Goal: Information Seeking & Learning: Learn about a topic

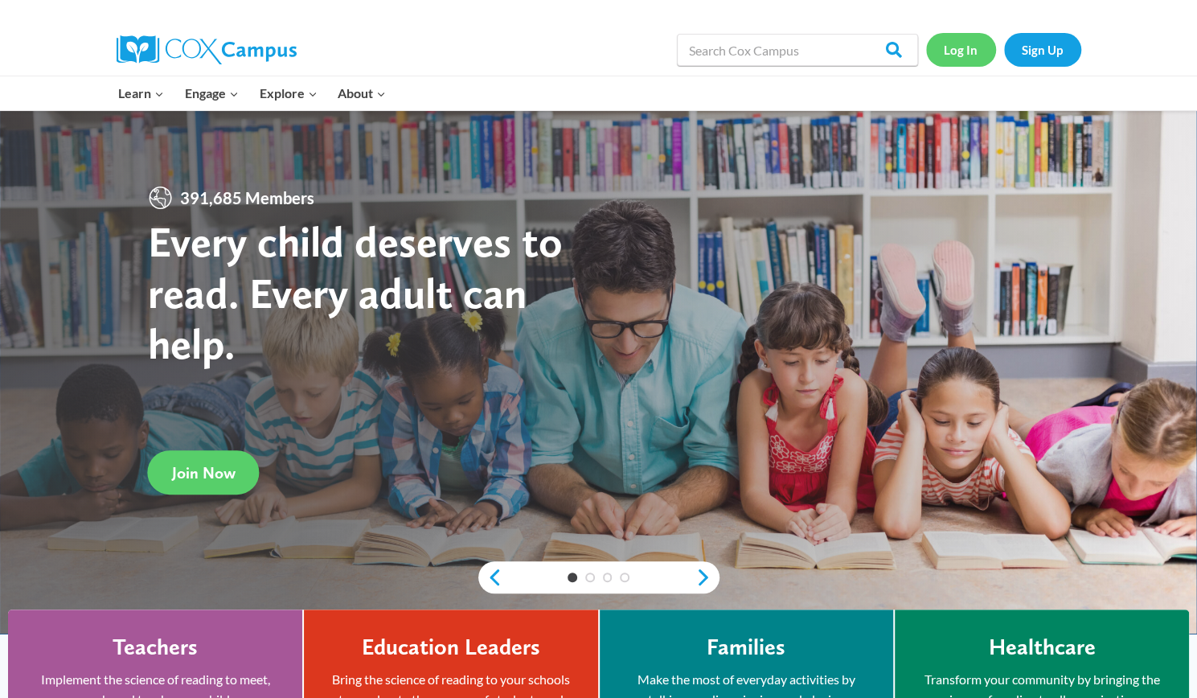
click at [963, 46] on link "Log In" at bounding box center [961, 49] width 70 height 33
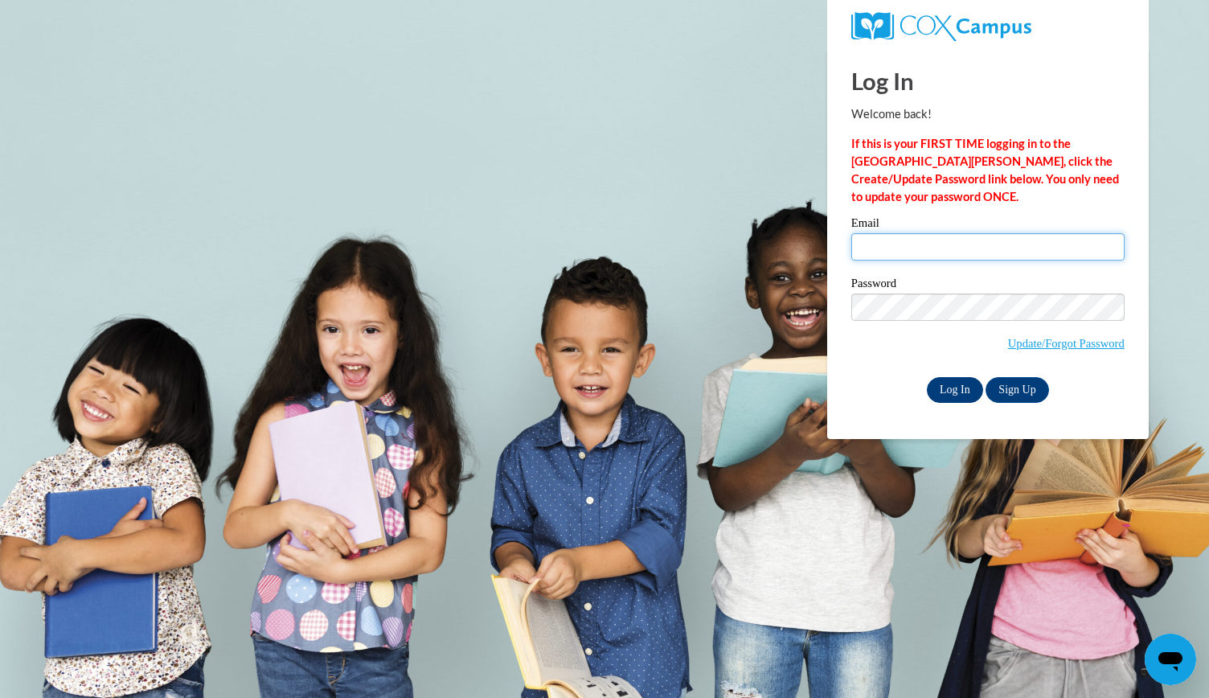
type input "msevelynawhite@gmail.com"
click at [944, 380] on input "Log In" at bounding box center [955, 390] width 56 height 26
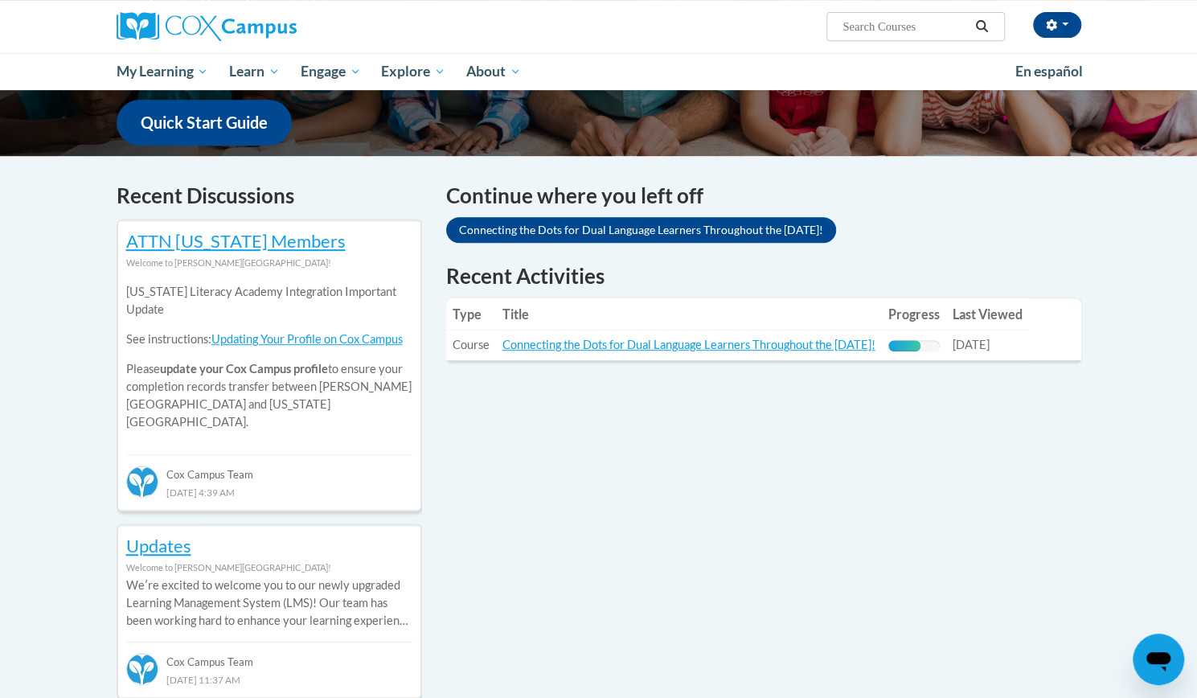
scroll to position [415, 0]
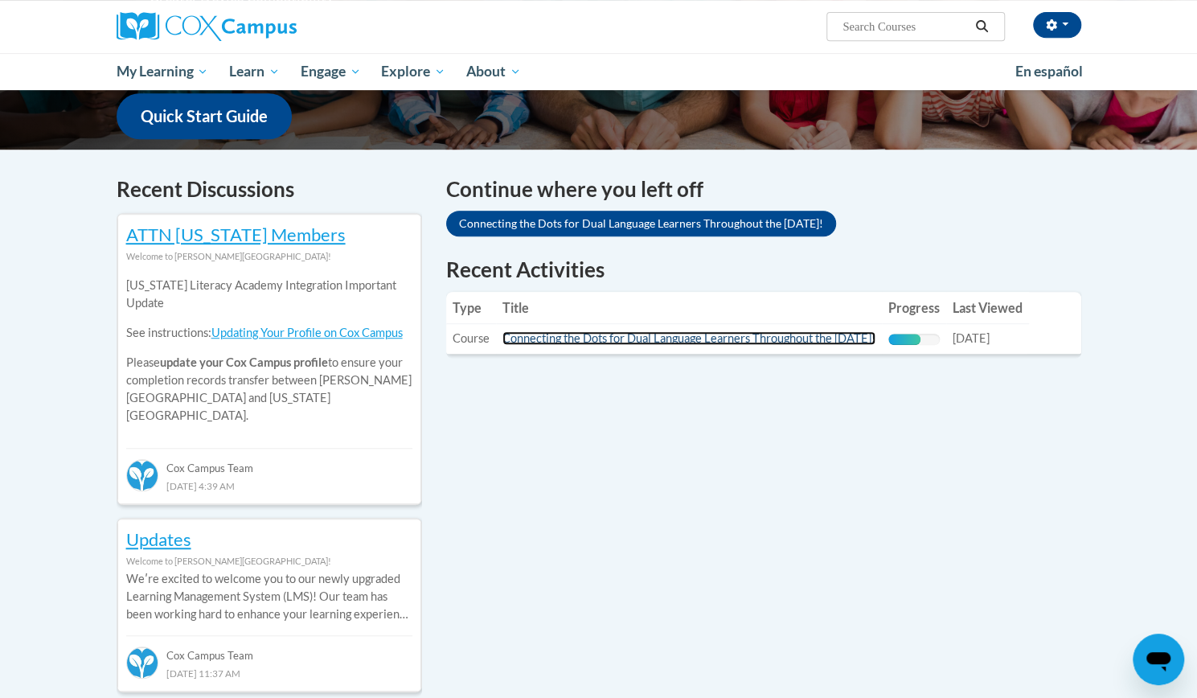
click at [555, 338] on link "Connecting the Dots for Dual Language Learners Throughout the [DATE]!" at bounding box center [688, 338] width 373 height 14
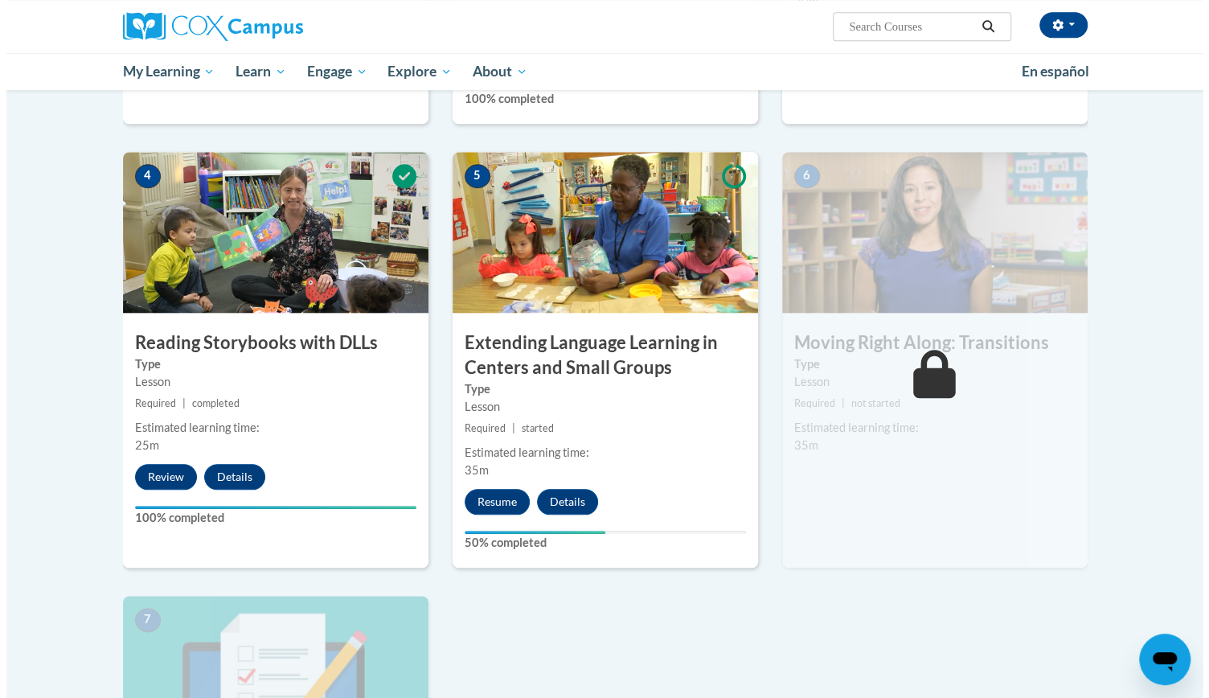
scroll to position [780, 0]
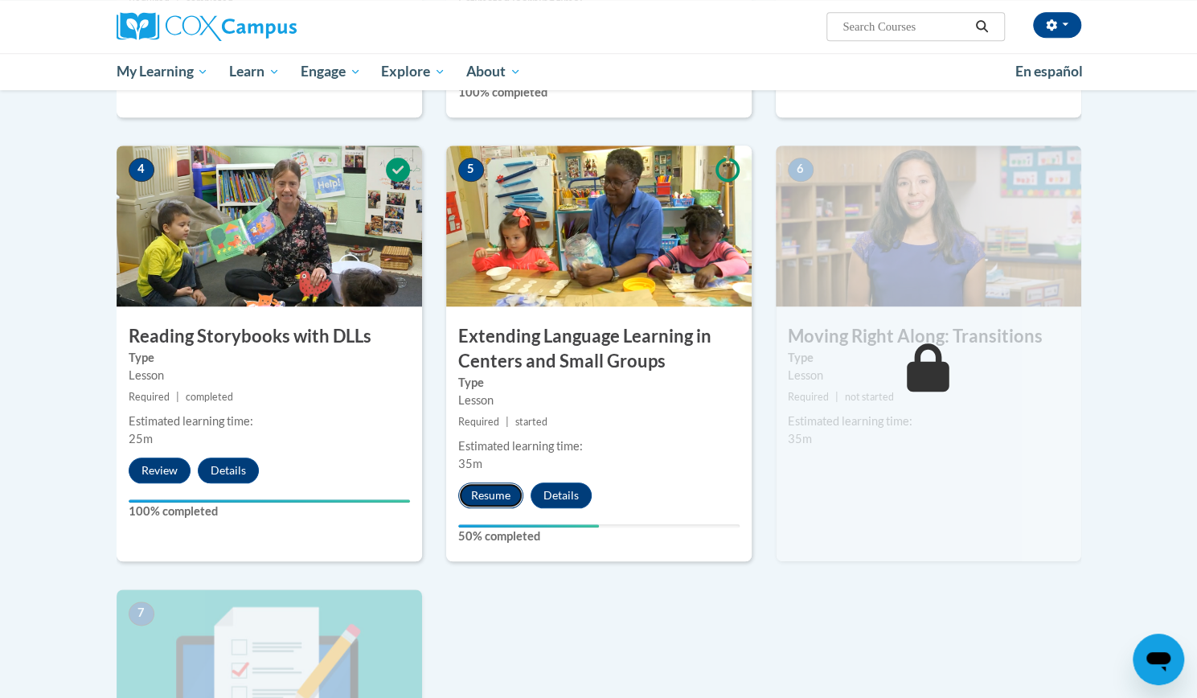
click at [494, 488] on button "Resume" at bounding box center [490, 495] width 65 height 26
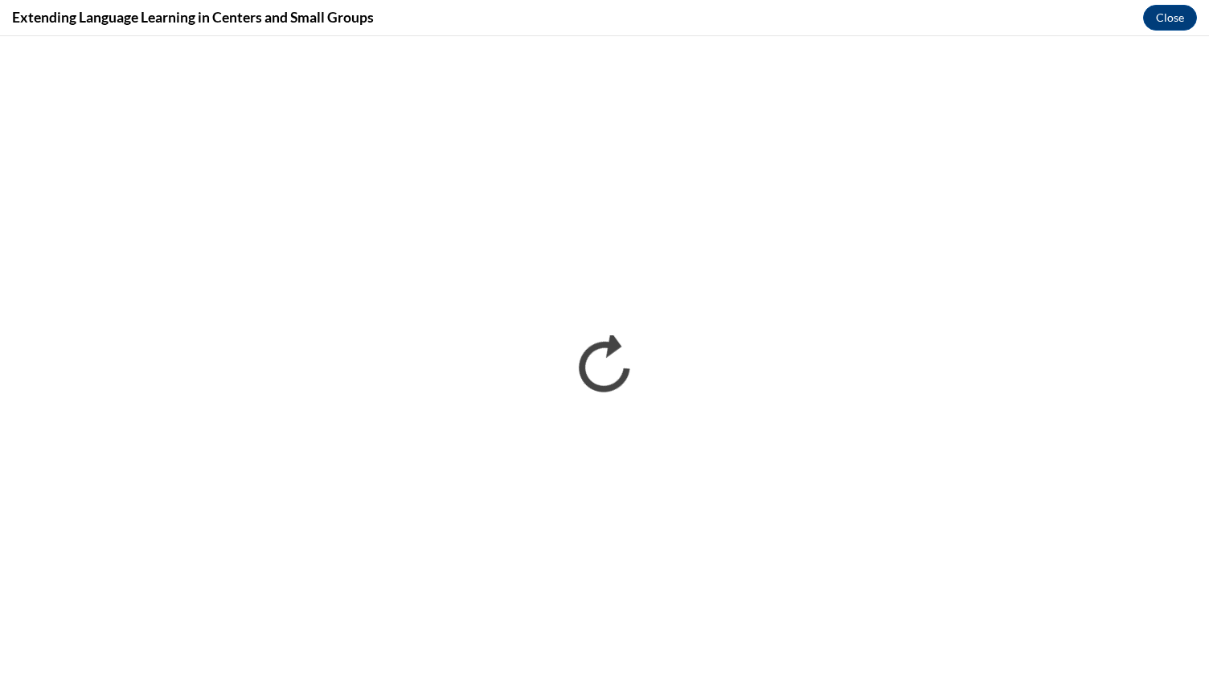
scroll to position [0, 0]
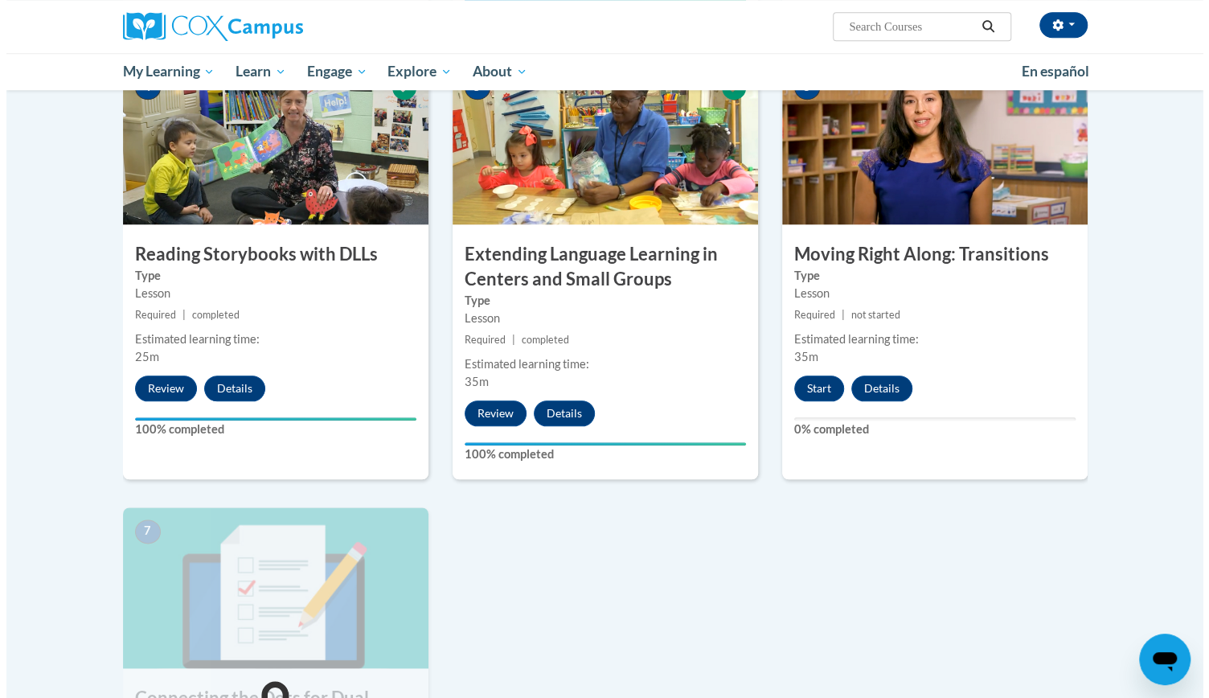
scroll to position [851, 0]
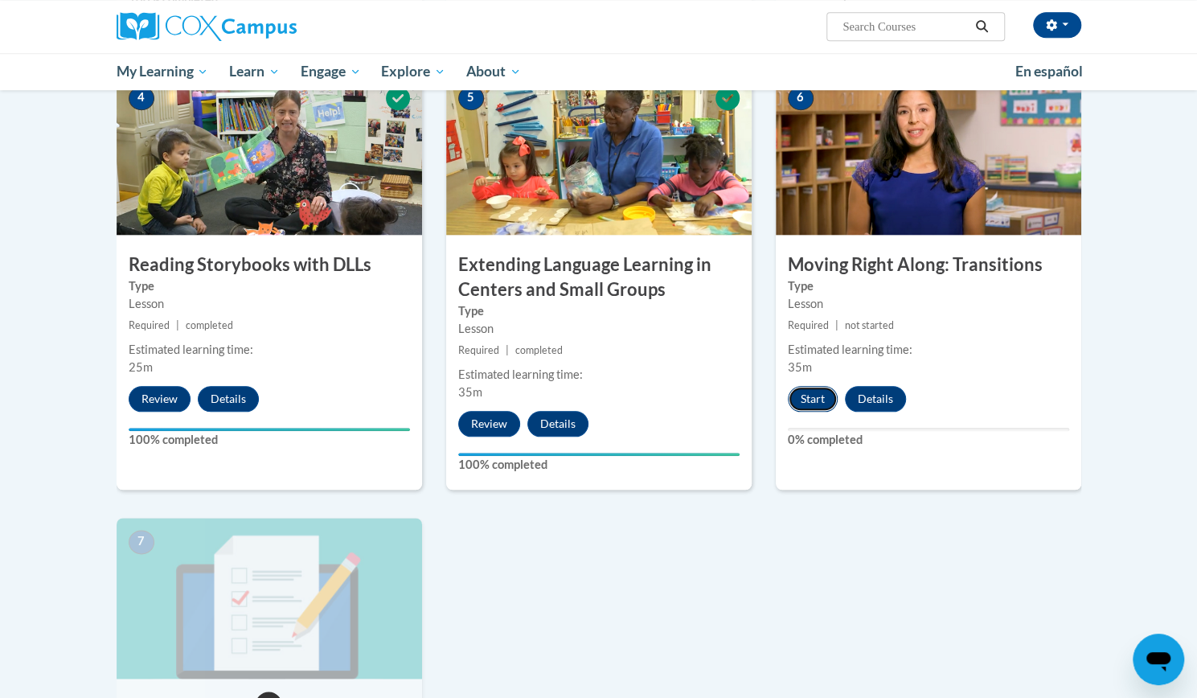
click at [802, 393] on button "Start" at bounding box center [813, 399] width 50 height 26
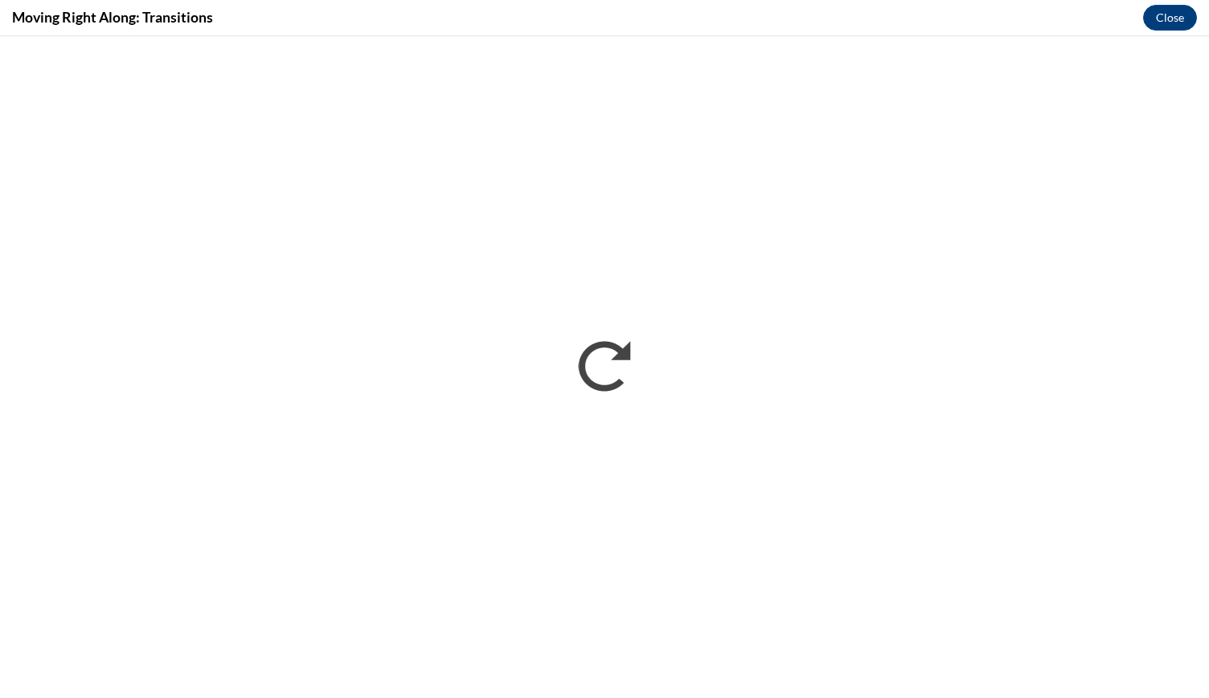
scroll to position [0, 0]
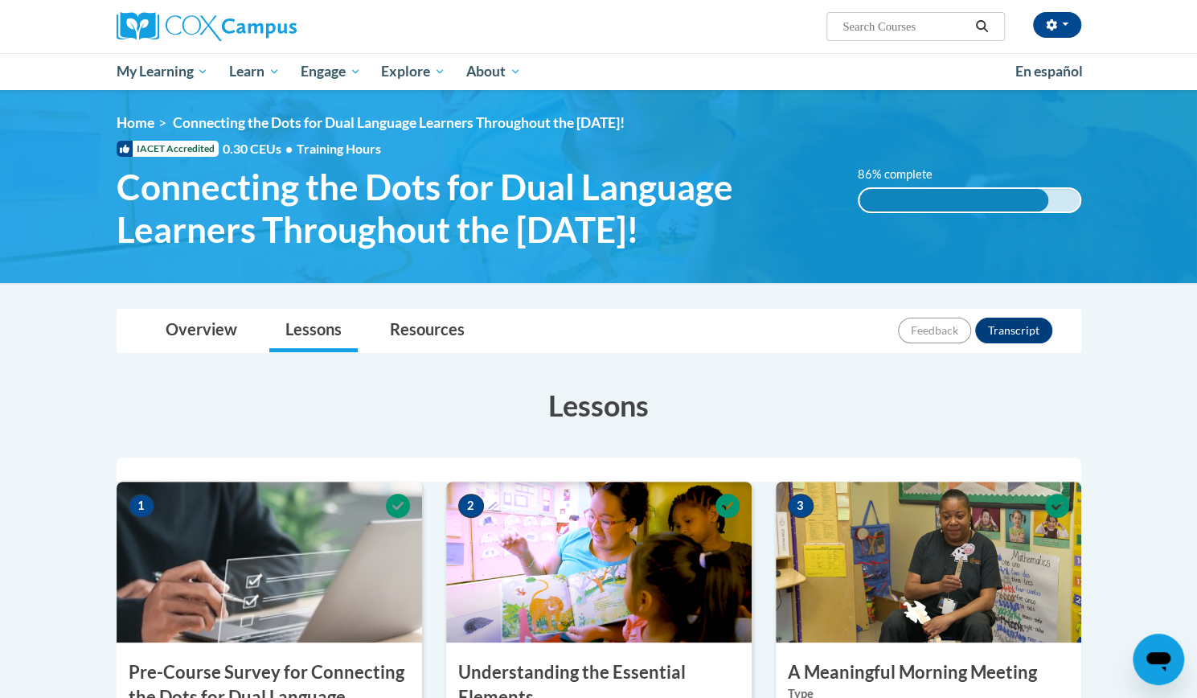
click at [871, 27] on input "Search..." at bounding box center [905, 26] width 129 height 19
type input "build my brain"
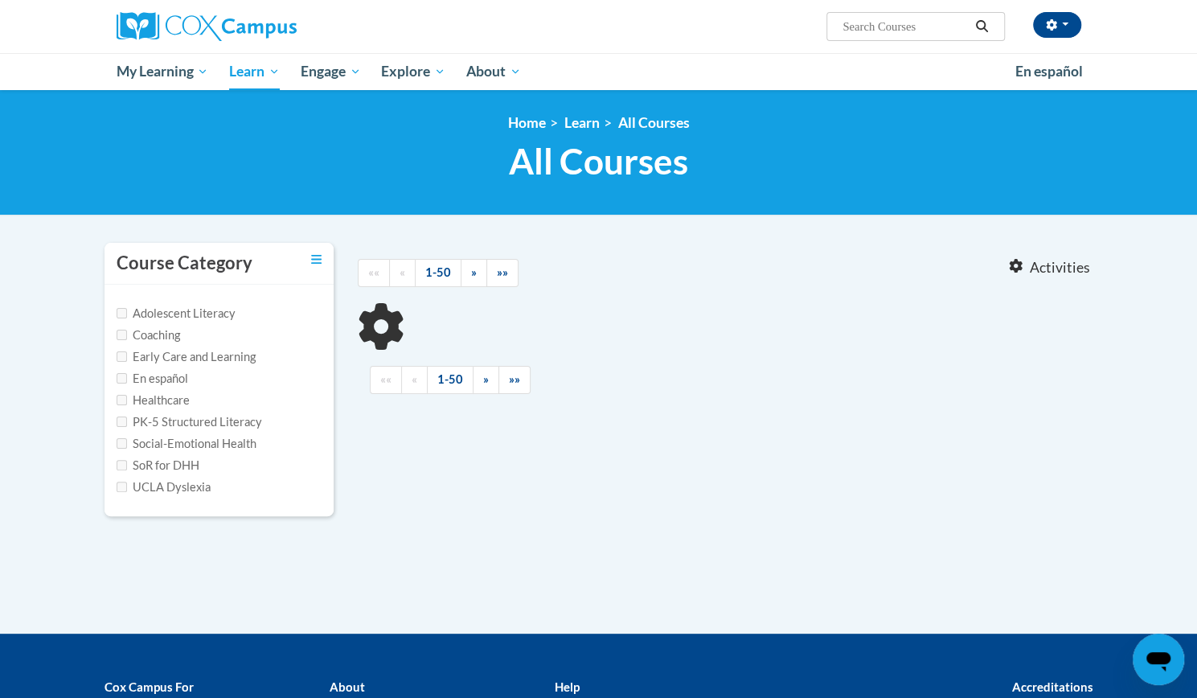
type input "build my brain"
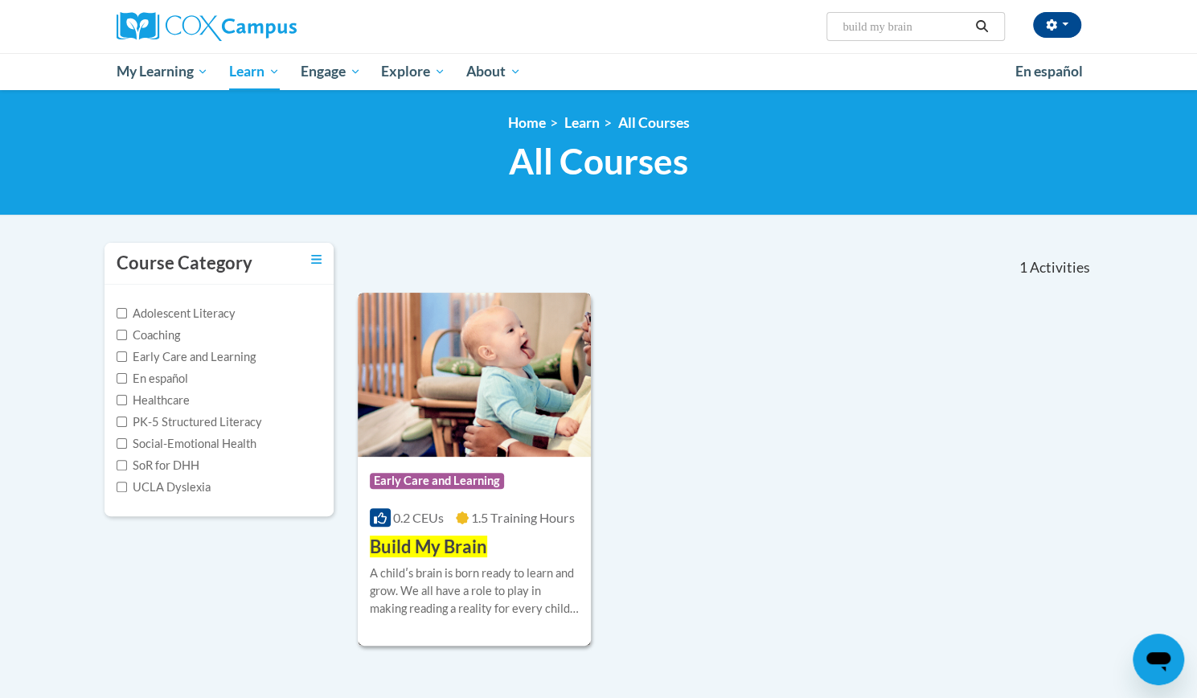
click at [504, 543] on div "Course Category: Early Care and Learning 0.2 CEUs 1.5 Training Hours COURSE Bui…" at bounding box center [475, 508] width 234 height 103
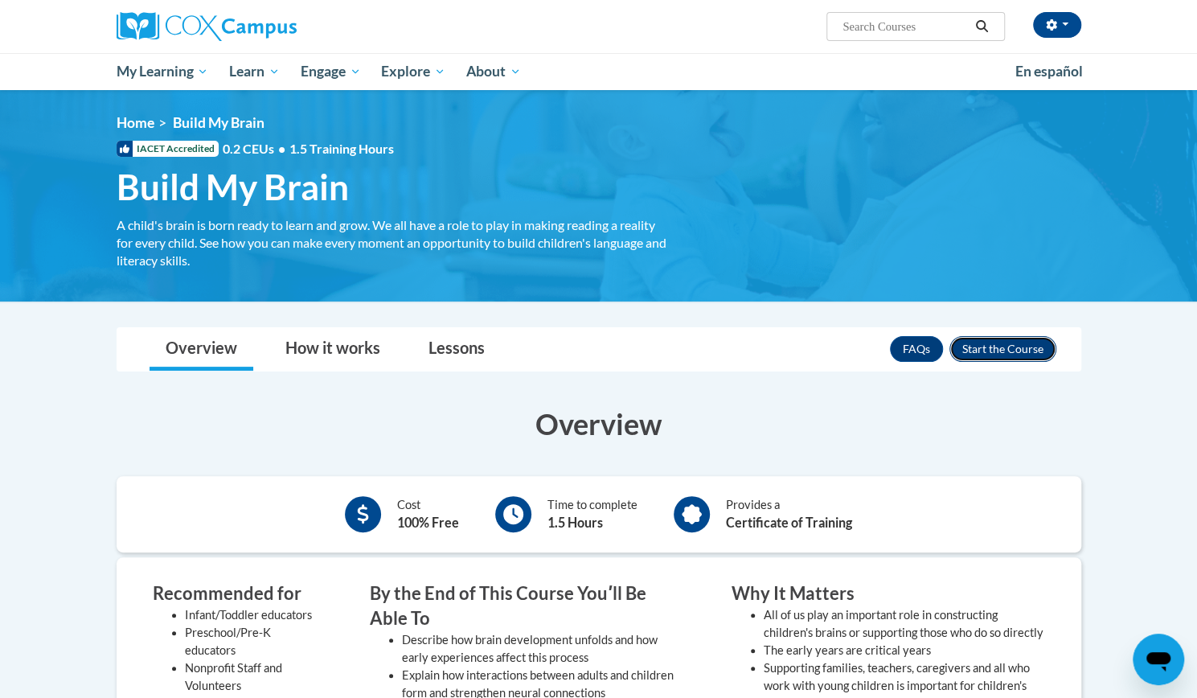
click at [990, 343] on button "Enroll" at bounding box center [1002, 349] width 107 height 26
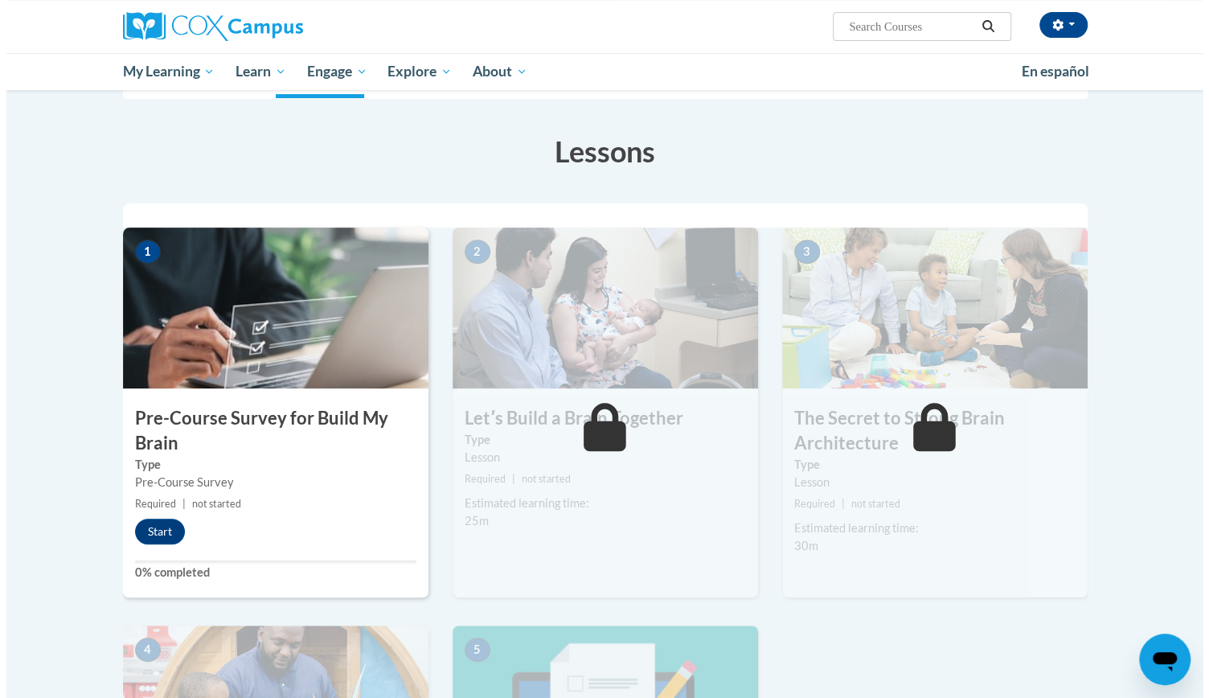
scroll to position [215, 0]
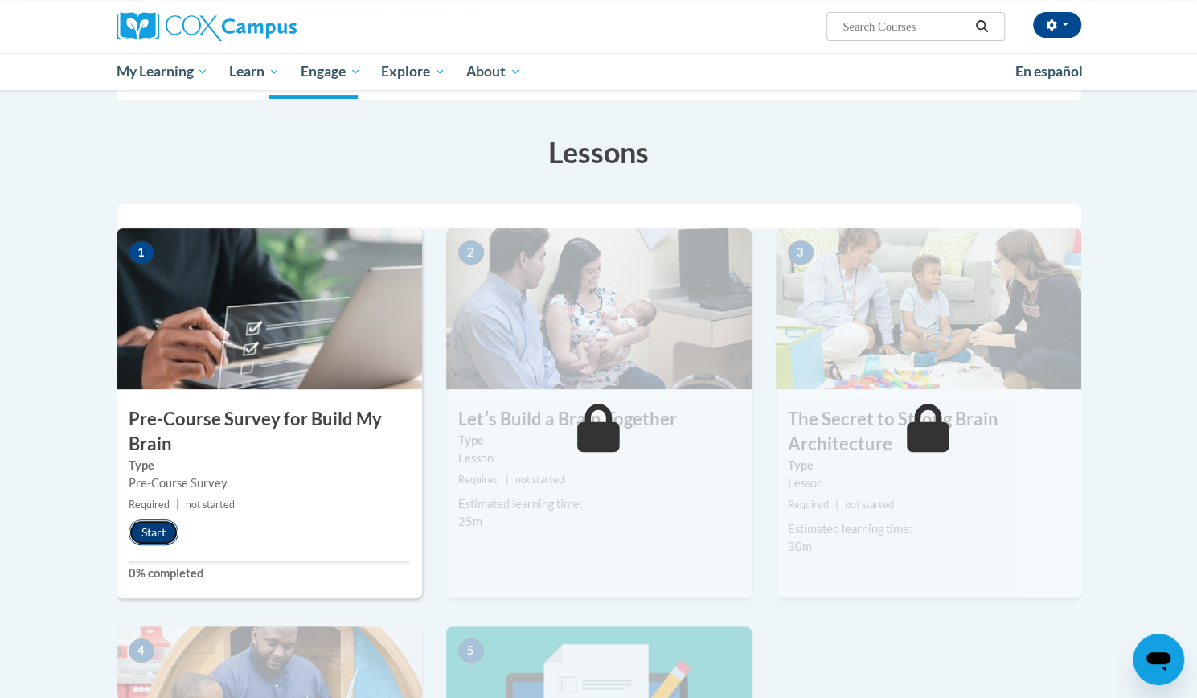
click at [145, 528] on button "Start" at bounding box center [154, 532] width 50 height 26
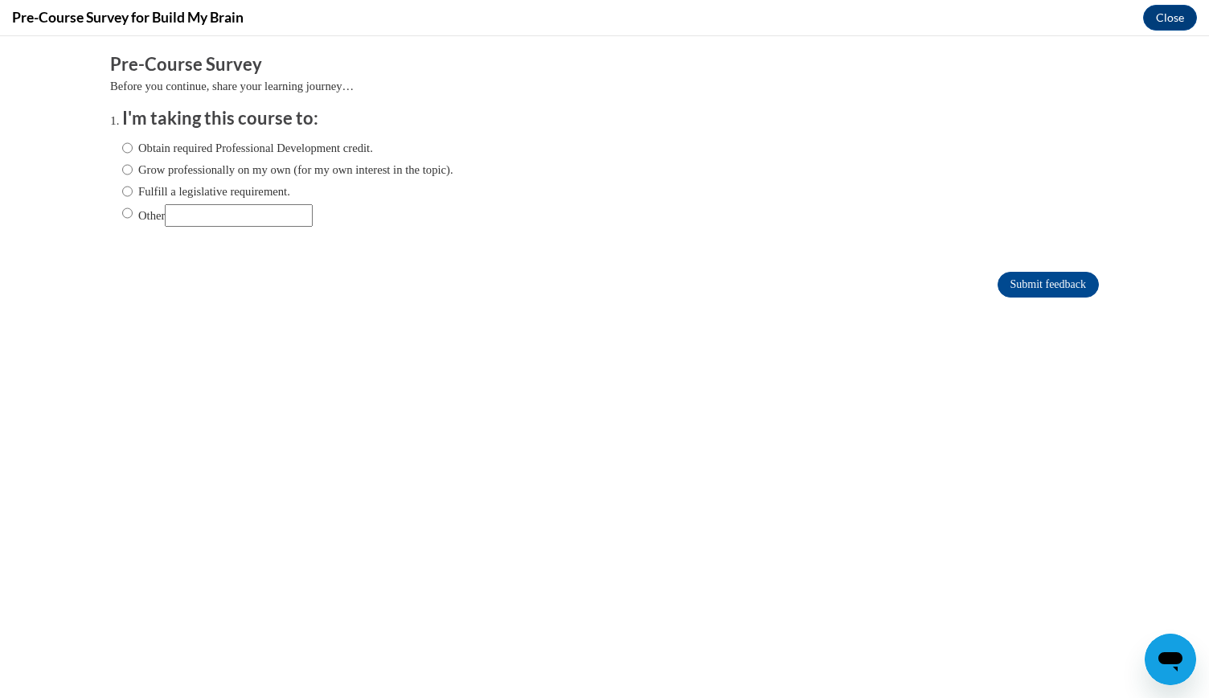
scroll to position [0, 0]
click at [331, 174] on label "Grow professionally on my own (for my own interest in the topic)." at bounding box center [287, 170] width 331 height 18
click at [133, 174] on input "Grow professionally on my own (for my own interest in the topic)." at bounding box center [127, 170] width 10 height 18
radio input "true"
click at [1004, 291] on input "Submit feedback" at bounding box center [1048, 285] width 101 height 26
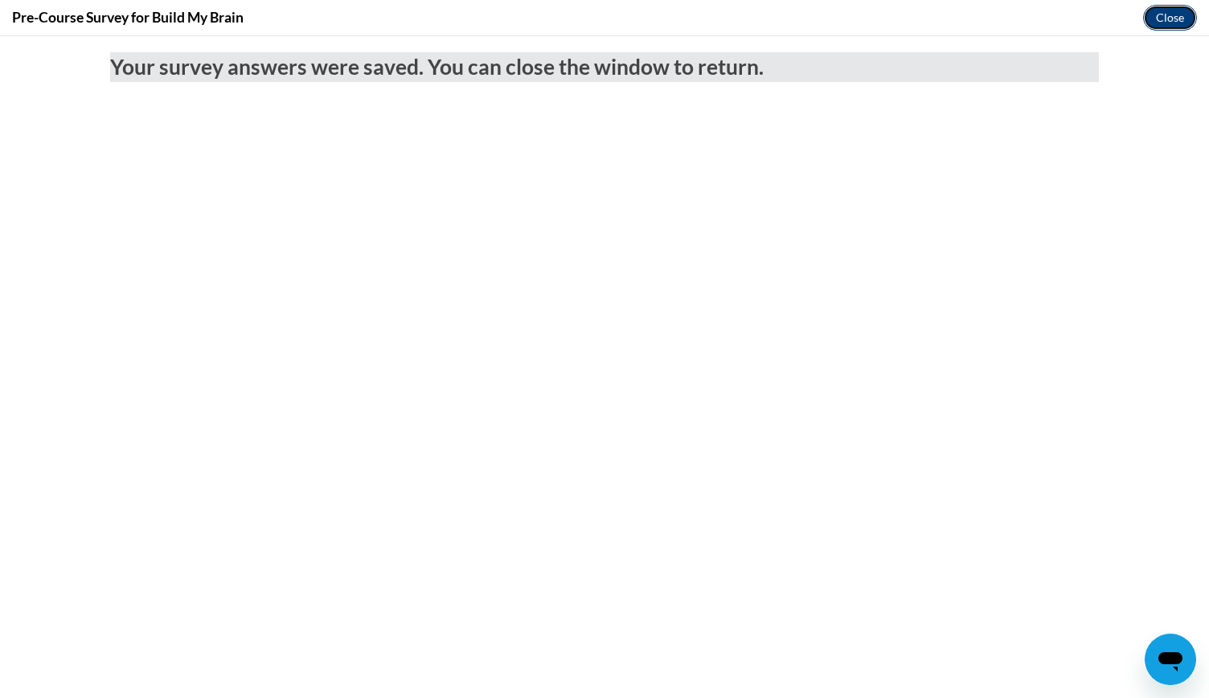
click at [1175, 14] on button "Close" at bounding box center [1170, 18] width 54 height 26
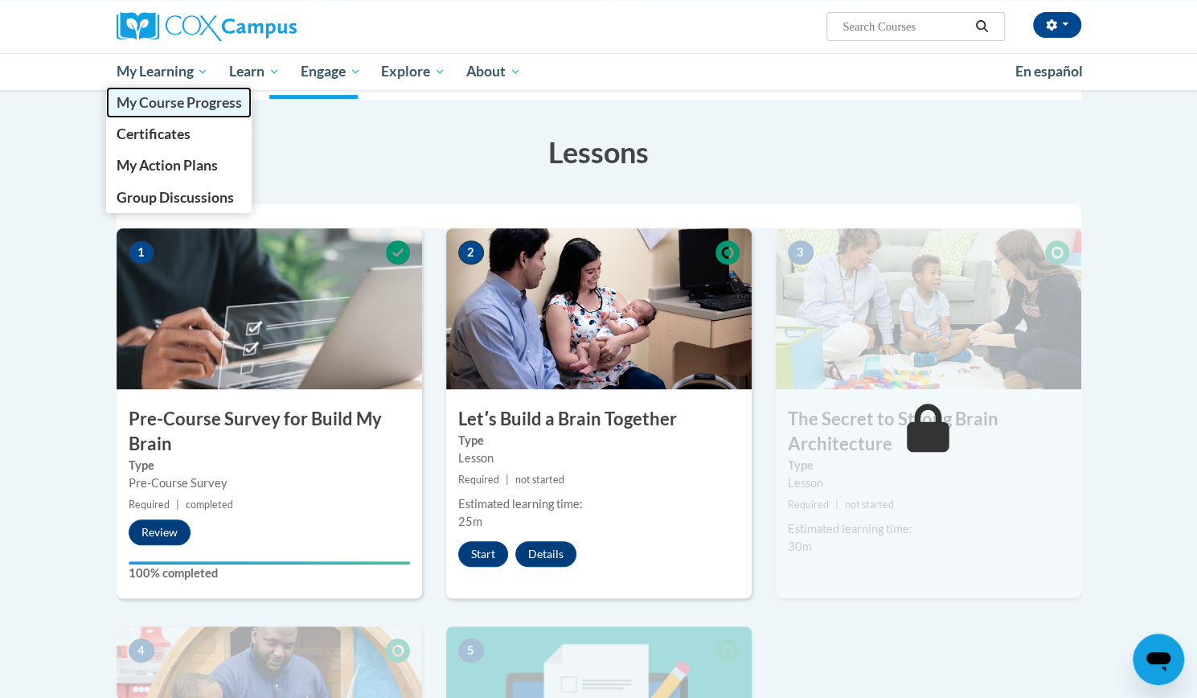
click at [182, 104] on span "My Course Progress" at bounding box center [178, 102] width 125 height 17
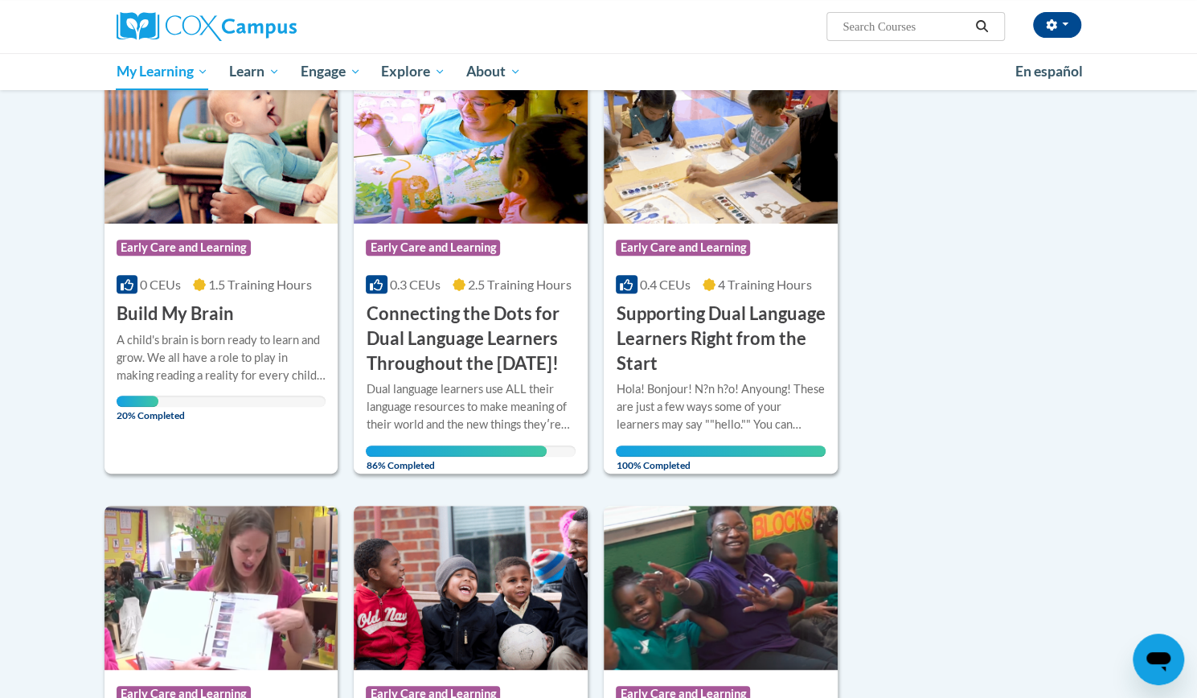
scroll to position [247, 0]
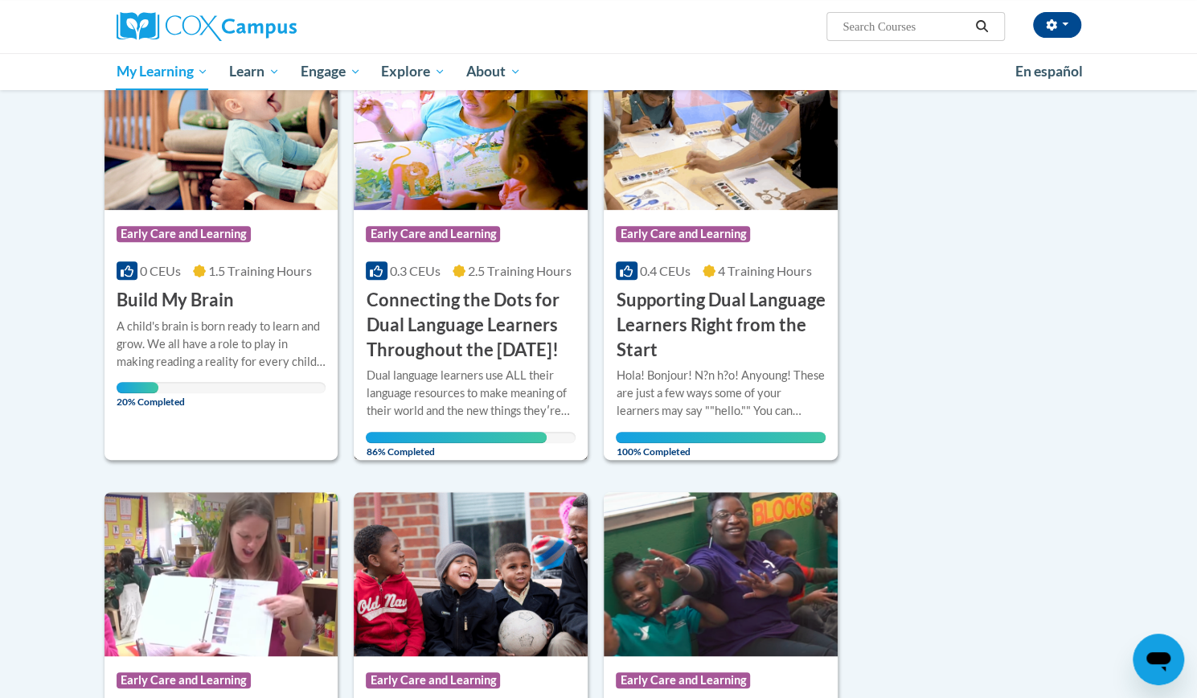
click at [513, 392] on div "Dual language learners use ALL their language resources to make meaning of thei…" at bounding box center [471, 393] width 210 height 53
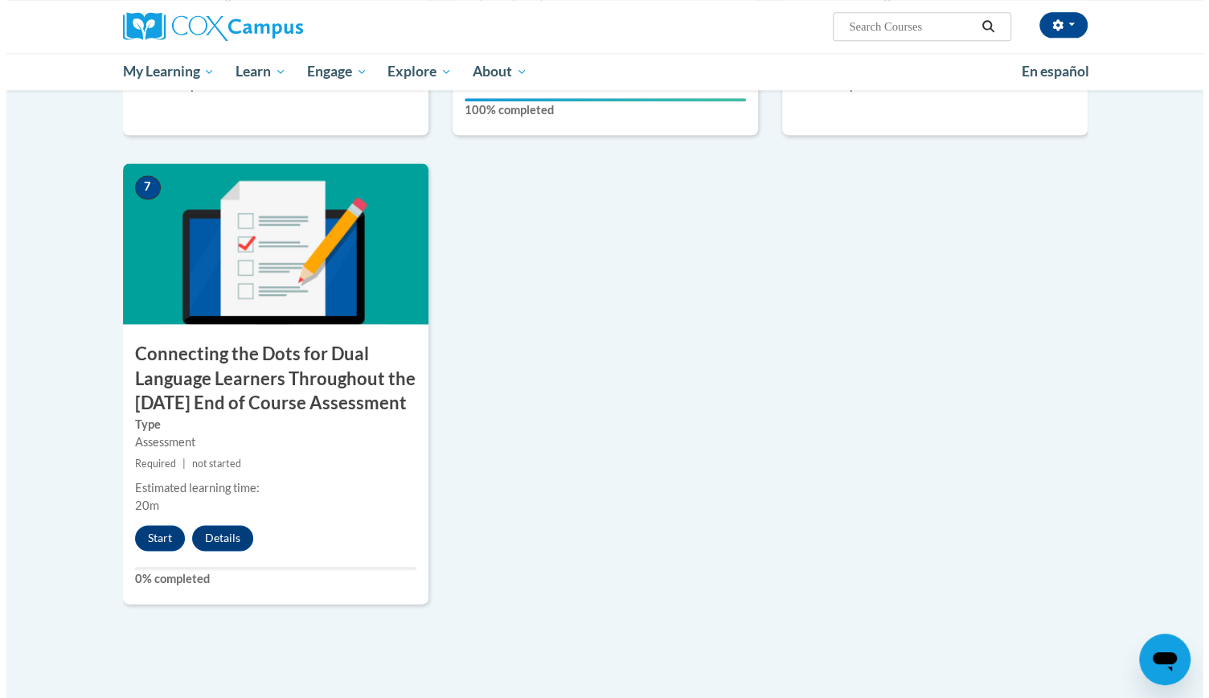
scroll to position [1229, 0]
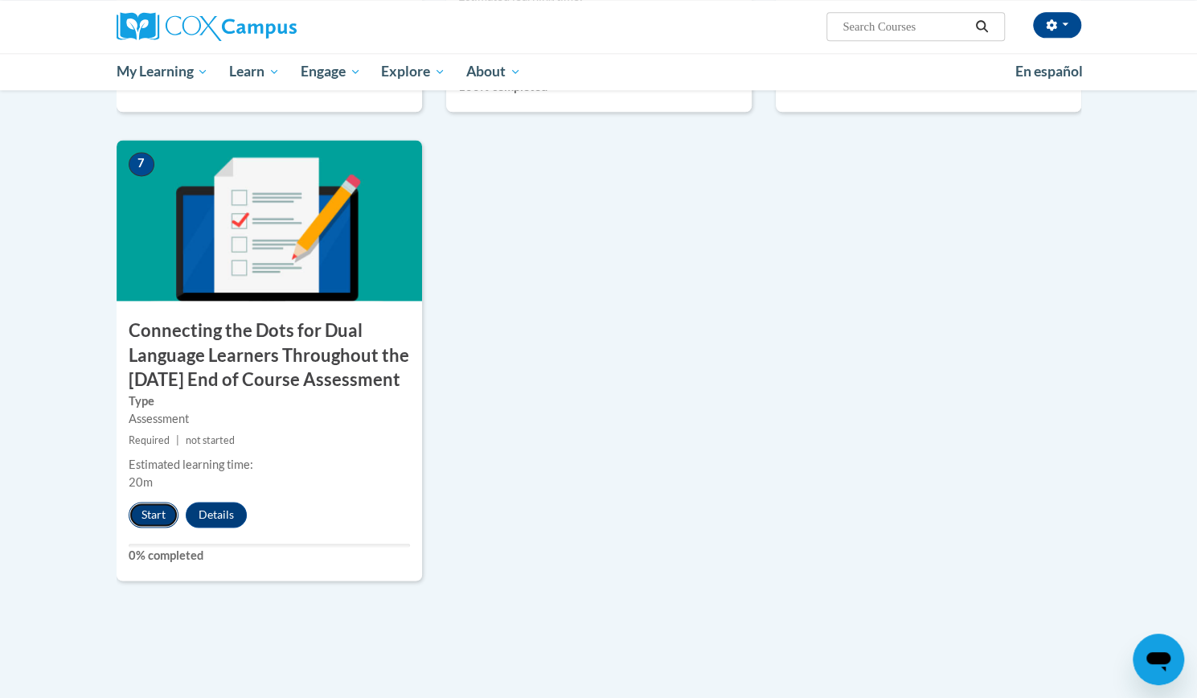
click at [149, 527] on button "Start" at bounding box center [154, 515] width 50 height 26
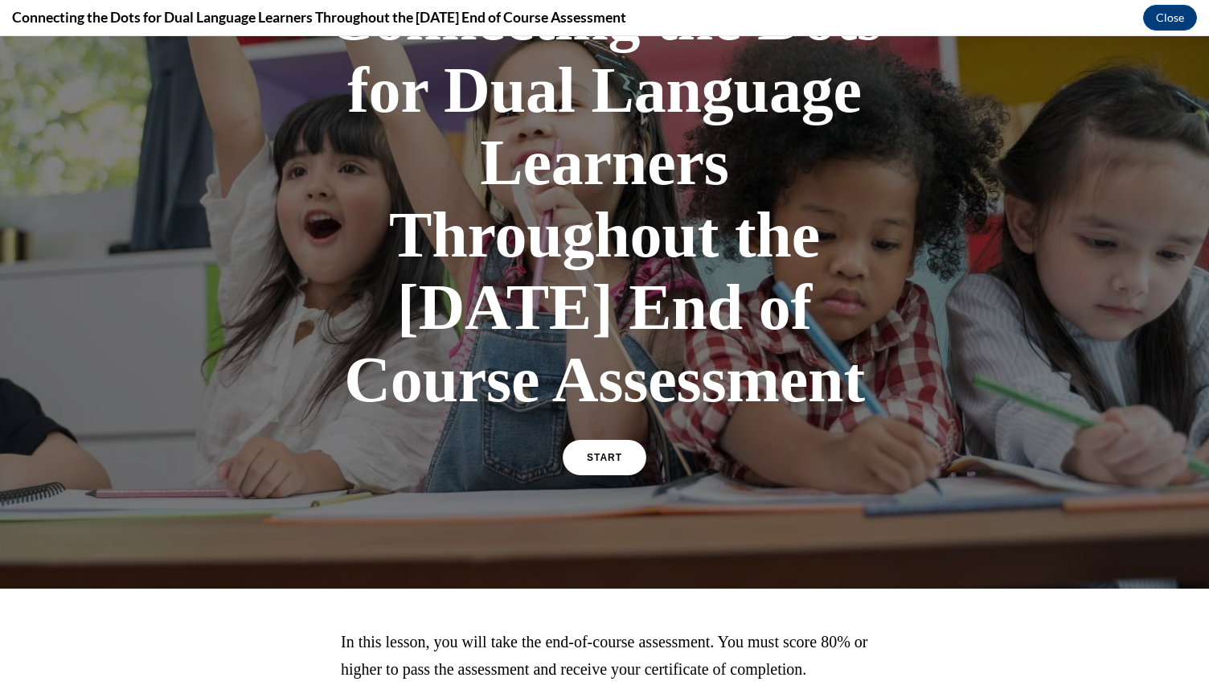
scroll to position [176, 0]
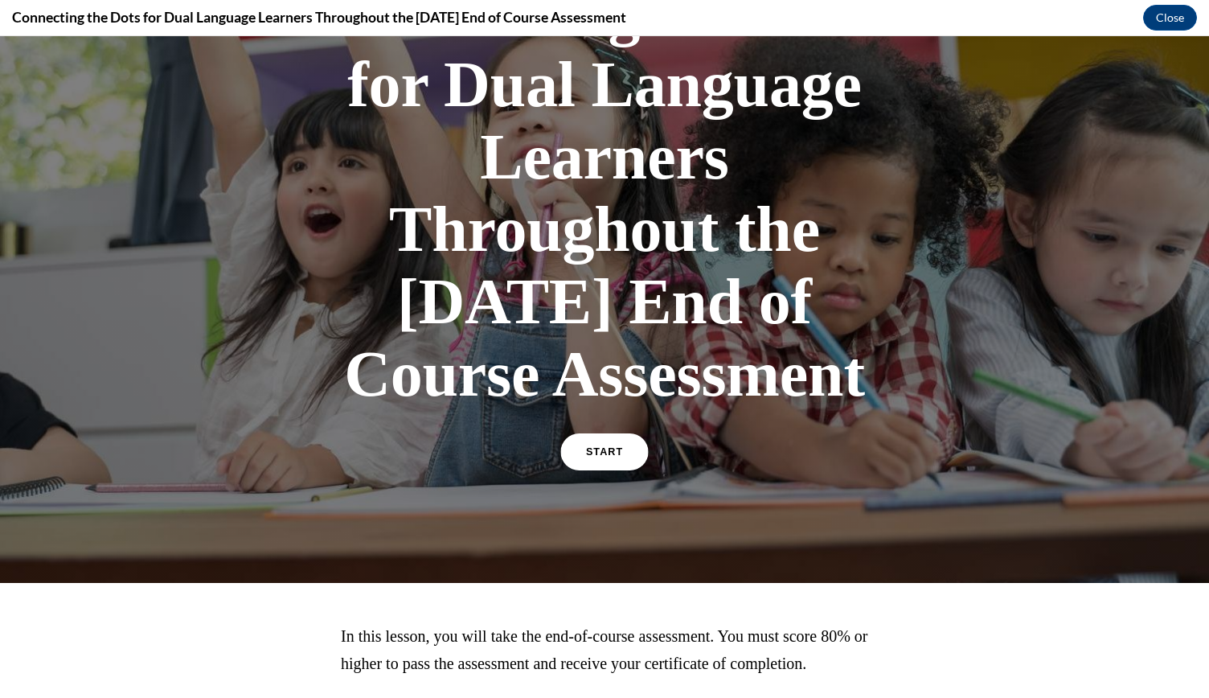
click at [588, 470] on link "START" at bounding box center [604, 451] width 88 height 37
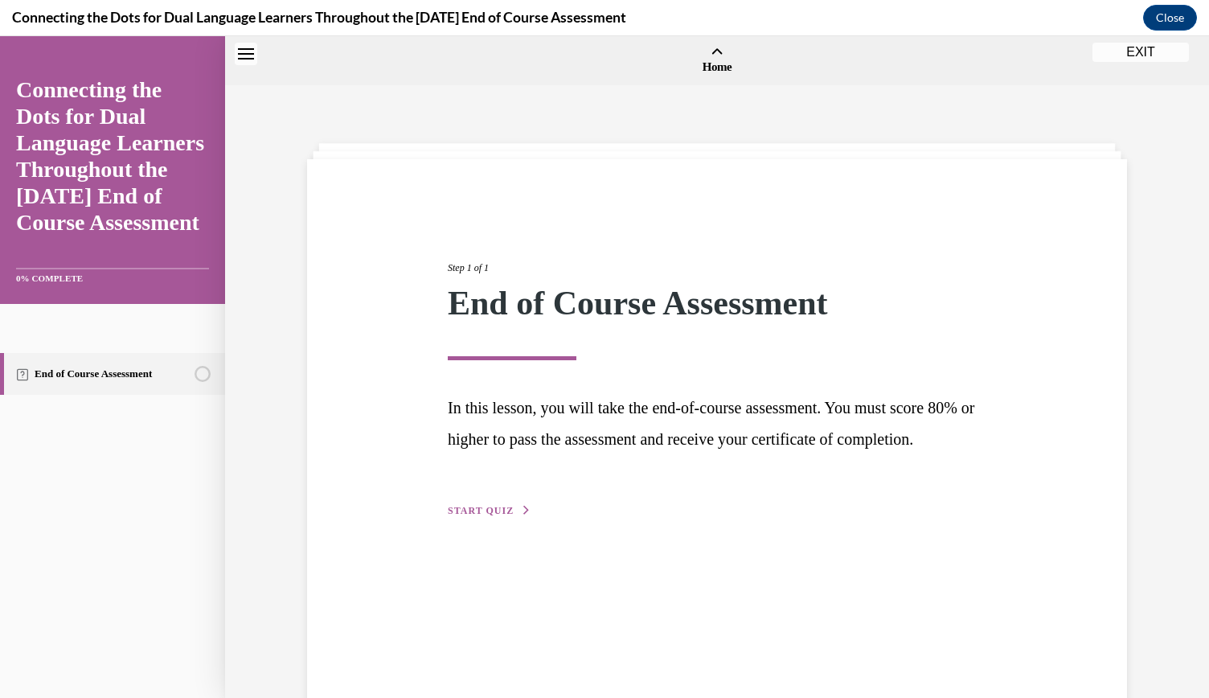
scroll to position [50, 0]
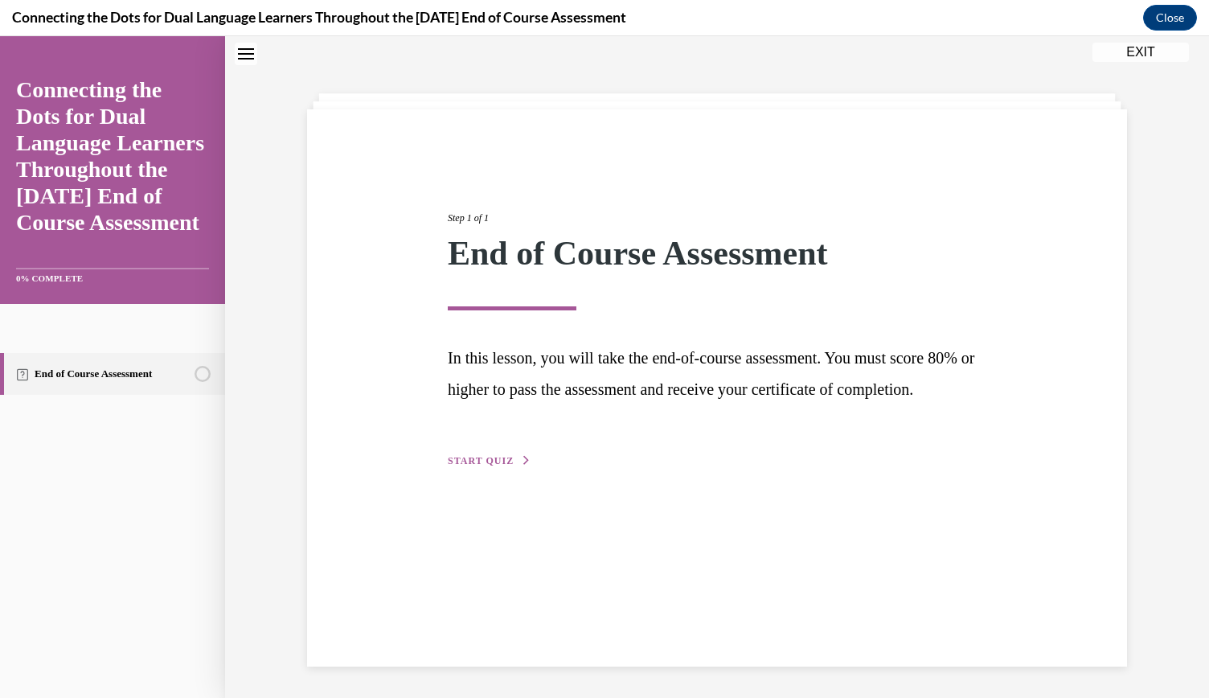
click at [488, 466] on span "START QUIZ" at bounding box center [481, 460] width 66 height 11
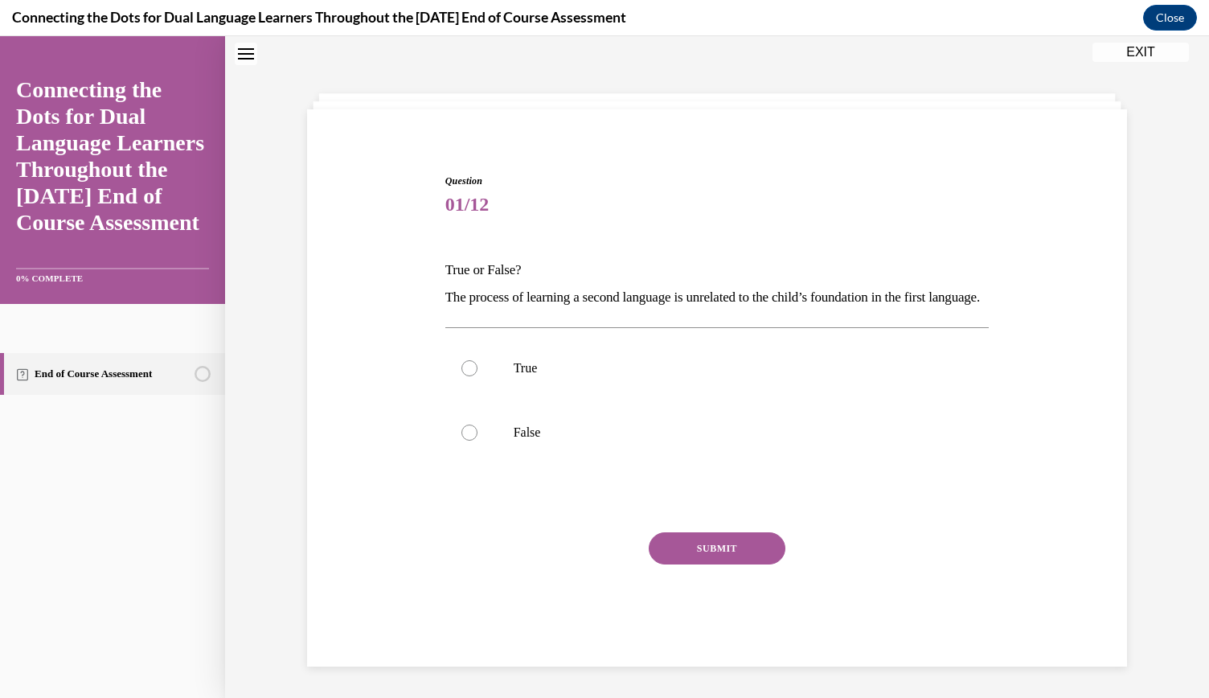
click at [478, 311] on p "The process of learning a second language is unrelated to the child’s foundatio…" at bounding box center [717, 297] width 544 height 27
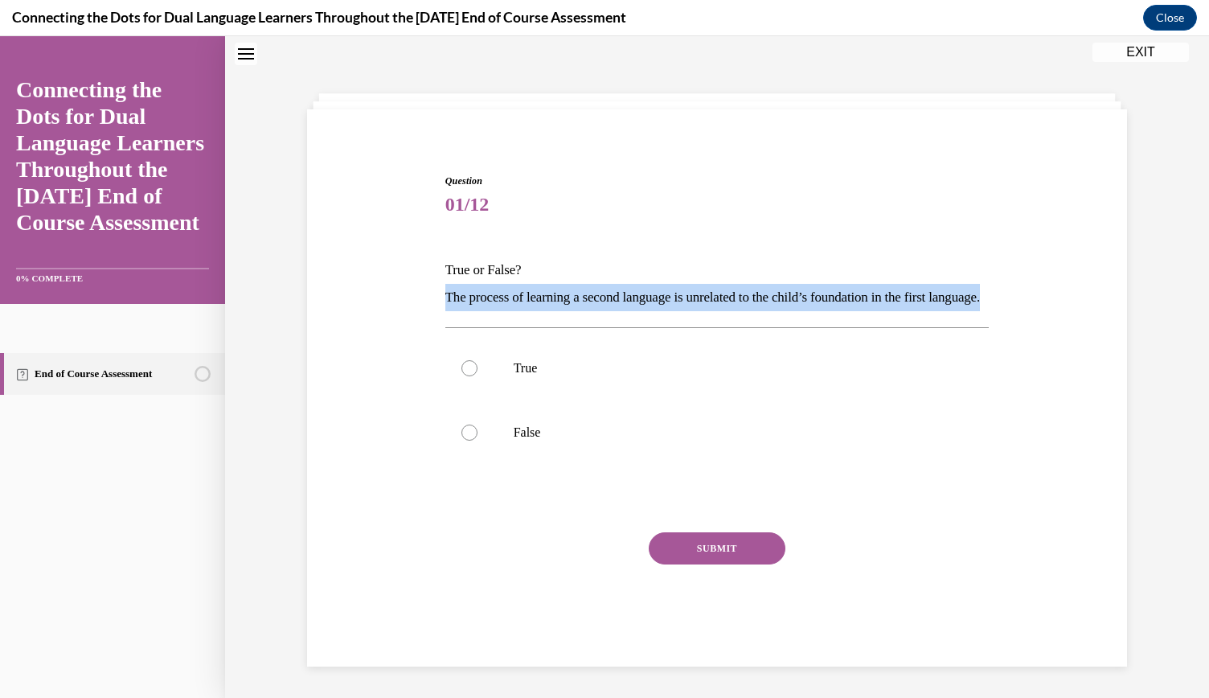
click at [478, 311] on p "The process of learning a second language is unrelated to the child’s foundatio…" at bounding box center [717, 297] width 544 height 27
drag, startPoint x: 478, startPoint y: 327, endPoint x: 494, endPoint y: 319, distance: 18.0
copy p "The process of learning a second language is unrelated to the child’s foundatio…"
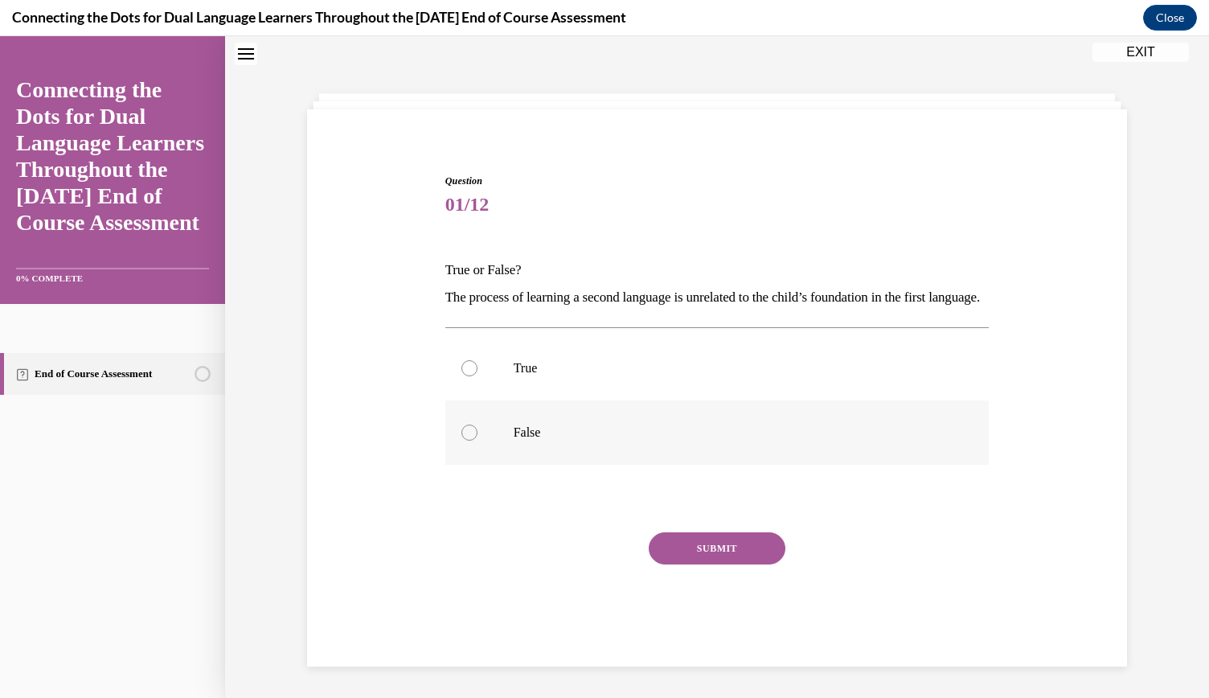
click at [504, 462] on label "False" at bounding box center [717, 432] width 544 height 64
click at [478, 441] on input "False" at bounding box center [469, 432] width 16 height 16
radio input "true"
click at [678, 564] on button "SUBMIT" at bounding box center [717, 548] width 137 height 32
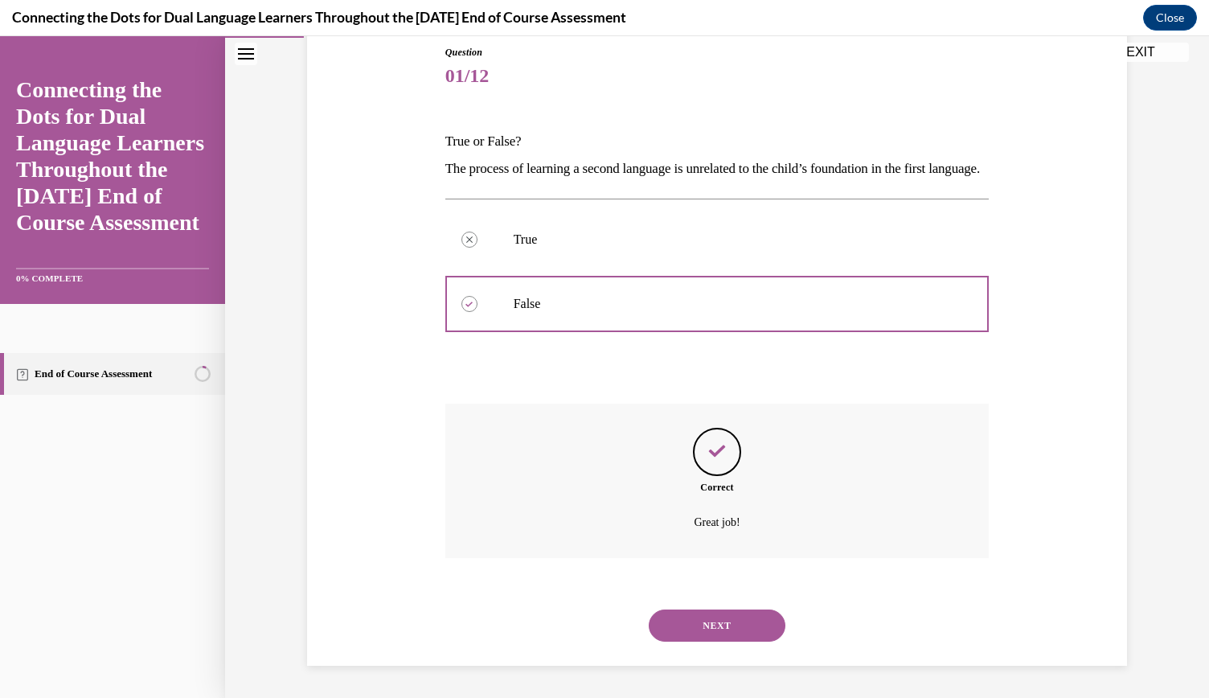
scroll to position [205, 0]
click at [666, 625] on button "NEXT" at bounding box center [717, 625] width 137 height 32
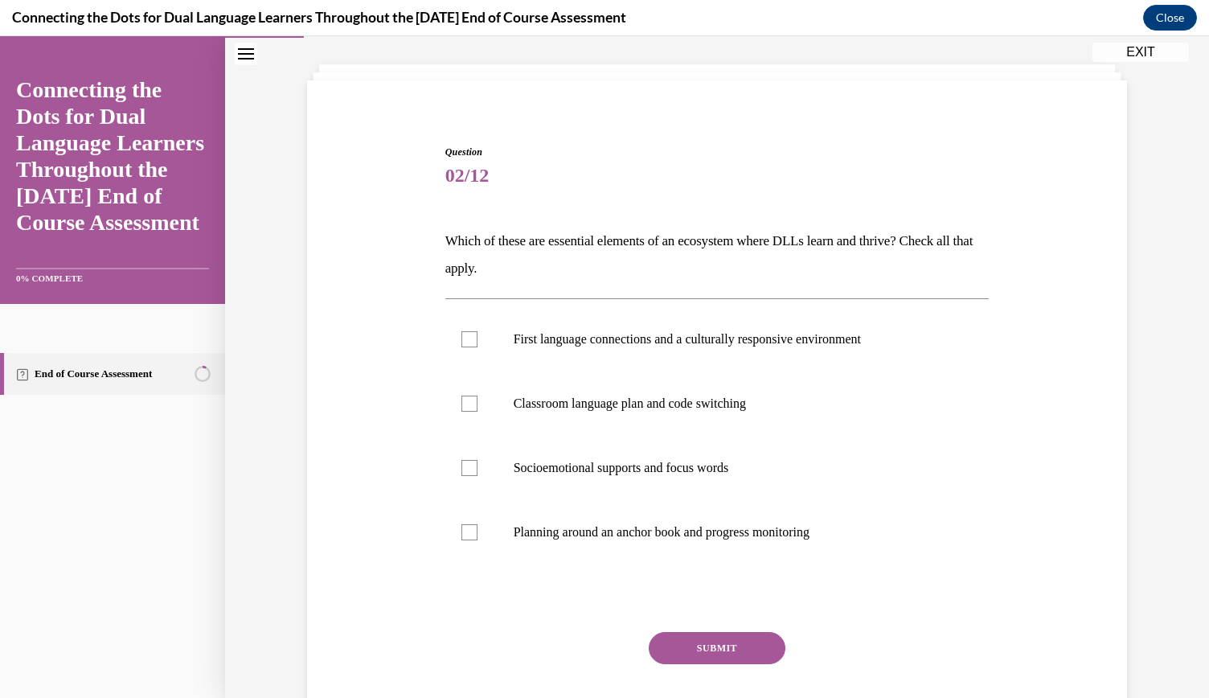
scroll to position [79, 0]
click at [768, 237] on p "Which of these are essential elements of an ecosystem where DLLs learn and thri…" at bounding box center [717, 255] width 544 height 55
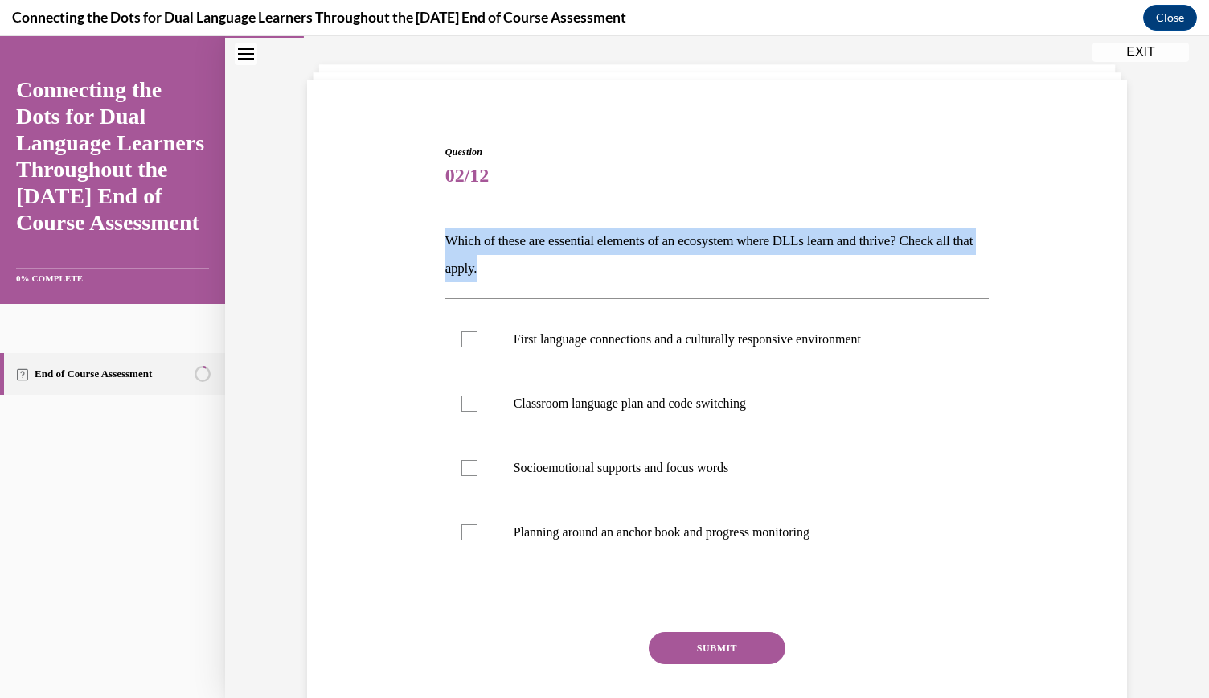
click at [768, 237] on p "Which of these are essential elements of an ecosystem where DLLs learn and thri…" at bounding box center [717, 255] width 544 height 55
copy p "Which of these are essential elements of an ecosystem where DLLs learn and thri…"
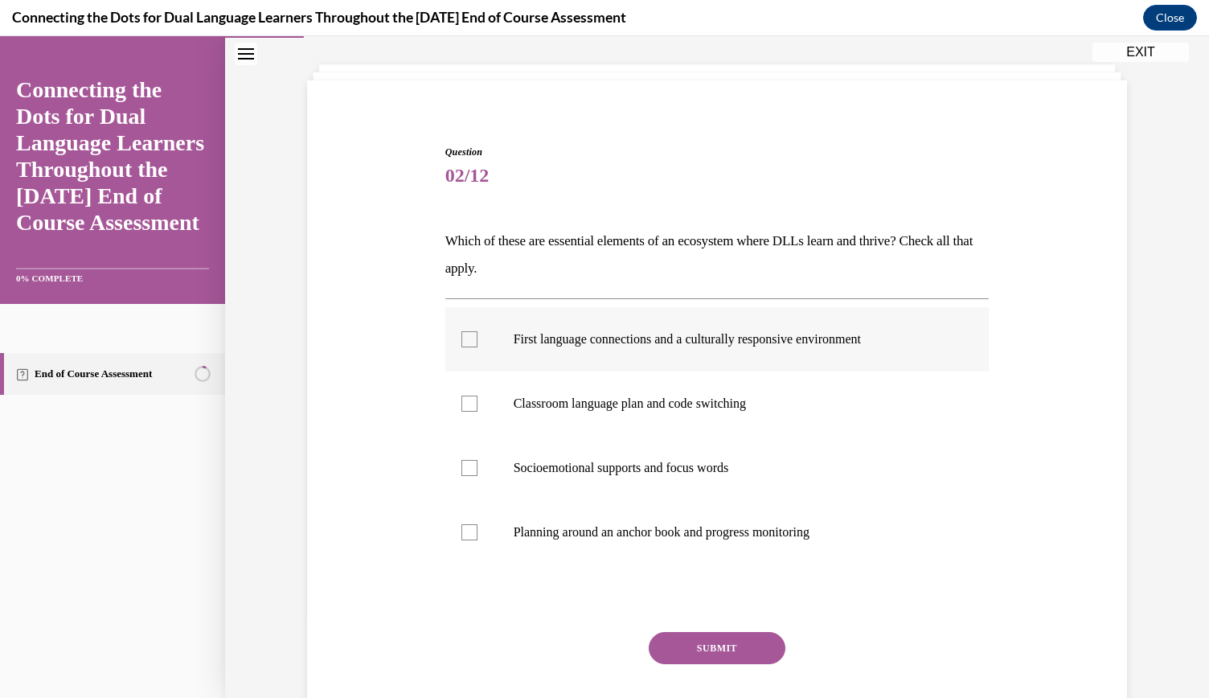
click at [635, 338] on p "First language connections and a culturally responsive environment" at bounding box center [732, 339] width 436 height 16
click at [478, 338] on input "First language connections and a culturally responsive environment" at bounding box center [469, 339] width 16 height 16
checkbox input "true"
click at [731, 649] on button "SUBMIT" at bounding box center [717, 648] width 137 height 32
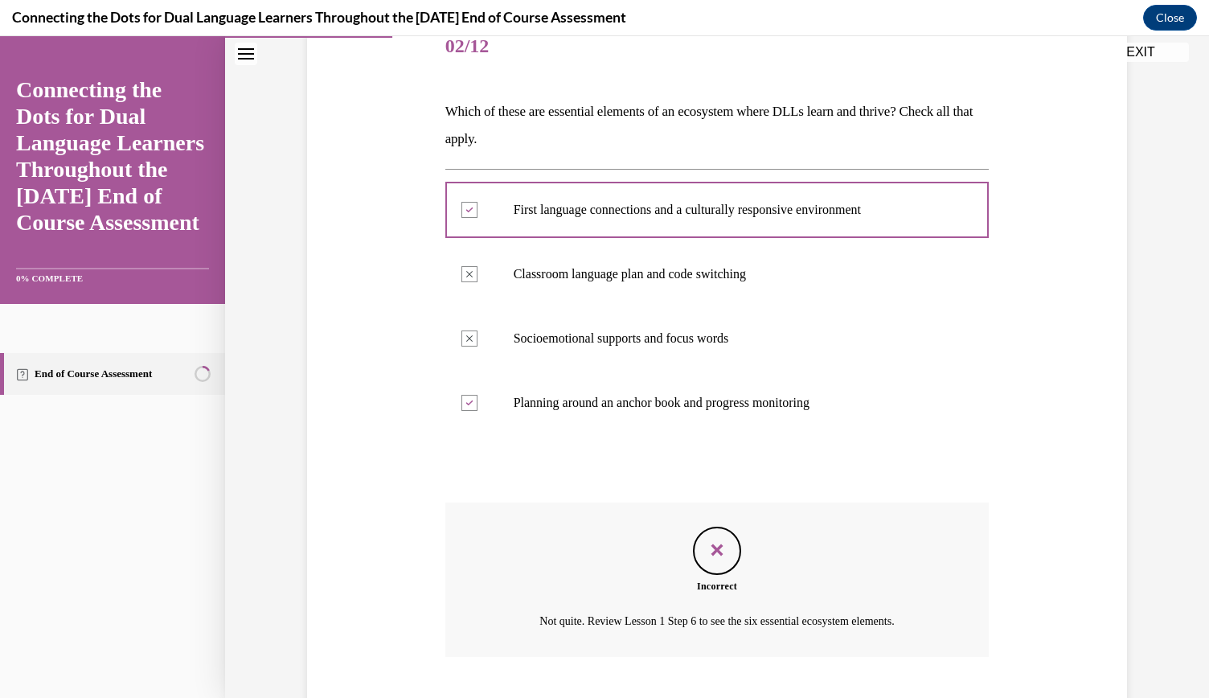
scroll to position [306, 0]
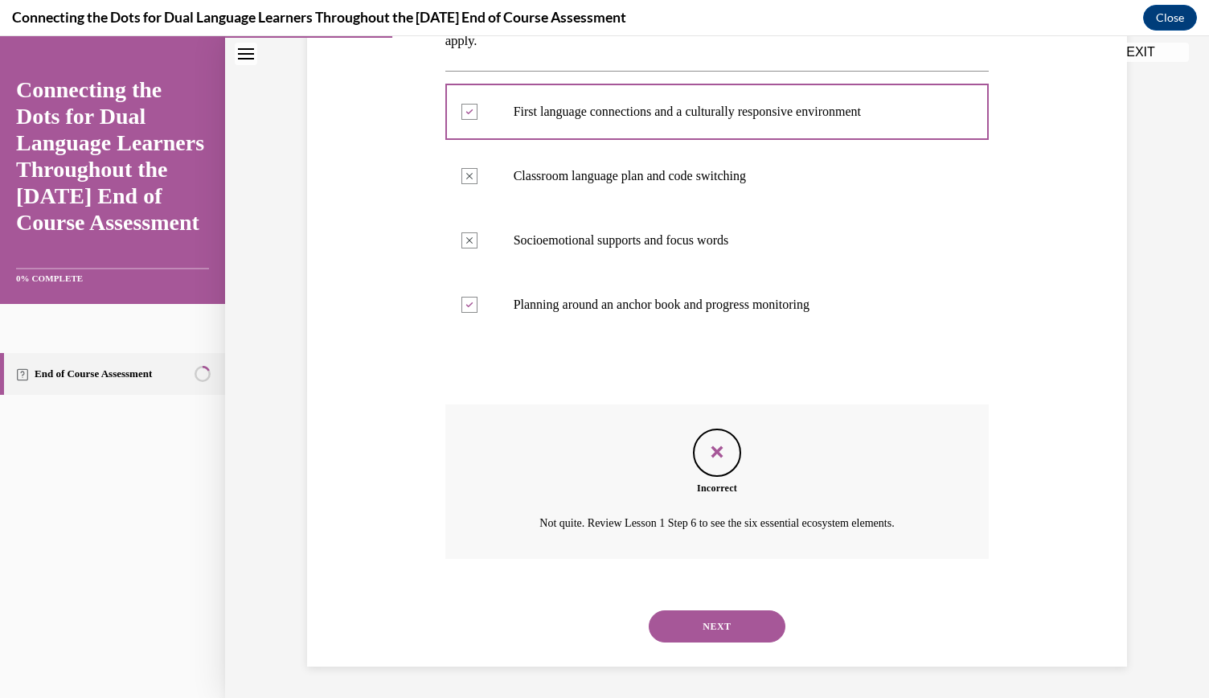
click at [711, 623] on button "NEXT" at bounding box center [717, 626] width 137 height 32
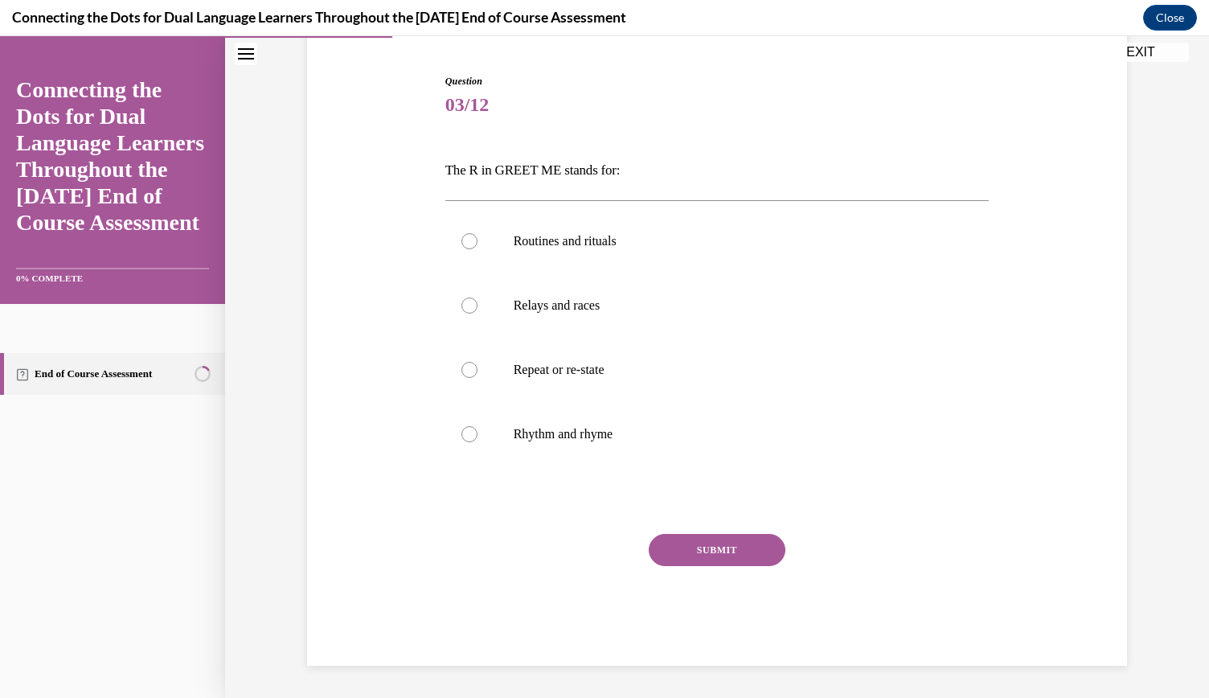
scroll to position [149, 0]
click at [512, 172] on p "The R in GREET ME stands for:" at bounding box center [717, 171] width 544 height 27
copy p "The R in GREET ME stands for:"
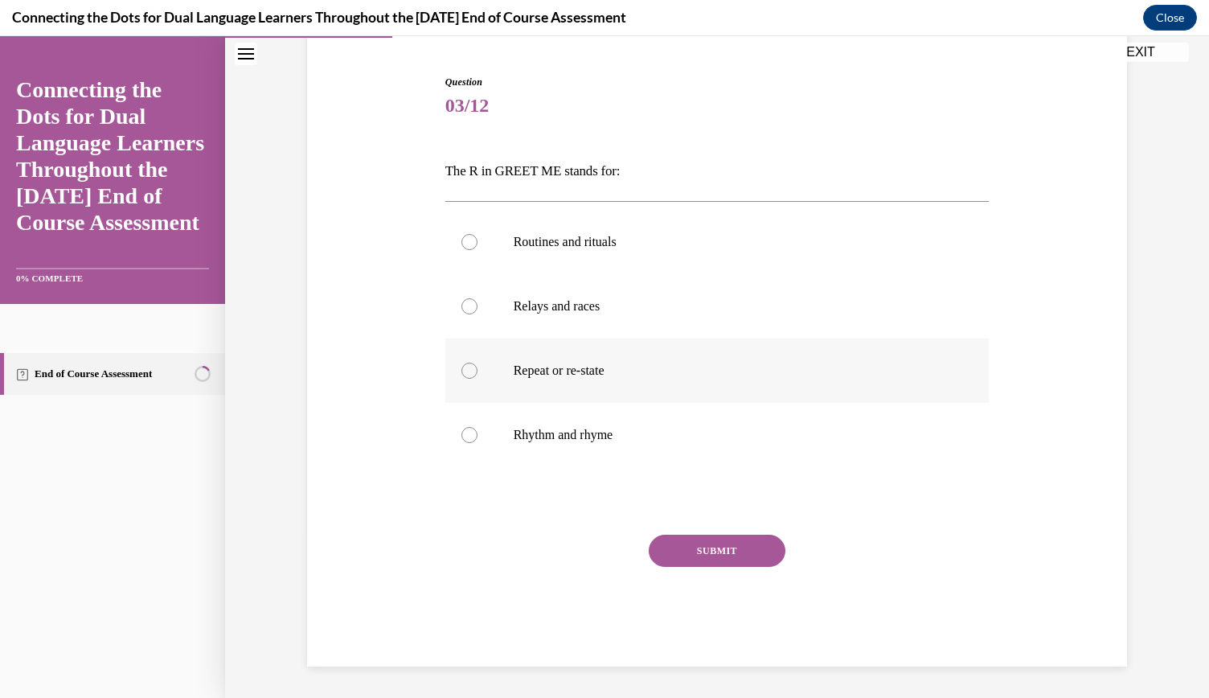
click at [514, 366] on p "Repeat or re-state" at bounding box center [732, 371] width 436 height 16
click at [478, 366] on input "Repeat or re-state" at bounding box center [469, 371] width 16 height 16
radio input "true"
click at [699, 560] on button "SUBMIT" at bounding box center [717, 551] width 137 height 32
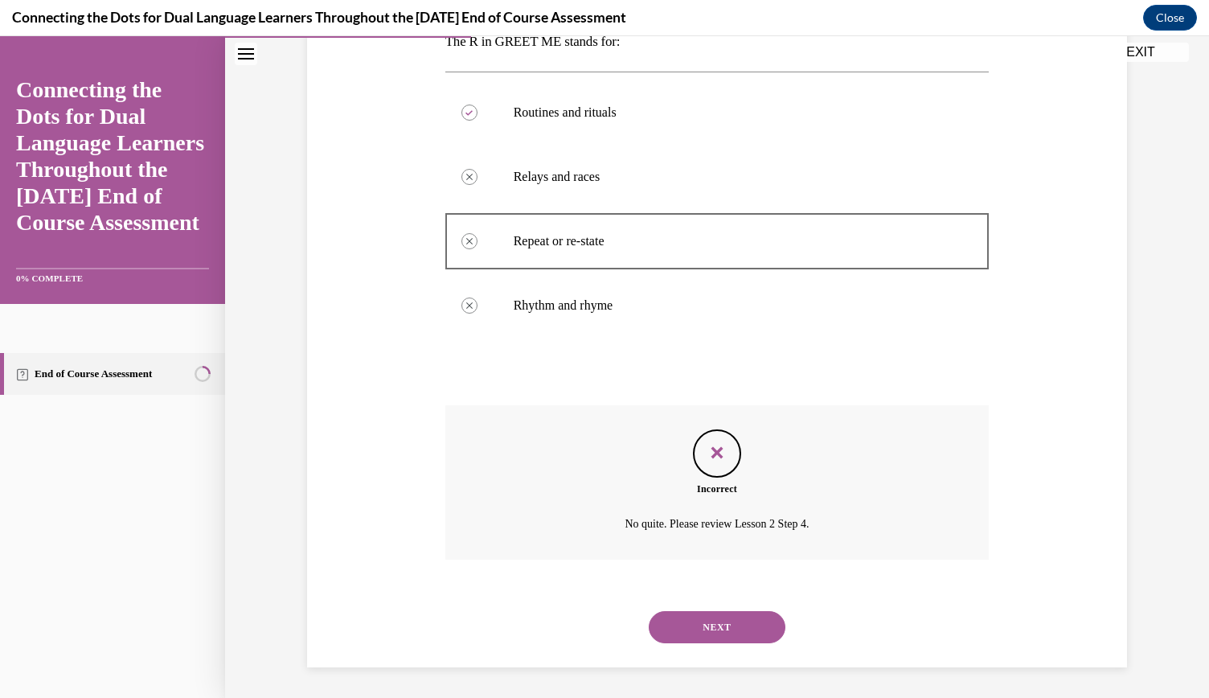
scroll to position [279, 0]
click at [698, 623] on button "NEXT" at bounding box center [717, 626] width 137 height 32
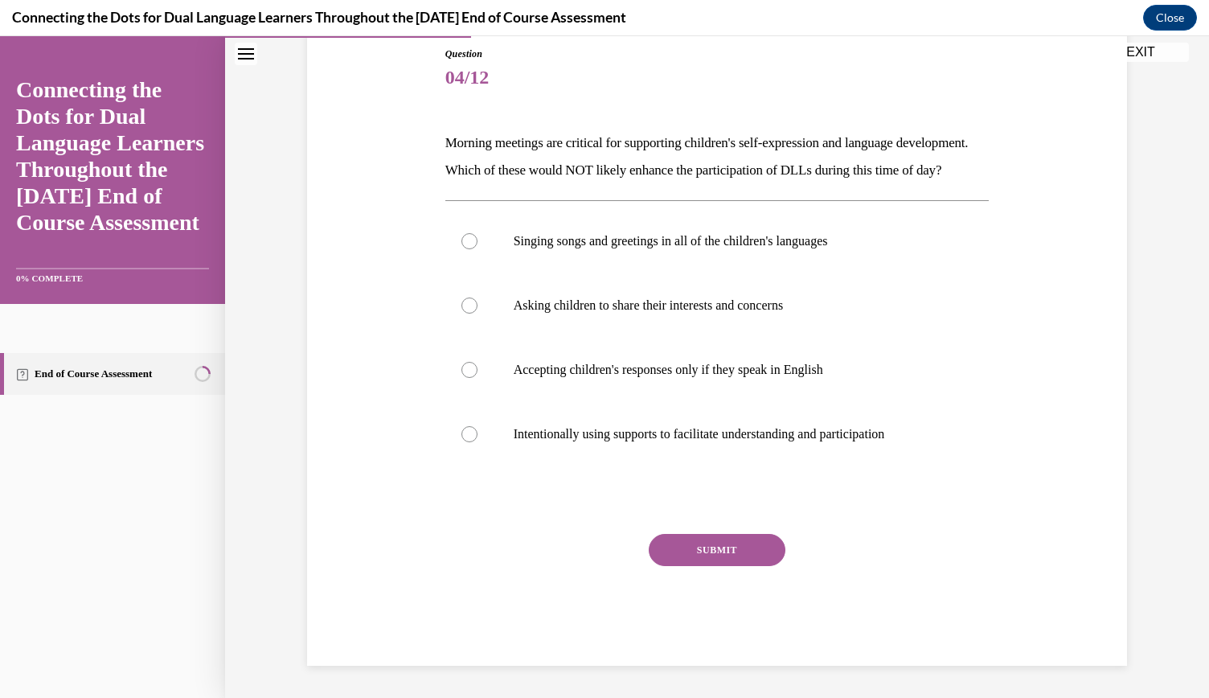
click at [622, 161] on p "Morning meetings are critical for supporting children's self-expression and lan…" at bounding box center [717, 156] width 544 height 55
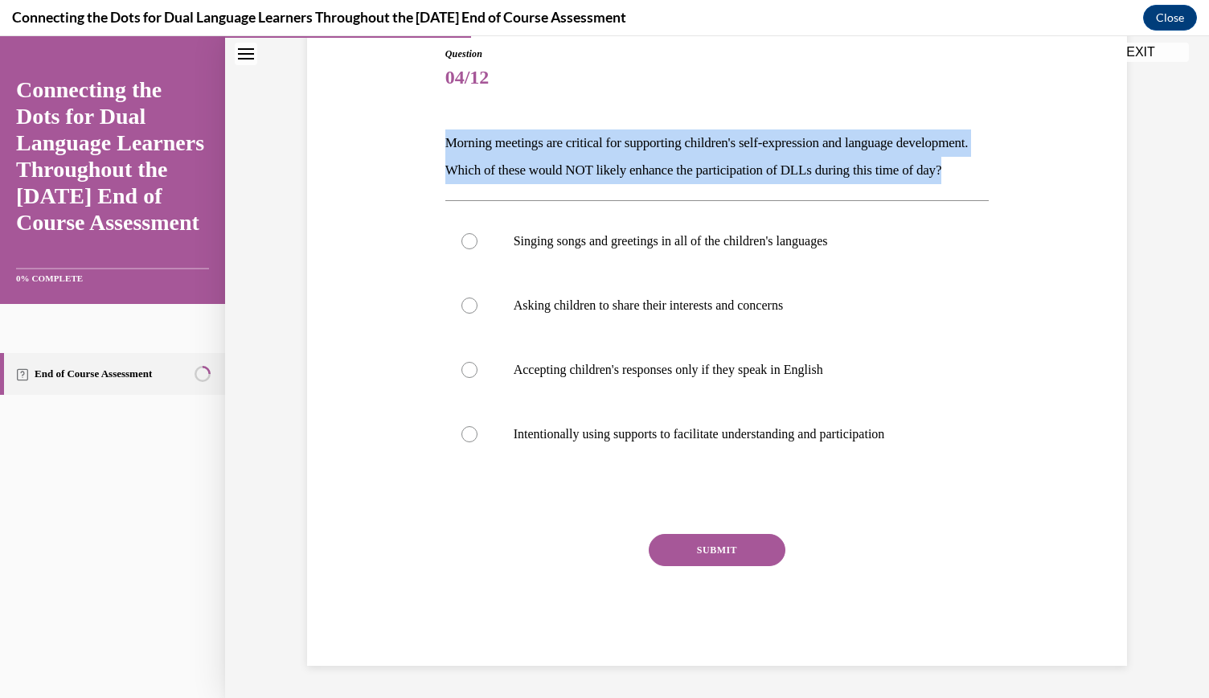
click at [622, 161] on p "Morning meetings are critical for supporting children's self-expression and lan…" at bounding box center [717, 156] width 544 height 55
copy p "Morning meetings are critical for supporting children's self-expression and lan…"
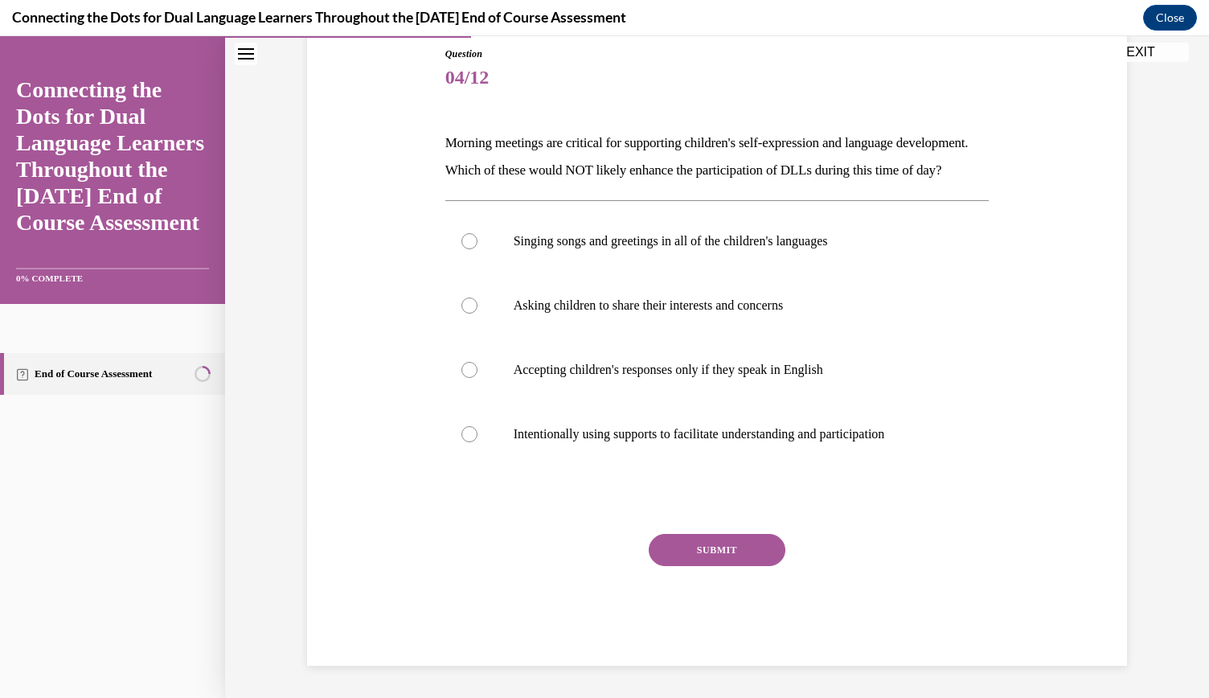
click at [392, 289] on div "Question 04/12 Morning meetings are critical for supporting children's self-exp…" at bounding box center [717, 331] width 828 height 667
click at [547, 378] on p "Accepting children's responses only if they speak in English" at bounding box center [732, 370] width 436 height 16
click at [478, 378] on input "Accepting children's responses only if they speak in English" at bounding box center [469, 370] width 16 height 16
radio input "true"
click at [691, 566] on button "SUBMIT" at bounding box center [717, 550] width 137 height 32
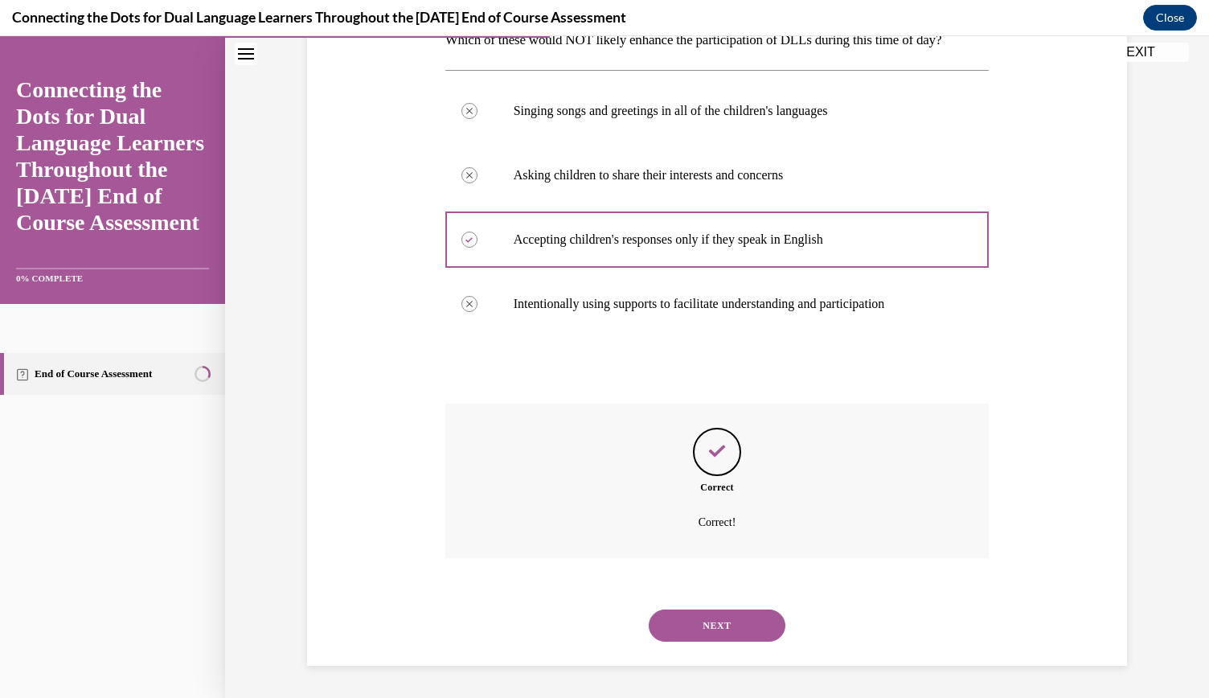
scroll to position [334, 0]
click at [730, 629] on button "NEXT" at bounding box center [717, 625] width 137 height 32
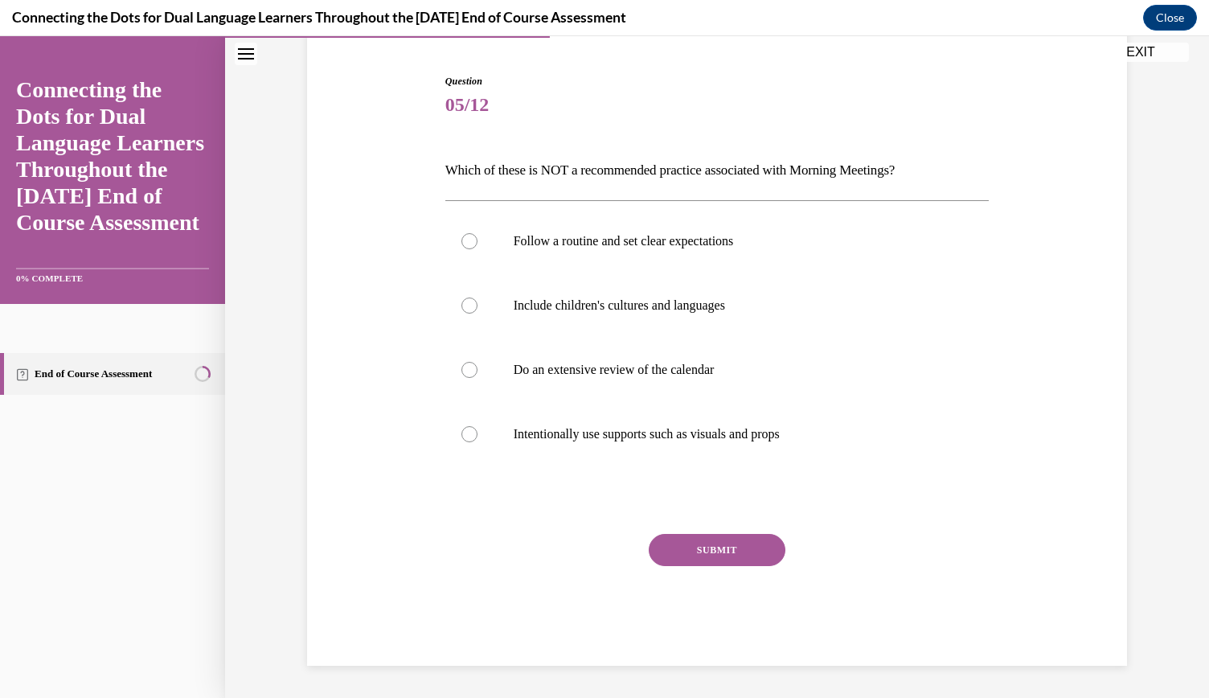
scroll to position [149, 0]
click at [558, 166] on p "Which of these is NOT a recommended practice associated with Morning Meetings?" at bounding box center [717, 171] width 544 height 27
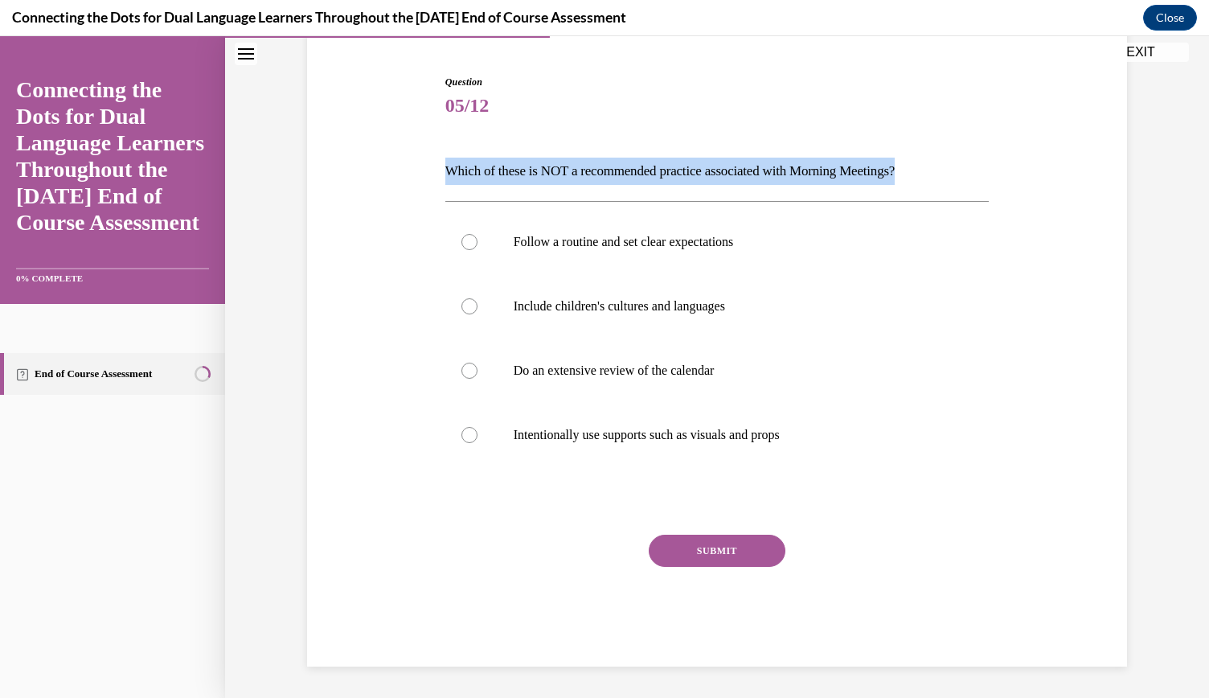
click at [558, 166] on p "Which of these is NOT a recommended practice associated with Morning Meetings?" at bounding box center [717, 171] width 544 height 27
copy p "Which of these is NOT a recommended practice associated with Morning Meetings?"
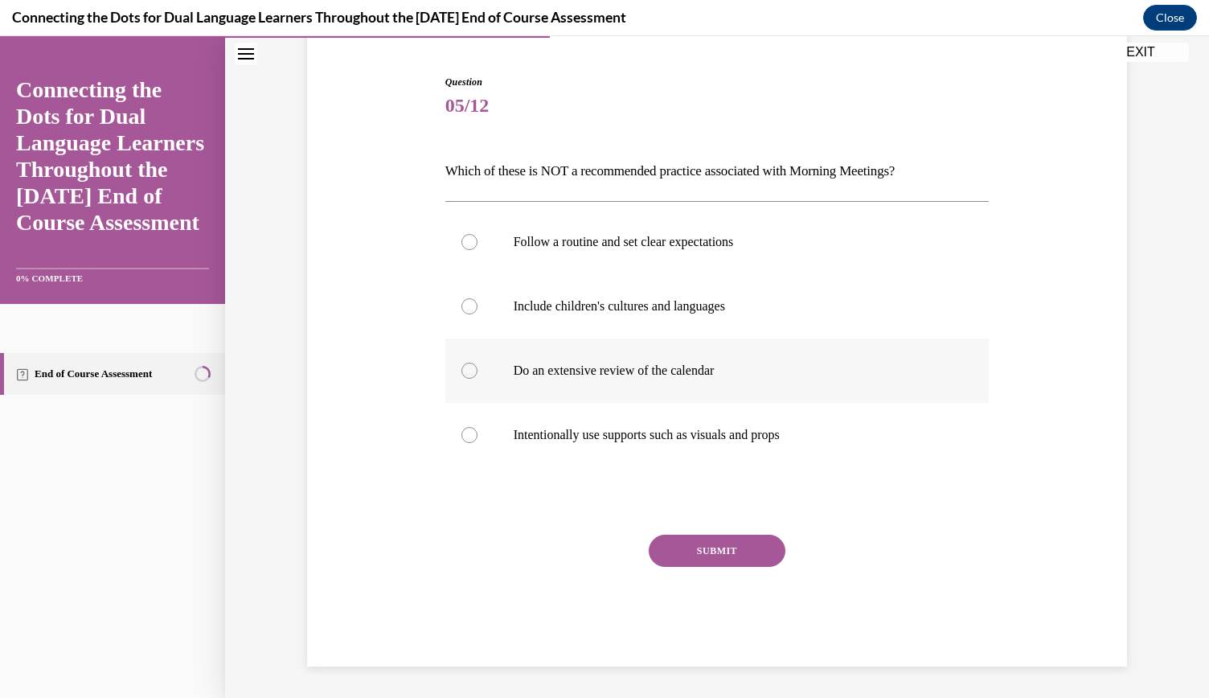
click at [575, 369] on p "Do an extensive review of the calendar" at bounding box center [732, 371] width 436 height 16
click at [478, 369] on input "Do an extensive review of the calendar" at bounding box center [469, 371] width 16 height 16
radio input "true"
click at [701, 564] on button "SUBMIT" at bounding box center [717, 551] width 137 height 32
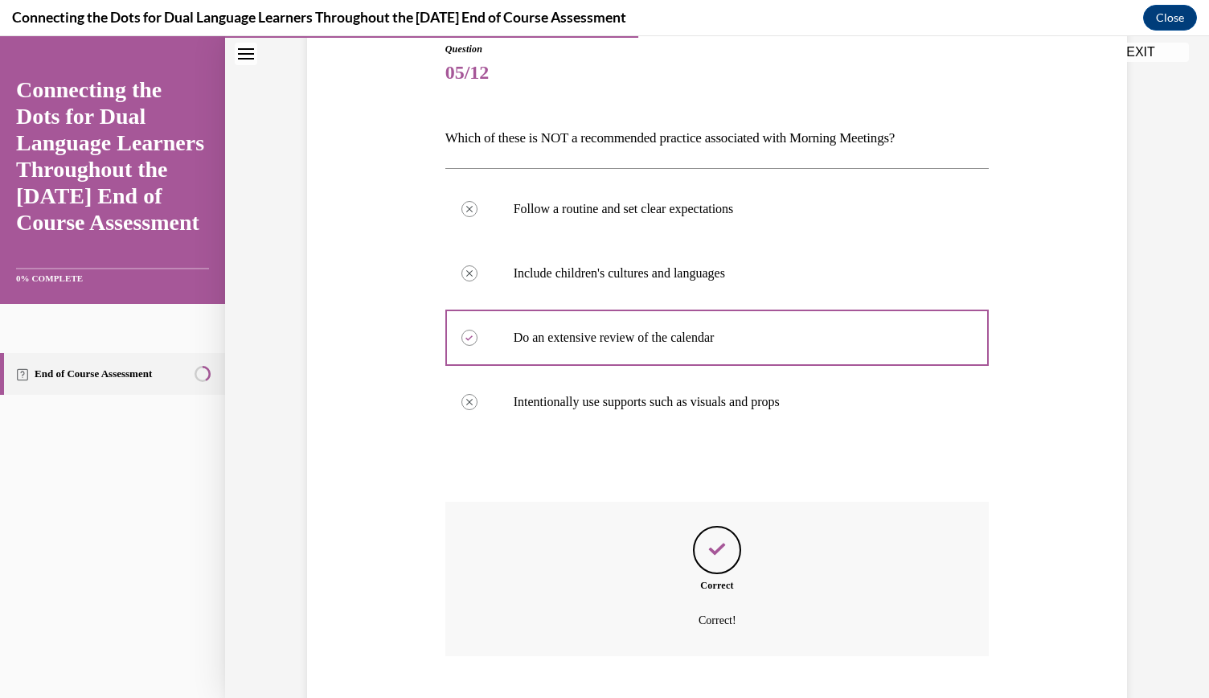
scroll to position [279, 0]
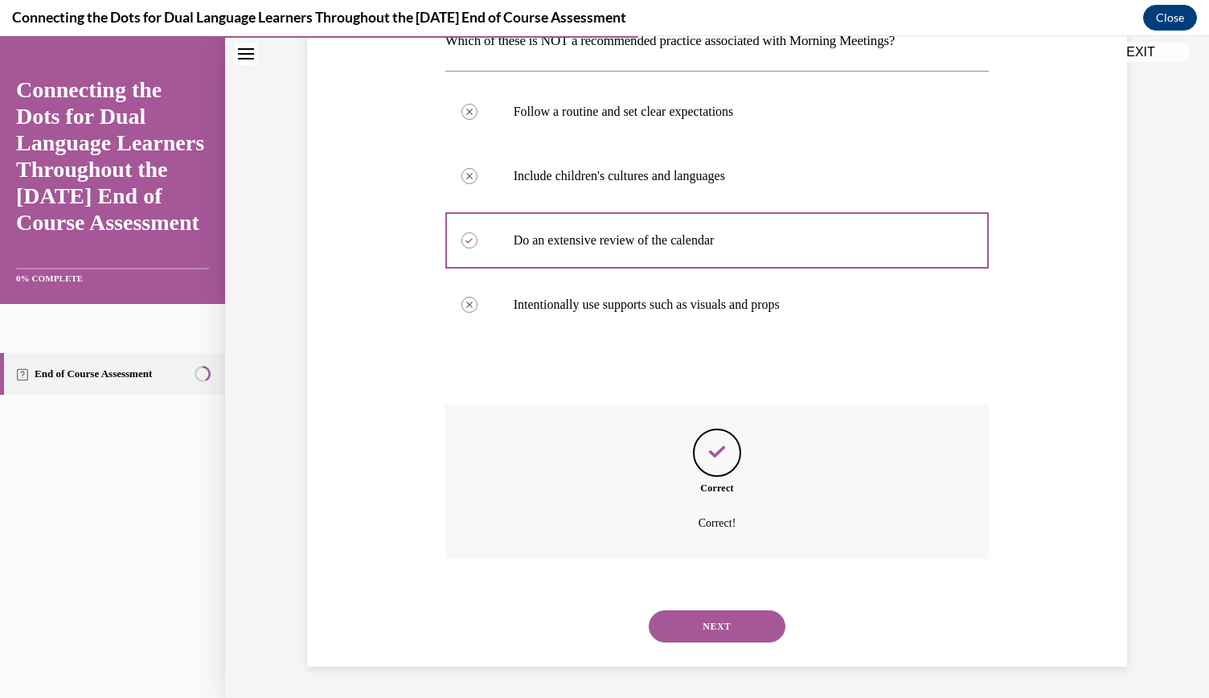
click at [712, 625] on button "NEXT" at bounding box center [717, 626] width 137 height 32
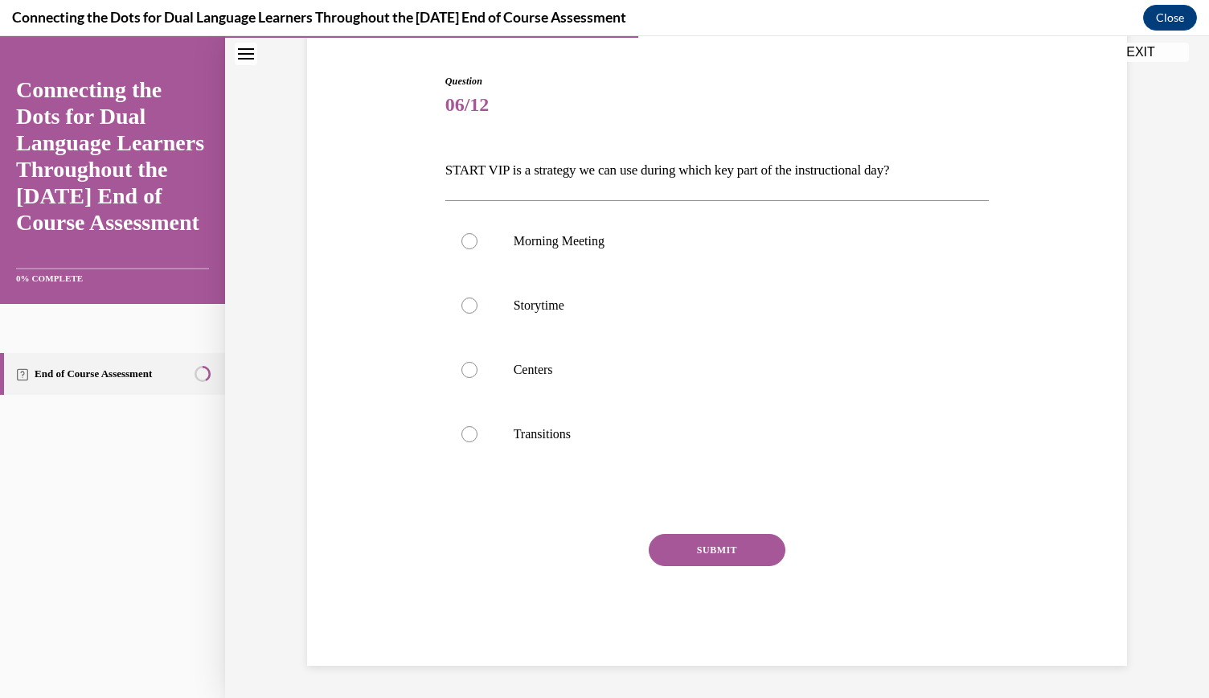
scroll to position [149, 0]
click at [591, 304] on p "Storytime" at bounding box center [732, 306] width 436 height 16
click at [478, 304] on input "Storytime" at bounding box center [469, 306] width 16 height 16
radio input "true"
click at [707, 560] on button "SUBMIT" at bounding box center [717, 551] width 137 height 32
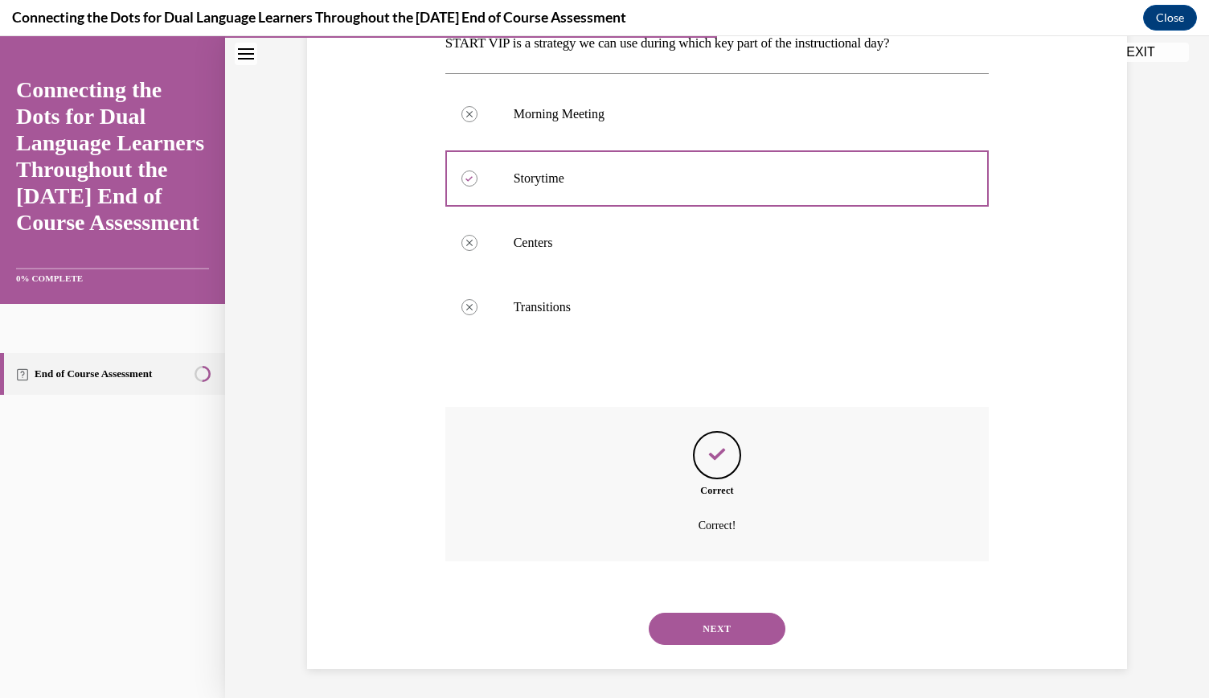
scroll to position [279, 0]
click at [683, 615] on button "NEXT" at bounding box center [717, 626] width 137 height 32
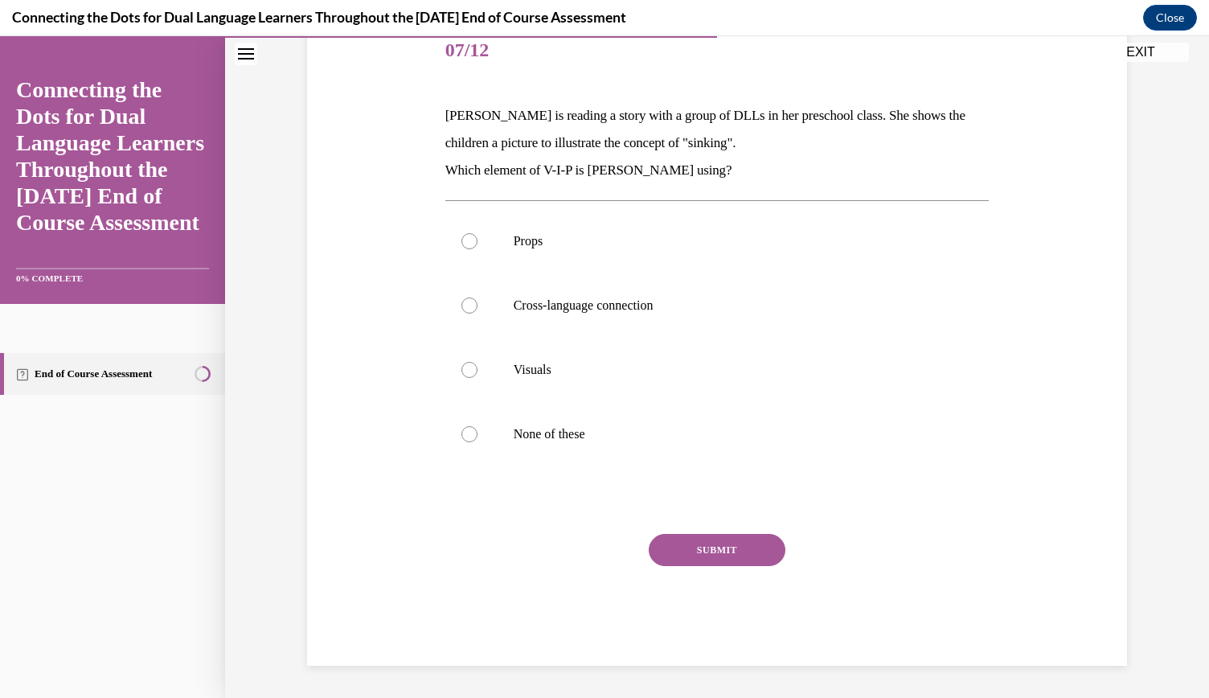
scroll to position [179, 0]
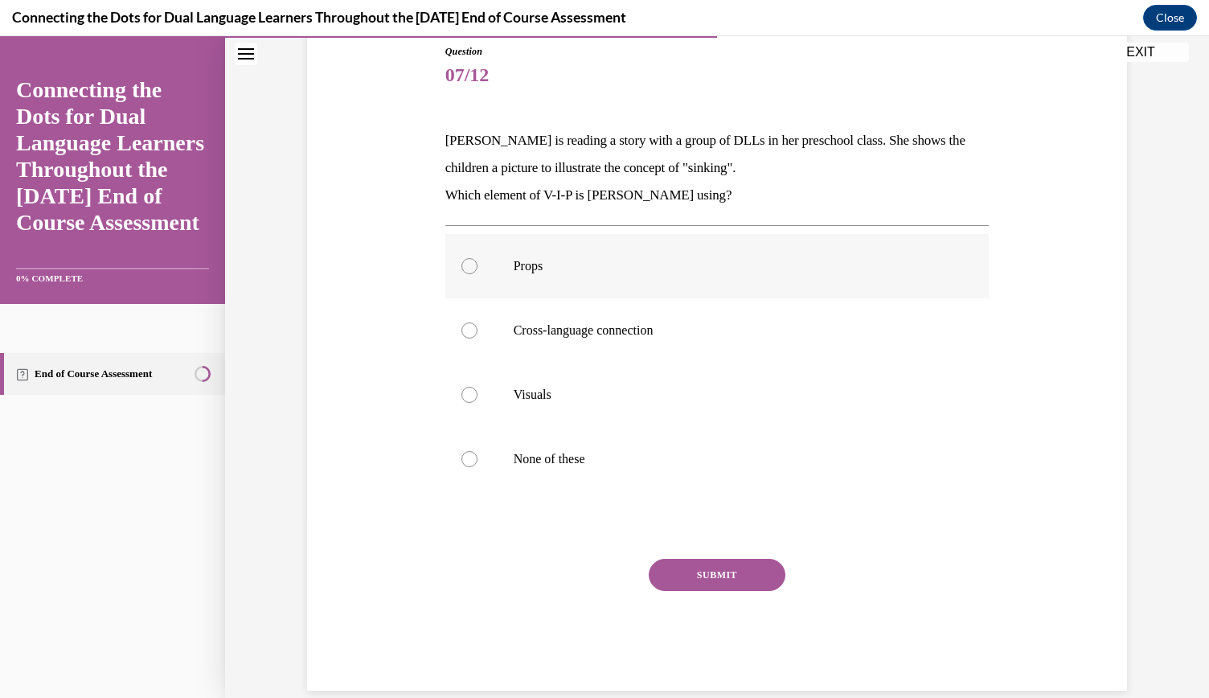
click at [568, 289] on label "Props" at bounding box center [717, 266] width 544 height 64
click at [478, 274] on input "Props" at bounding box center [469, 266] width 16 height 16
radio input "true"
click at [576, 401] on p "Visuals" at bounding box center [732, 395] width 436 height 16
click at [478, 401] on input "Visuals" at bounding box center [469, 395] width 16 height 16
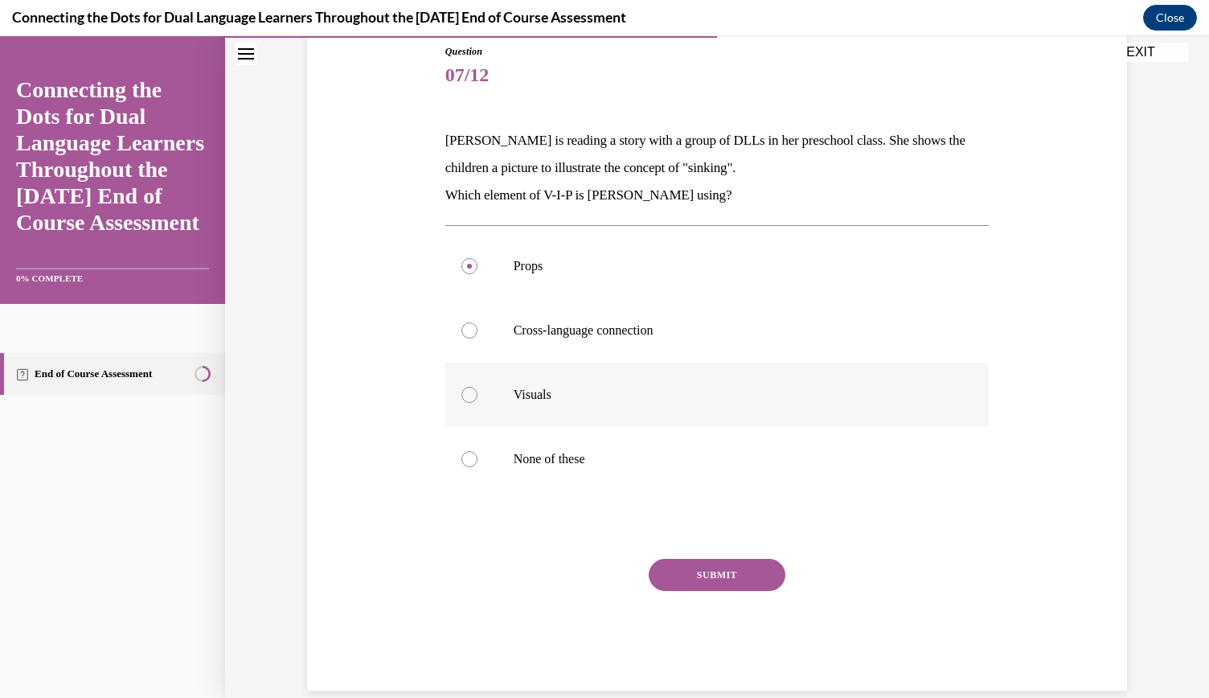
radio input "true"
click at [670, 567] on button "SUBMIT" at bounding box center [717, 575] width 137 height 32
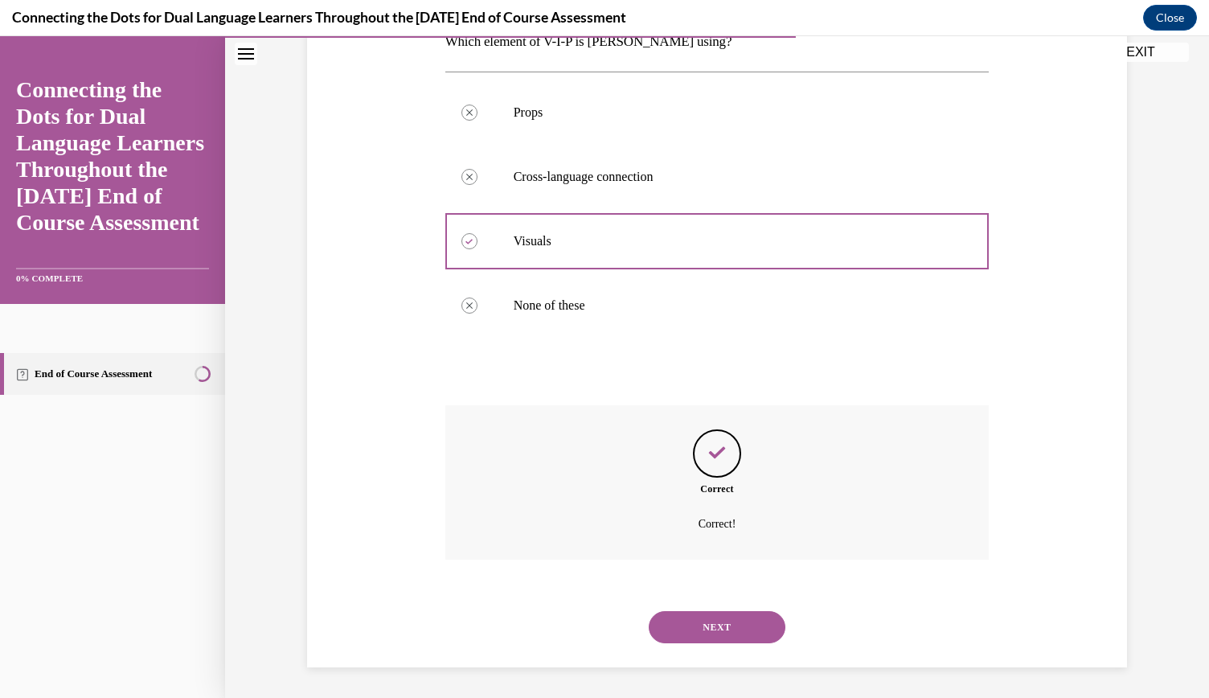
scroll to position [334, 0]
click at [697, 626] on button "NEXT" at bounding box center [717, 626] width 137 height 32
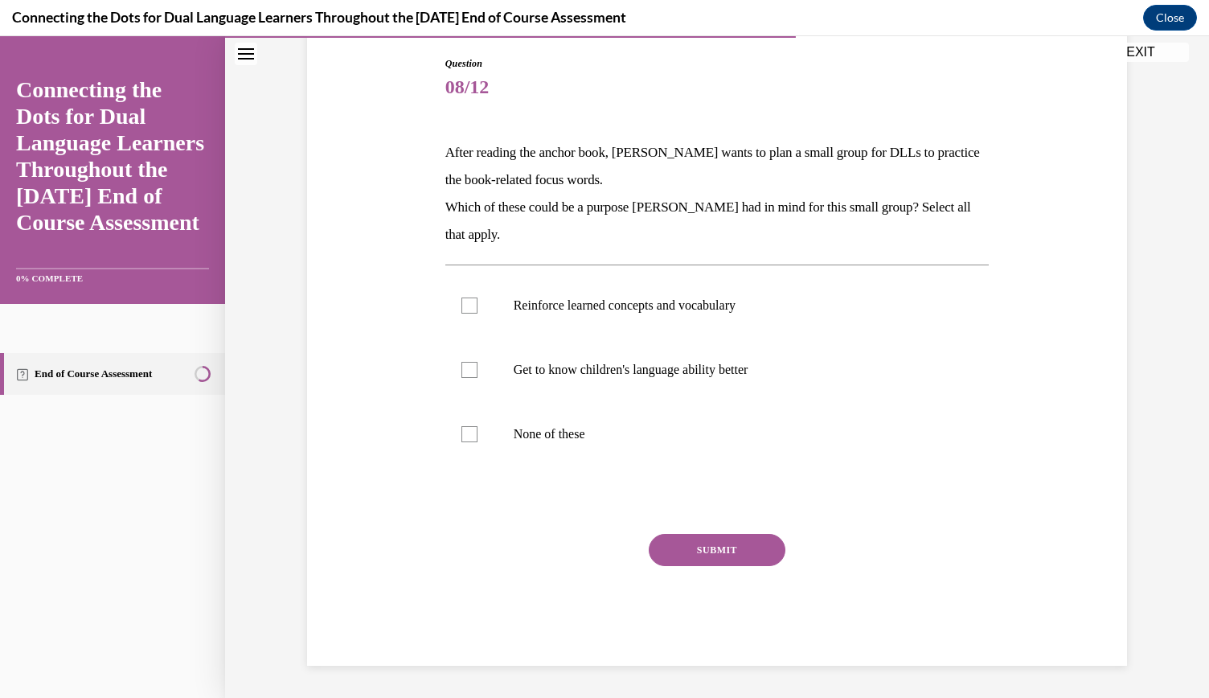
scroll to position [166, 0]
click at [707, 297] on label "Reinforce learned concepts and vocabulary" at bounding box center [717, 306] width 544 height 64
click at [478, 298] on input "Reinforce learned concepts and vocabulary" at bounding box center [469, 306] width 16 height 16
checkbox input "true"
click at [712, 367] on p "Get to know children's language ability better" at bounding box center [732, 371] width 436 height 16
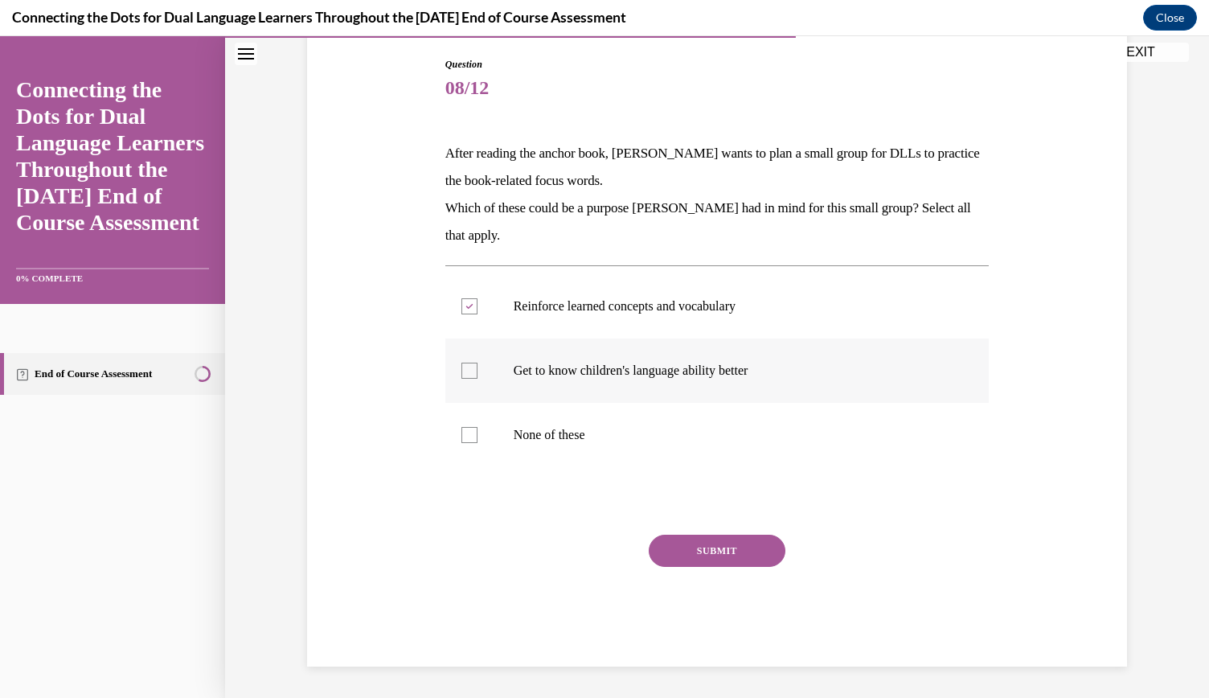
click at [478, 367] on input "Get to know children's language ability better" at bounding box center [469, 371] width 16 height 16
checkbox input "true"
click at [722, 557] on button "SUBMIT" at bounding box center [717, 551] width 137 height 32
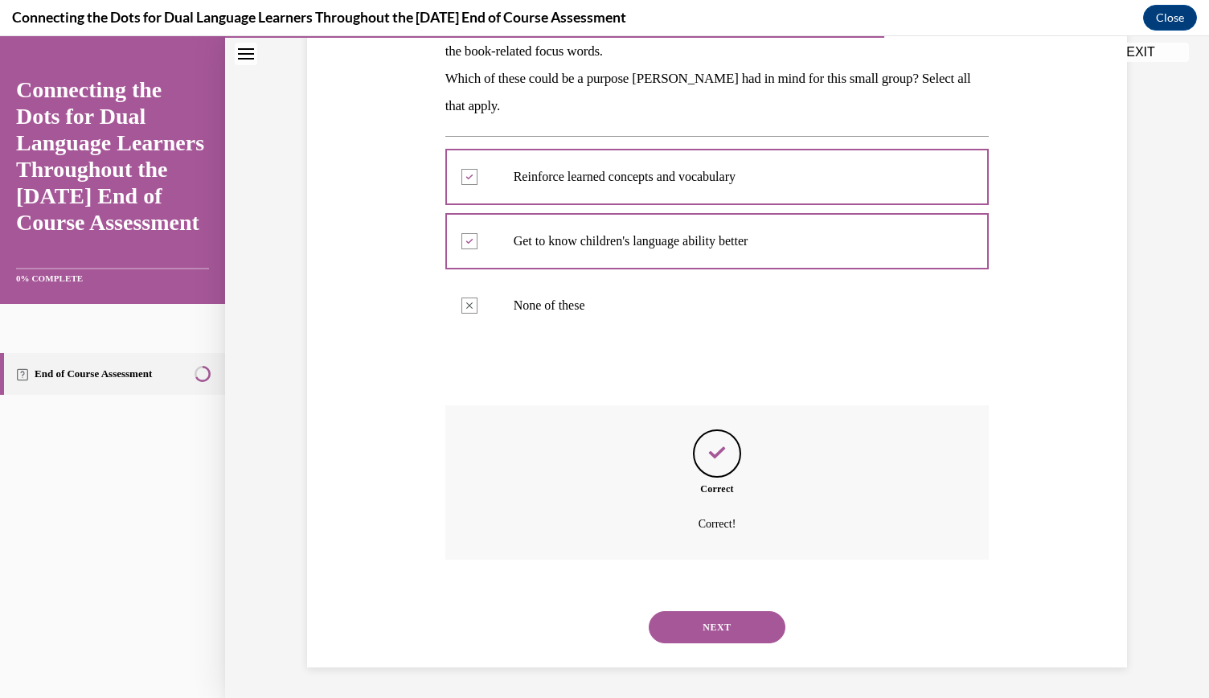
scroll to position [297, 0]
click at [707, 634] on button "NEXT" at bounding box center [717, 626] width 137 height 32
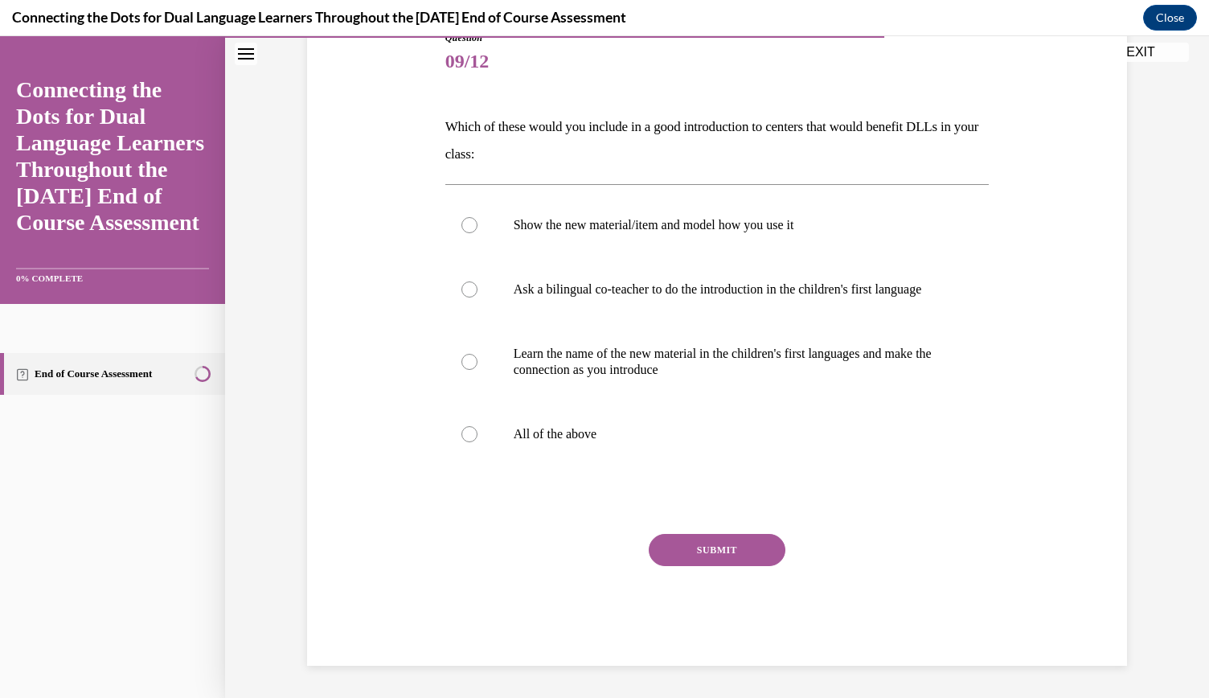
scroll to position [179, 0]
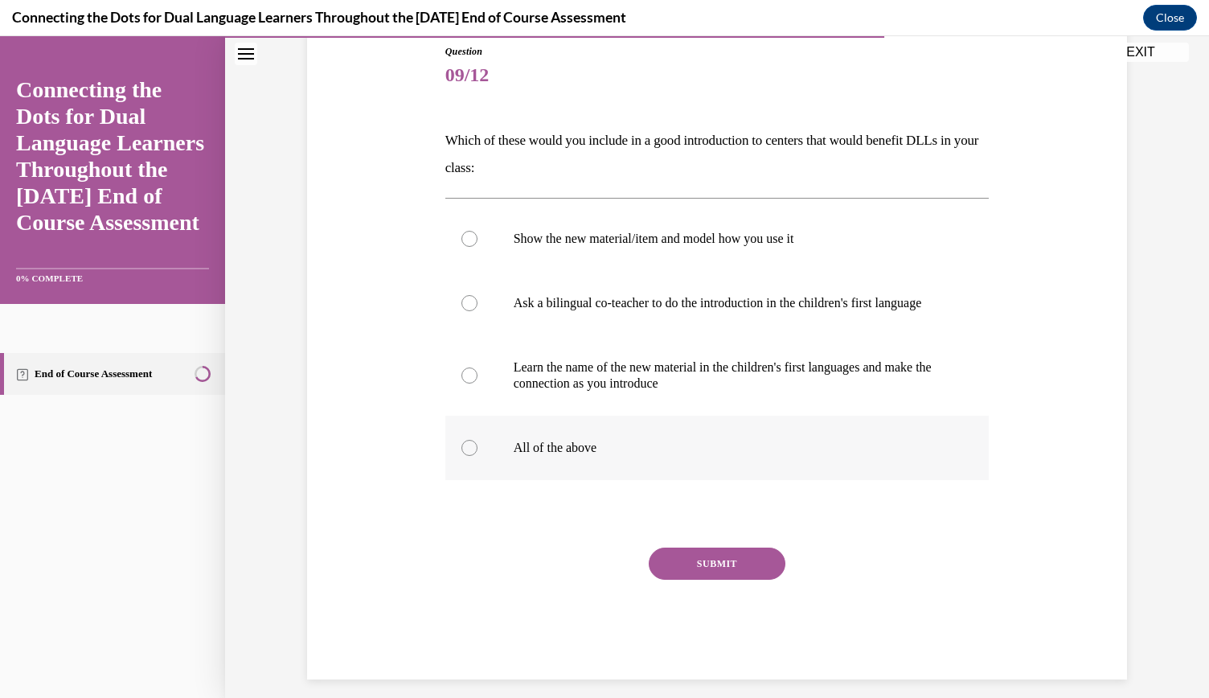
click at [640, 456] on p "All of the above" at bounding box center [732, 448] width 436 height 16
click at [478, 456] on input "All of the above" at bounding box center [469, 448] width 16 height 16
radio input "true"
click at [731, 580] on button "SUBMIT" at bounding box center [717, 563] width 137 height 32
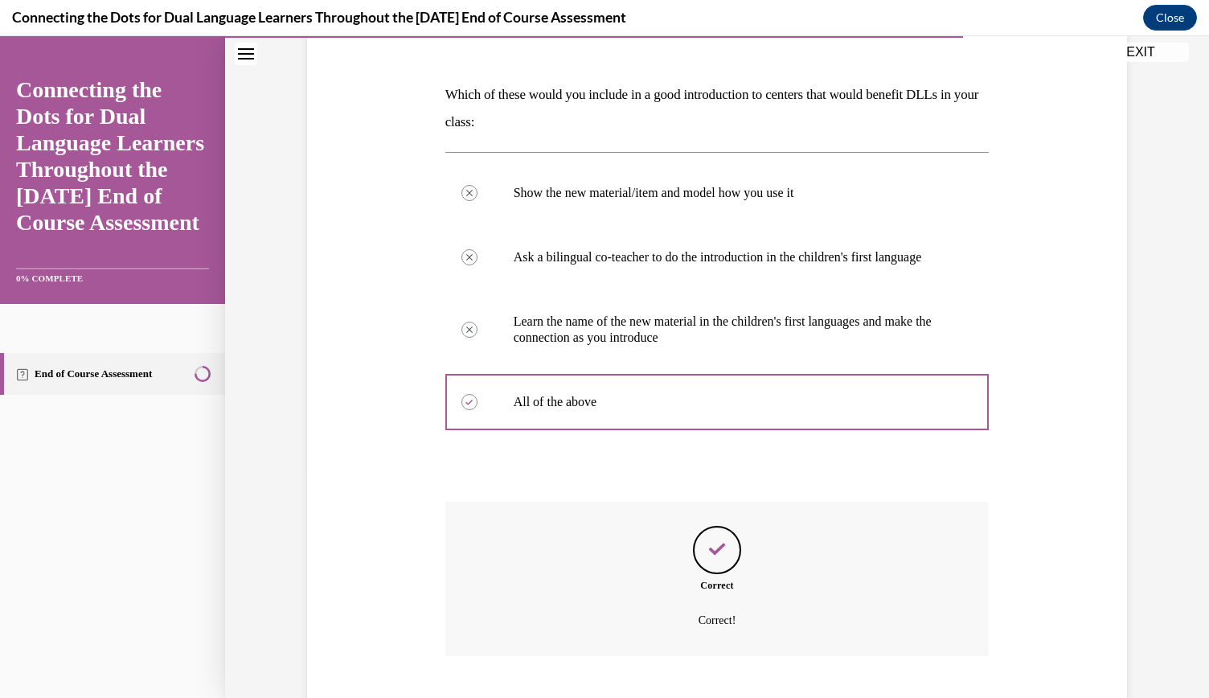
scroll to position [338, 0]
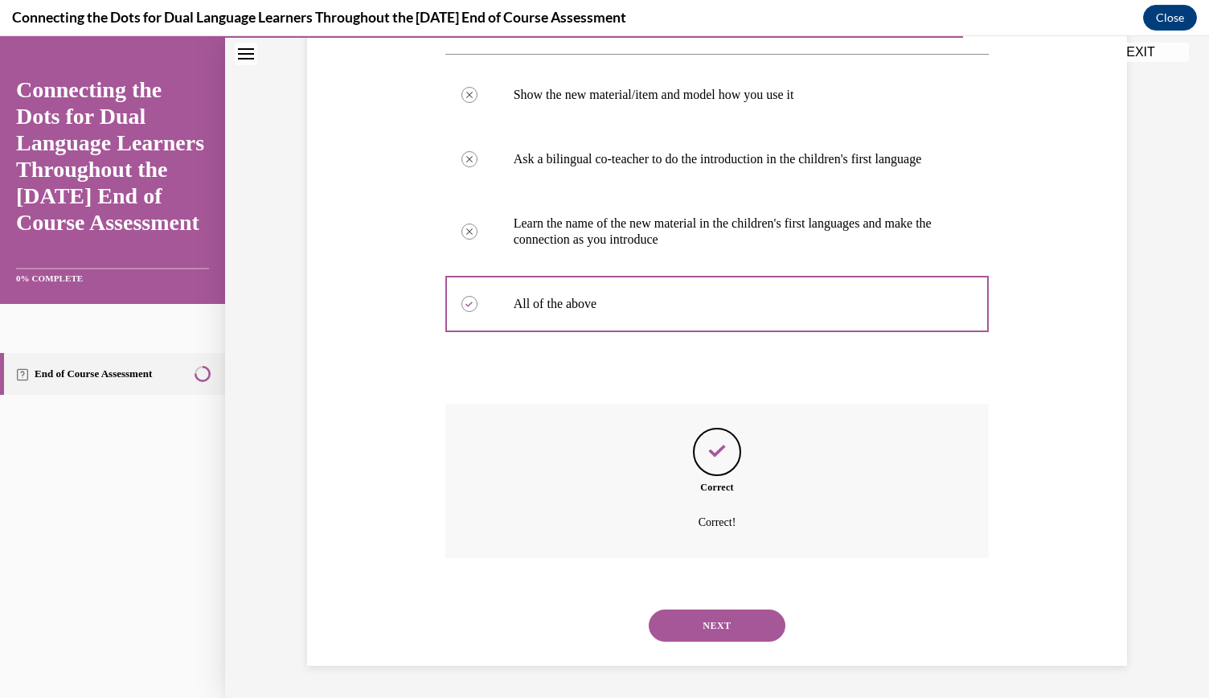
click at [722, 626] on button "NEXT" at bounding box center [717, 625] width 137 height 32
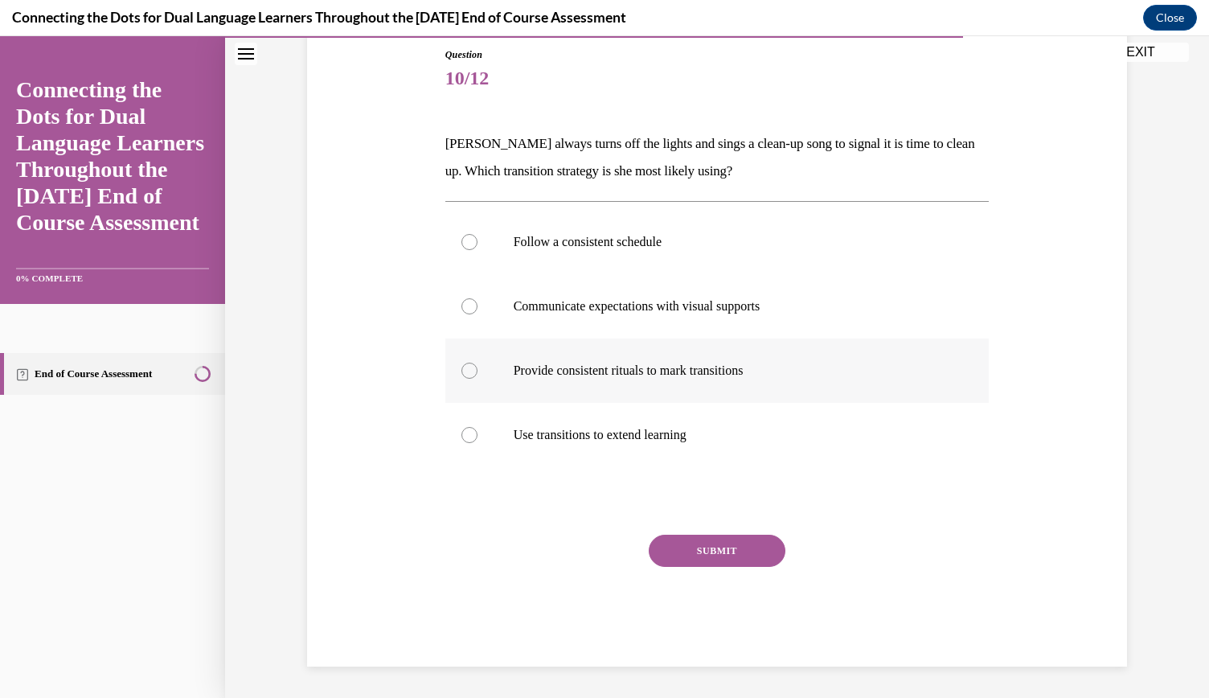
click at [662, 375] on p "Provide consistent rituals to mark transitions" at bounding box center [732, 371] width 436 height 16
click at [478, 375] on input "Provide consistent rituals to mark transitions" at bounding box center [469, 371] width 16 height 16
radio input "true"
click at [696, 556] on button "SUBMIT" at bounding box center [717, 551] width 137 height 32
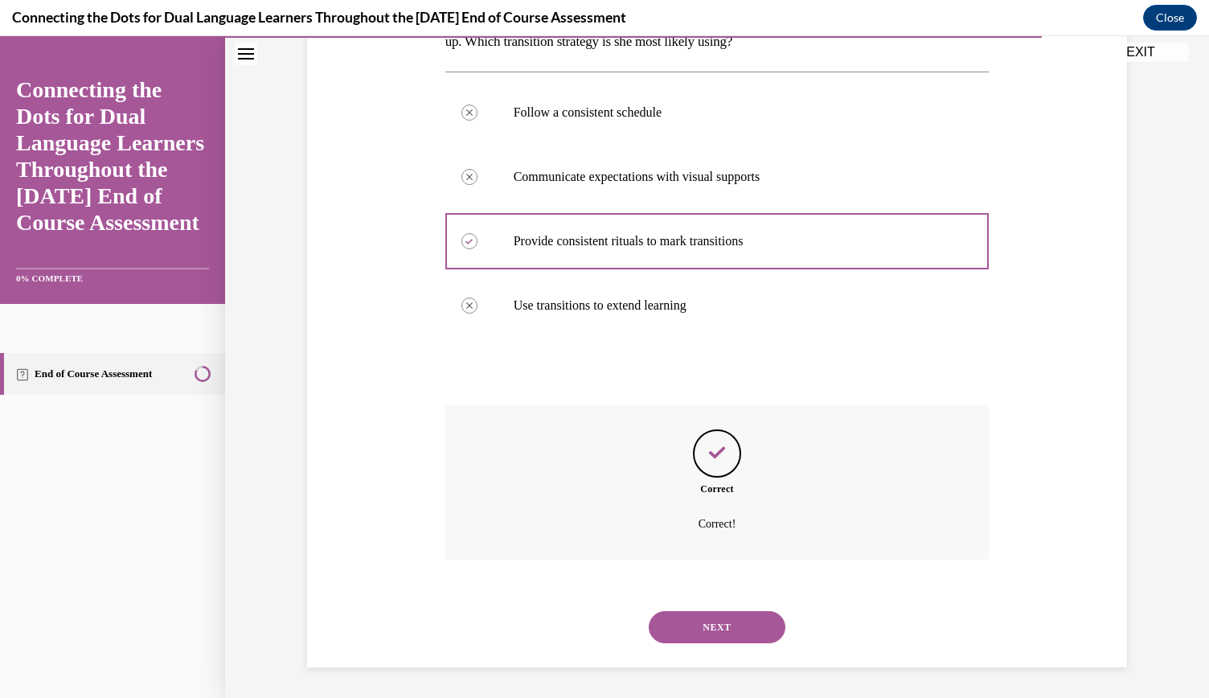
scroll to position [306, 0]
click at [715, 628] on button "NEXT" at bounding box center [717, 626] width 137 height 32
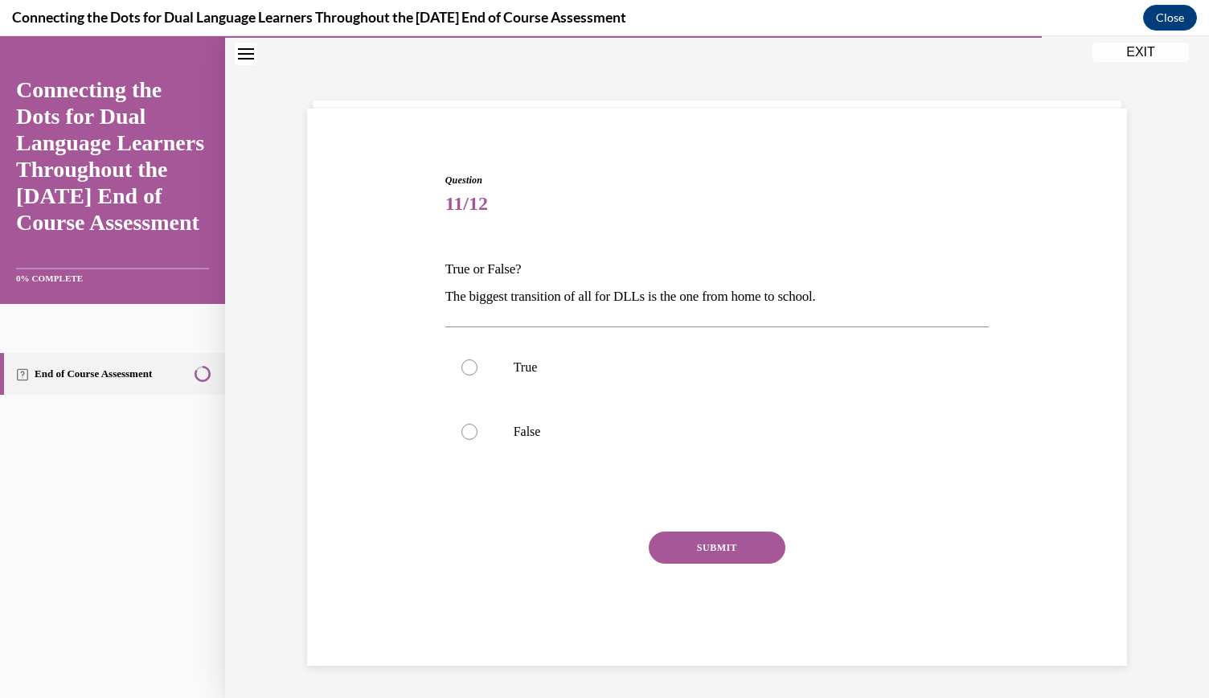
scroll to position [51, 0]
click at [709, 294] on p "The biggest transition of all for DLLs is the one from home to school." at bounding box center [717, 296] width 544 height 27
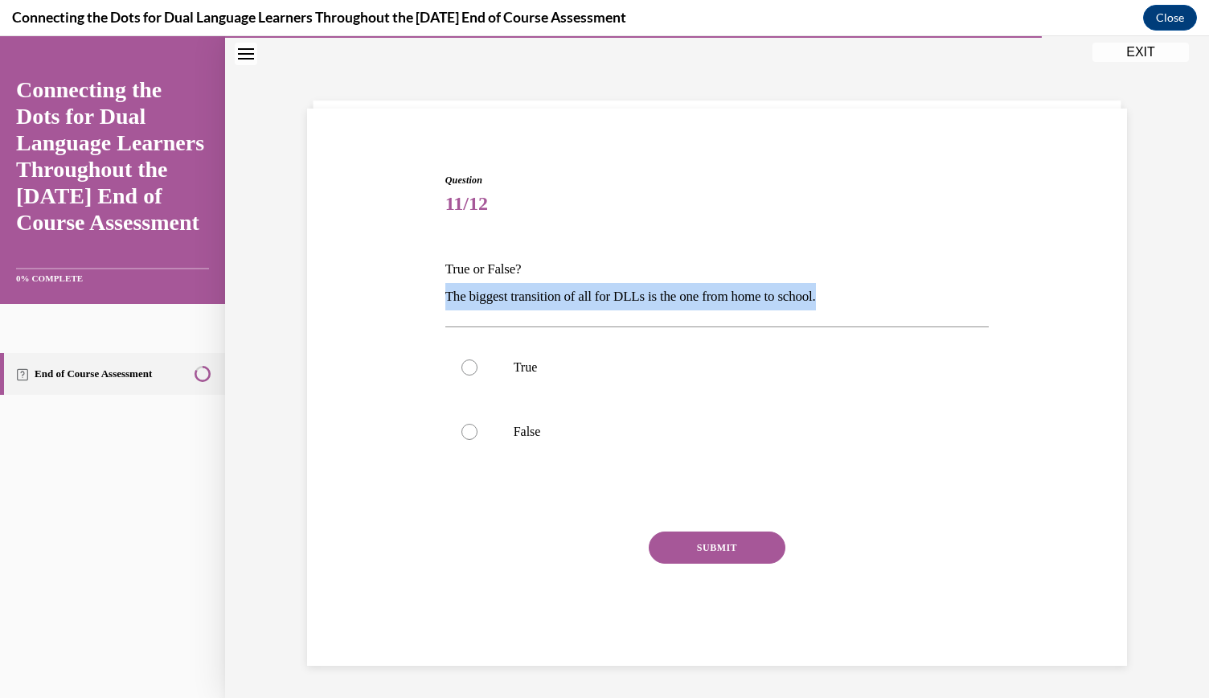
click at [709, 294] on p "The biggest transition of all for DLLs is the one from home to school." at bounding box center [717, 296] width 544 height 27
copy p "The biggest transition of all for DLLs is the one from home to school."
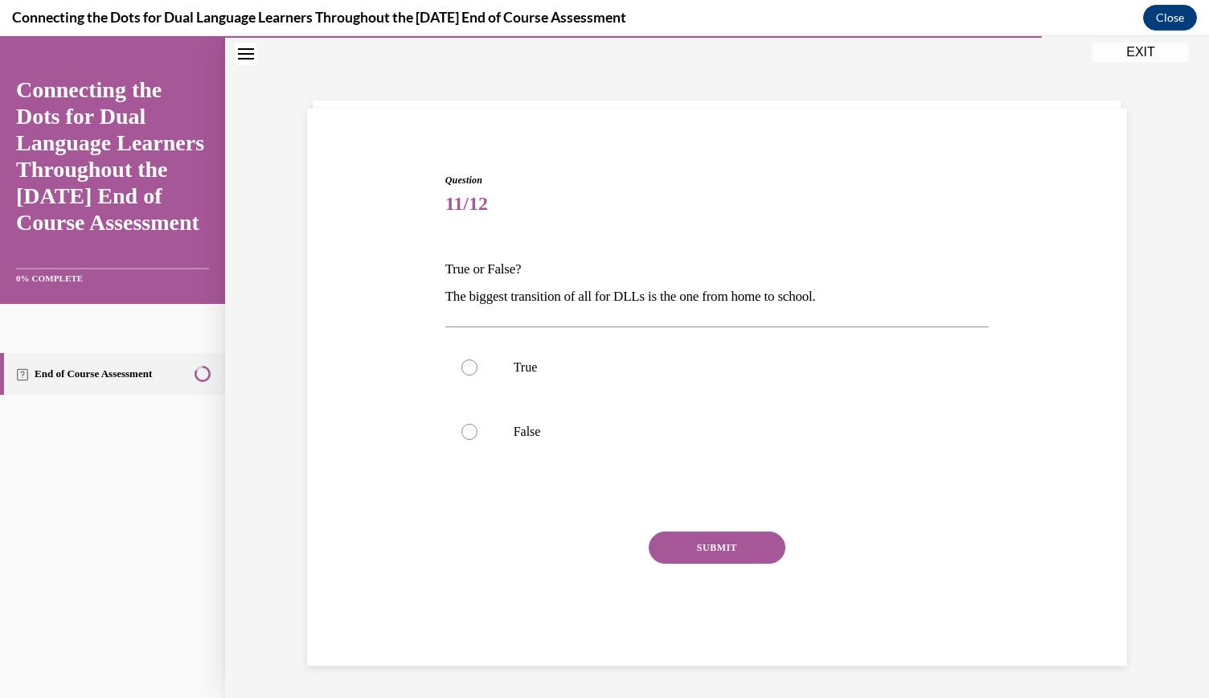
click at [572, 326] on div "True False" at bounding box center [717, 399] width 544 height 146
click at [574, 367] on p "True" at bounding box center [732, 367] width 436 height 16
click at [478, 367] on input "True" at bounding box center [469, 367] width 16 height 16
radio input "true"
click at [676, 547] on button "SUBMIT" at bounding box center [717, 547] width 137 height 32
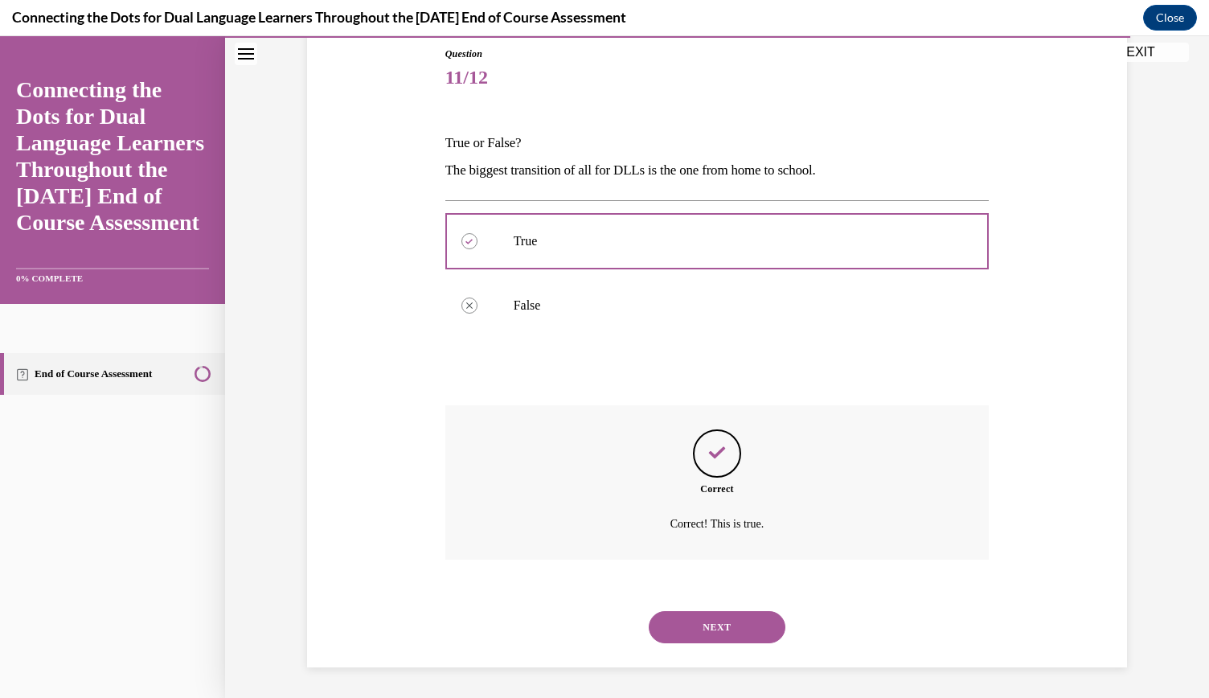
scroll to position [178, 0]
click at [711, 625] on button "NEXT" at bounding box center [717, 626] width 137 height 32
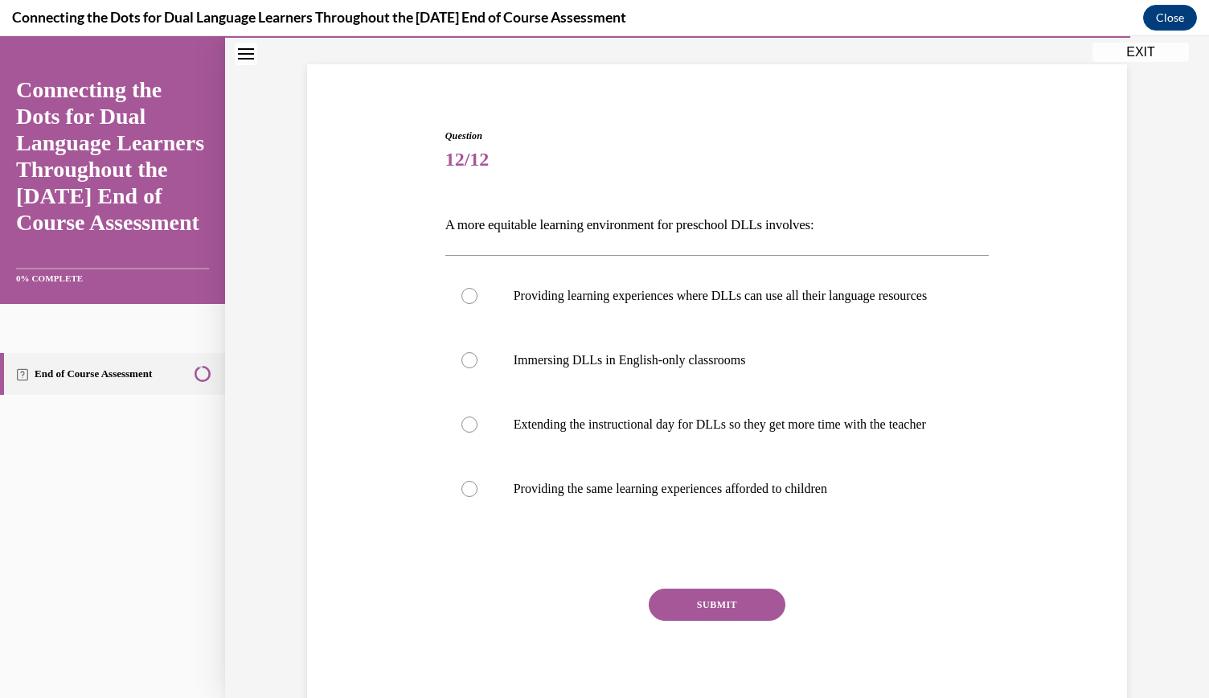
scroll to position [84, 0]
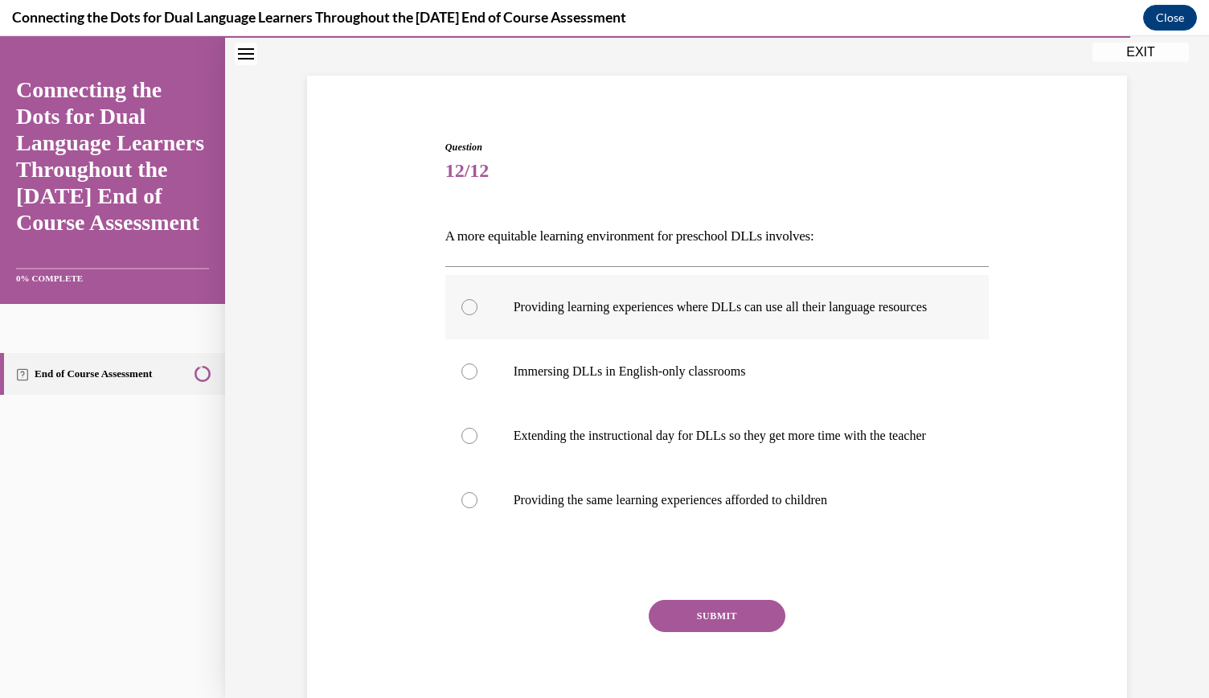
click at [685, 315] on p "Providing learning experiences where DLLs can use all their language resources" at bounding box center [732, 307] width 436 height 16
click at [478, 315] on input "Providing learning experiences where DLLs can use all their language resources" at bounding box center [469, 307] width 16 height 16
radio input "true"
click at [729, 632] on button "SUBMIT" at bounding box center [717, 616] width 137 height 32
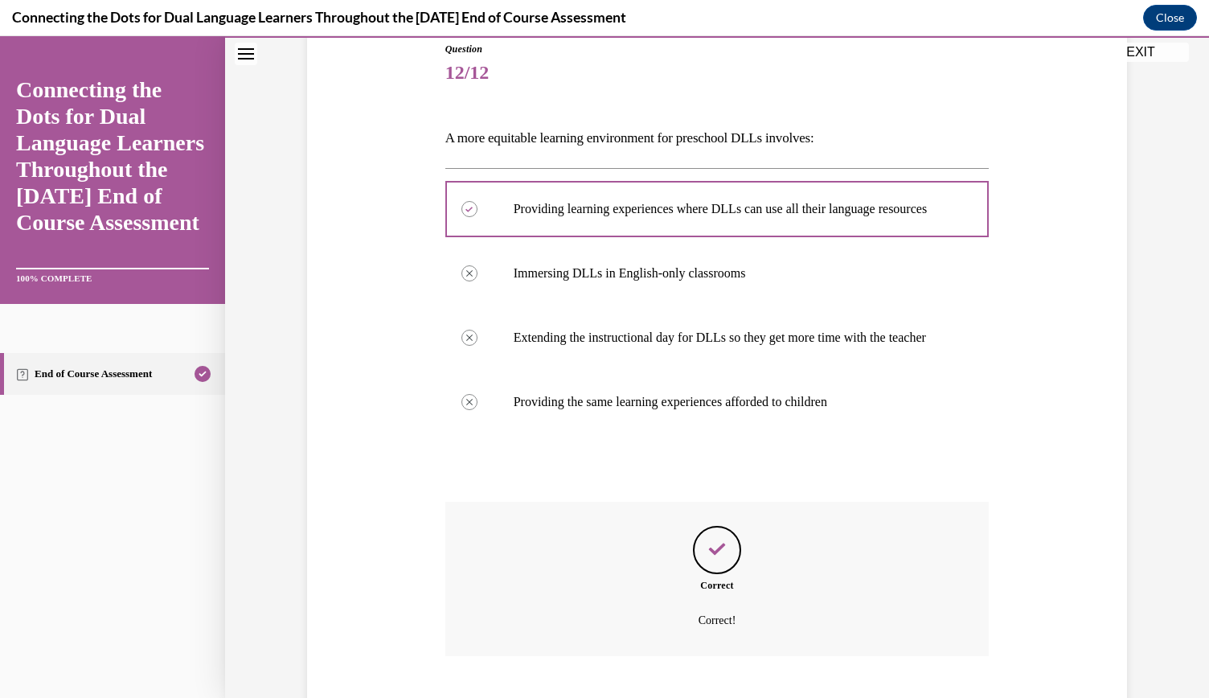
scroll to position [311, 0]
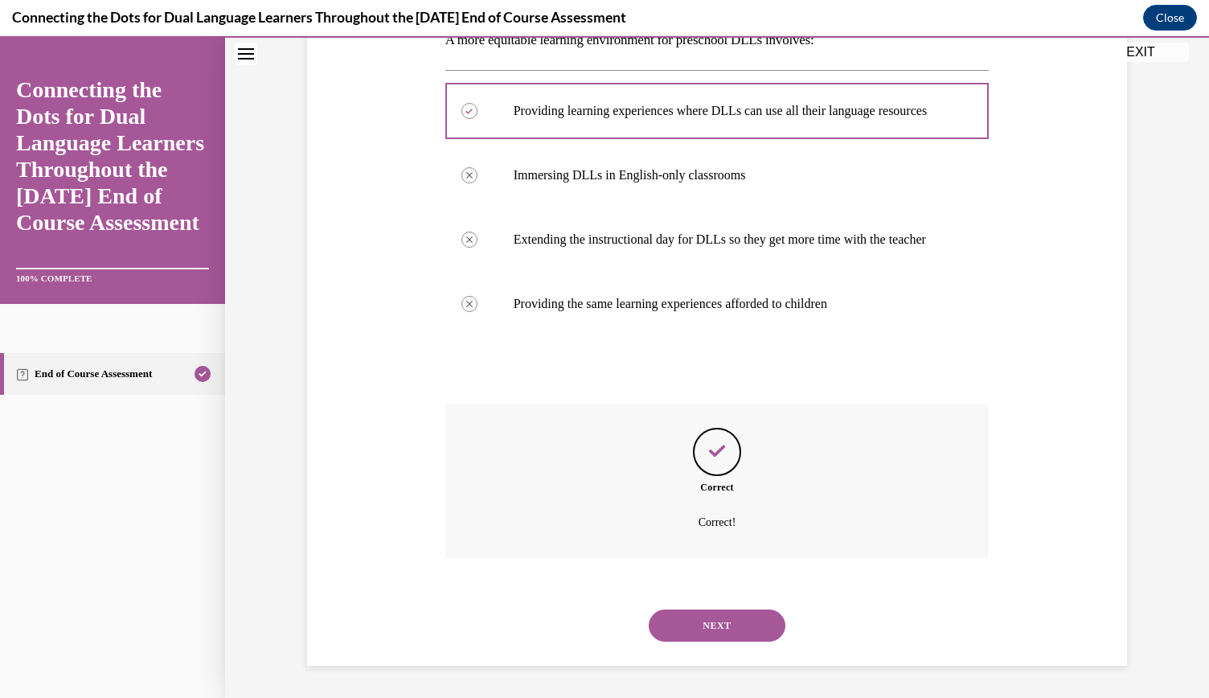
click at [728, 634] on button "NEXT" at bounding box center [717, 625] width 137 height 32
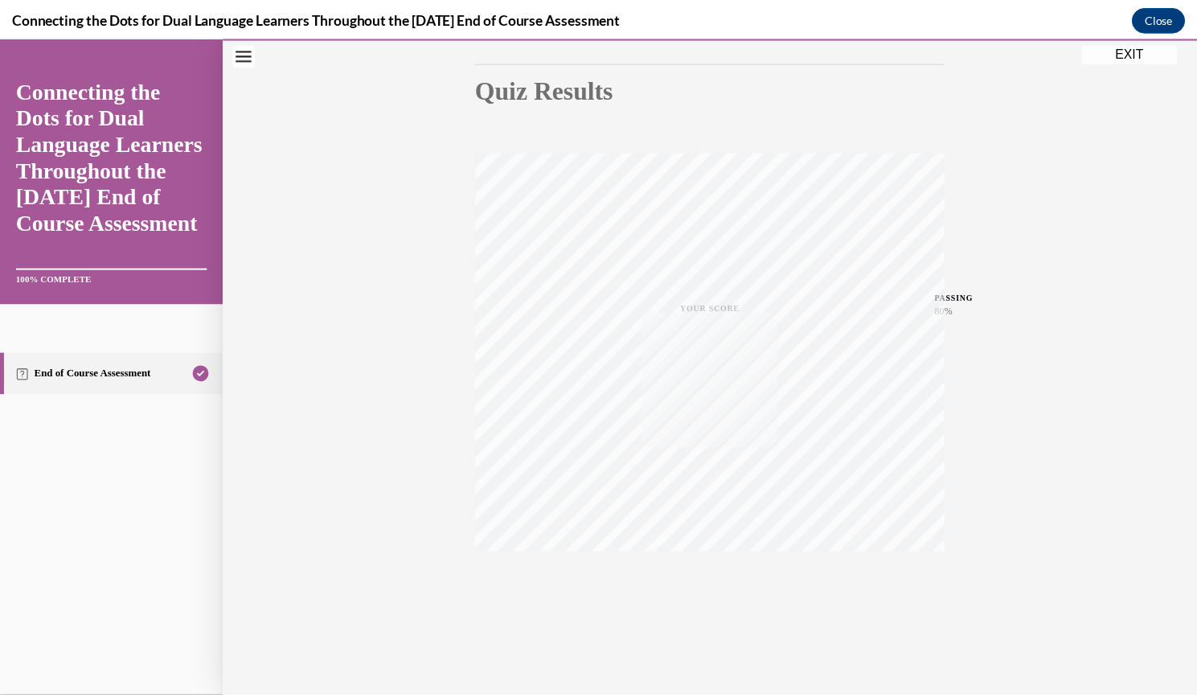
scroll to position [162, 0]
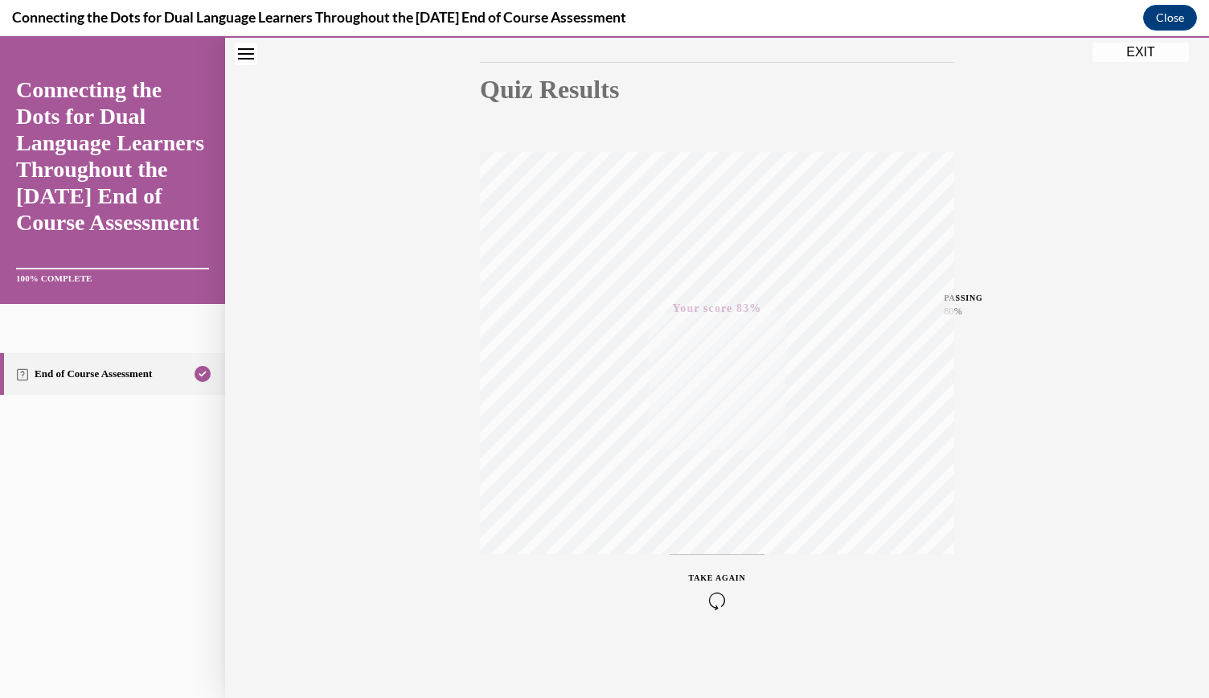
click at [1128, 51] on button "EXIT" at bounding box center [1141, 52] width 96 height 19
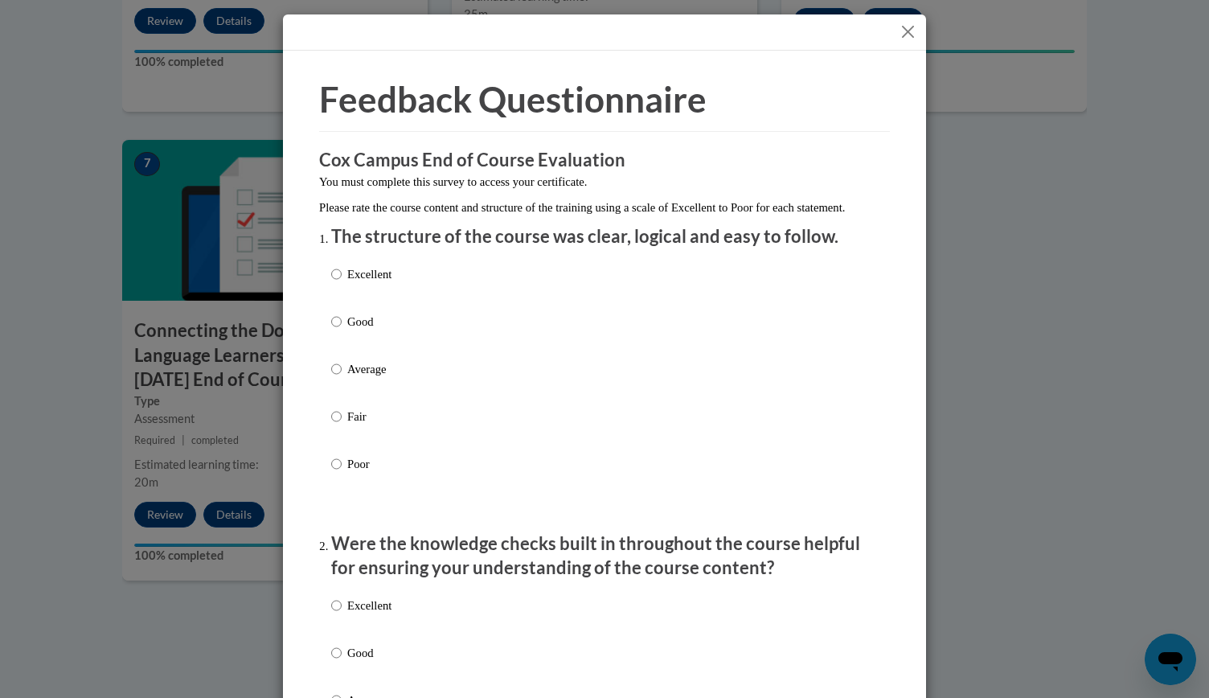
click at [901, 43] on div at bounding box center [604, 32] width 643 height 36
click at [908, 23] on button "Close" at bounding box center [908, 32] width 20 height 20
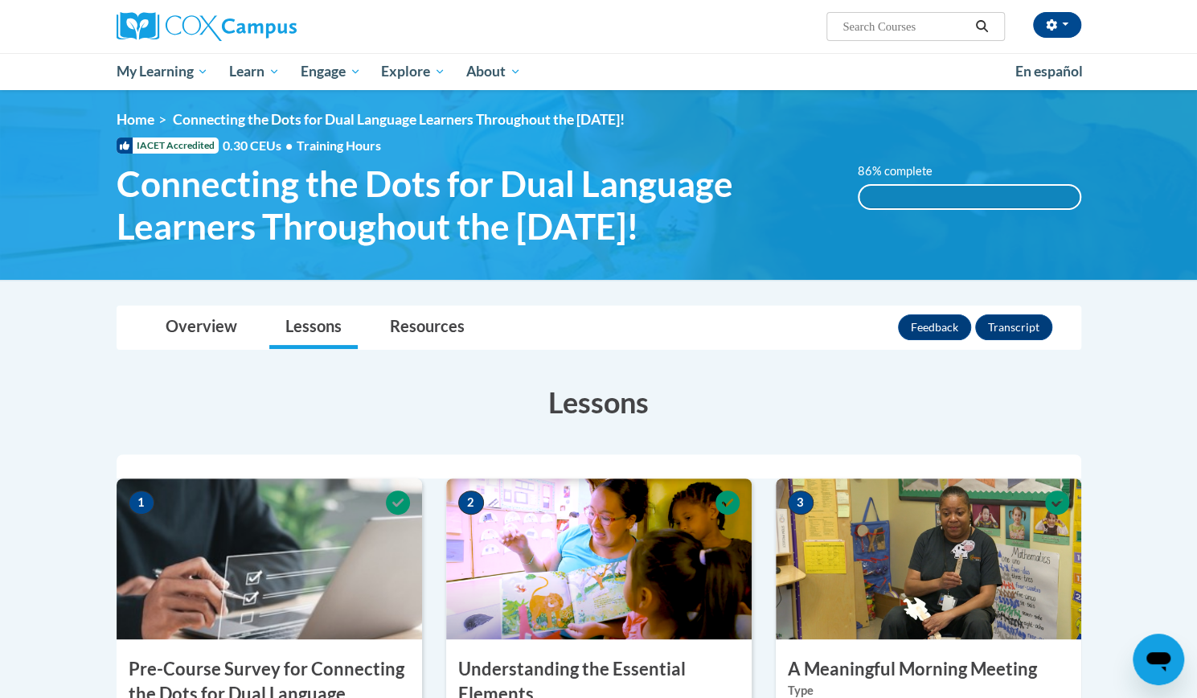
scroll to position [0, 0]
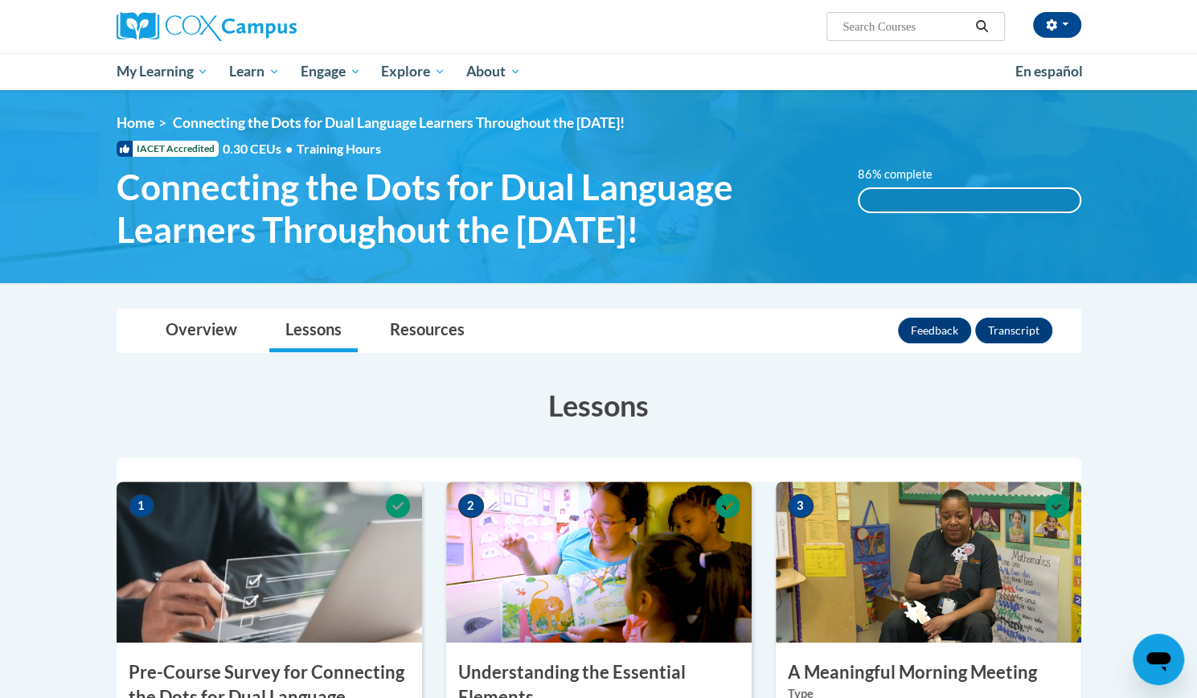
click at [893, 17] on input "Search..." at bounding box center [905, 26] width 129 height 19
type input "sharing ideas through writing"
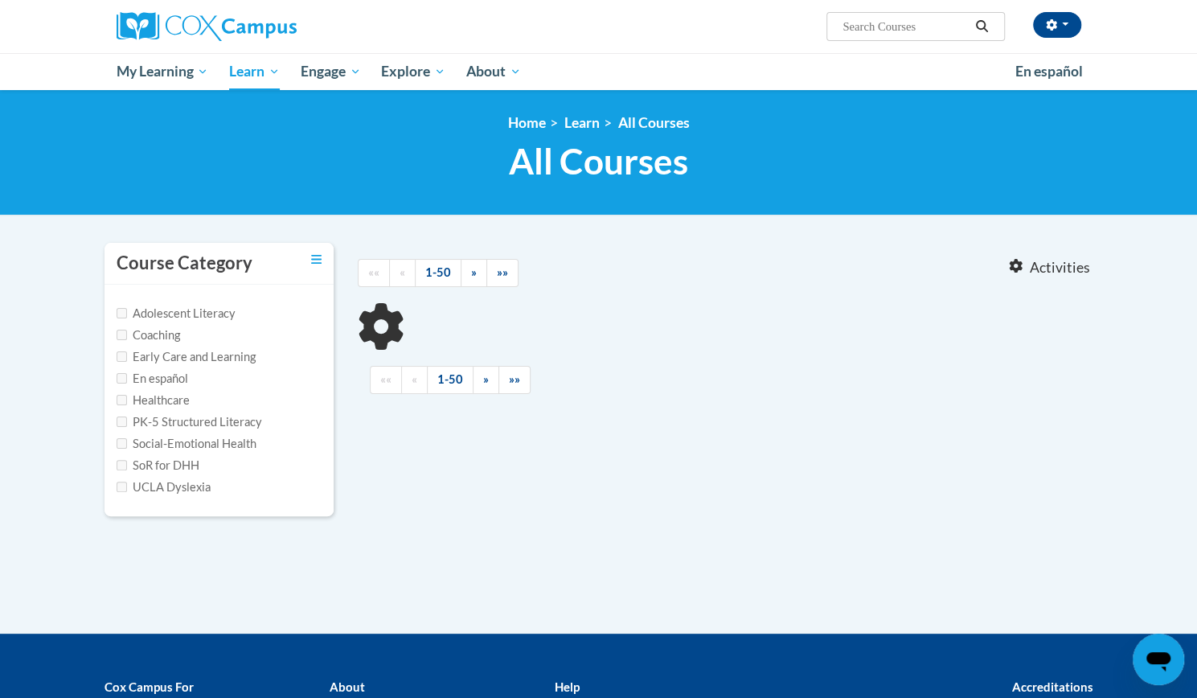
type input "sharing ideas through writing"
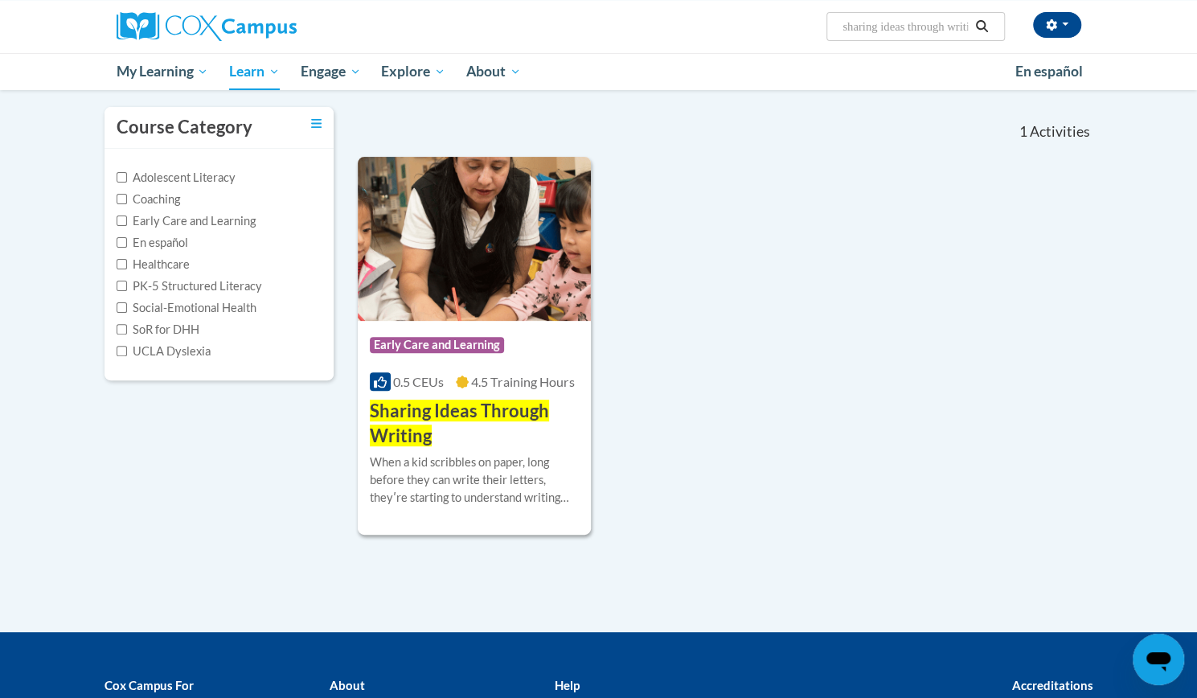
scroll to position [141, 0]
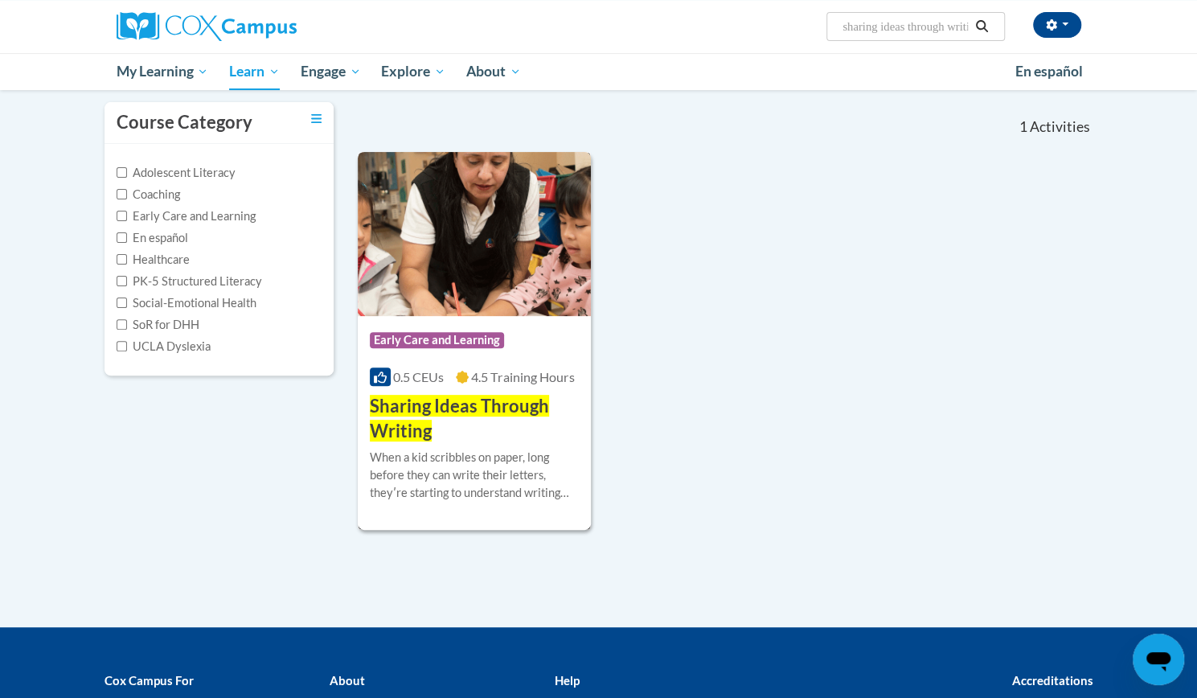
click at [513, 438] on h3 "Sharing Ideas Through Writing" at bounding box center [475, 419] width 210 height 50
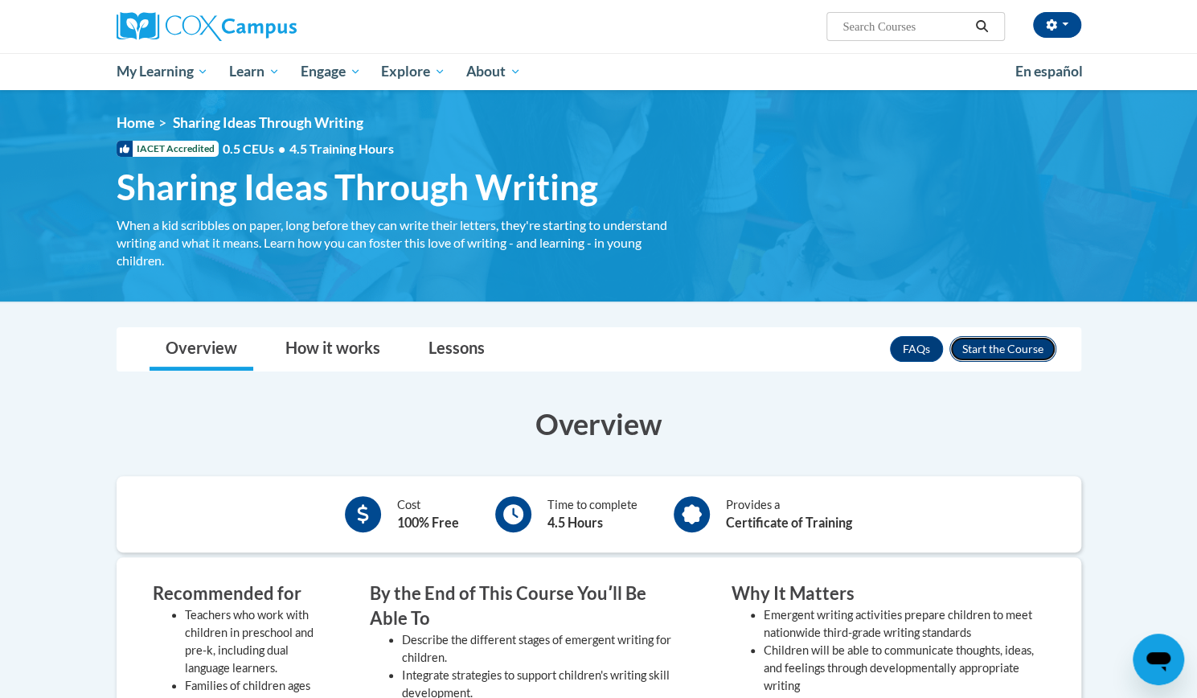
click at [990, 347] on button "Enroll" at bounding box center [1002, 349] width 107 height 26
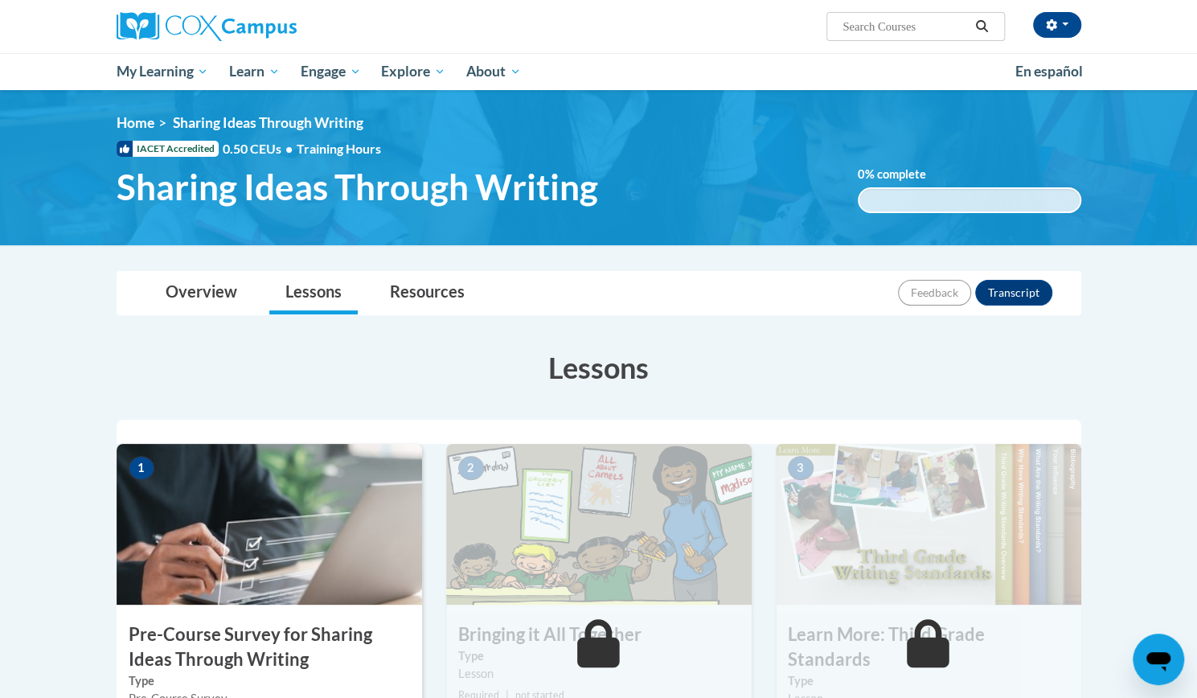
click at [323, 563] on img at bounding box center [270, 524] width 306 height 161
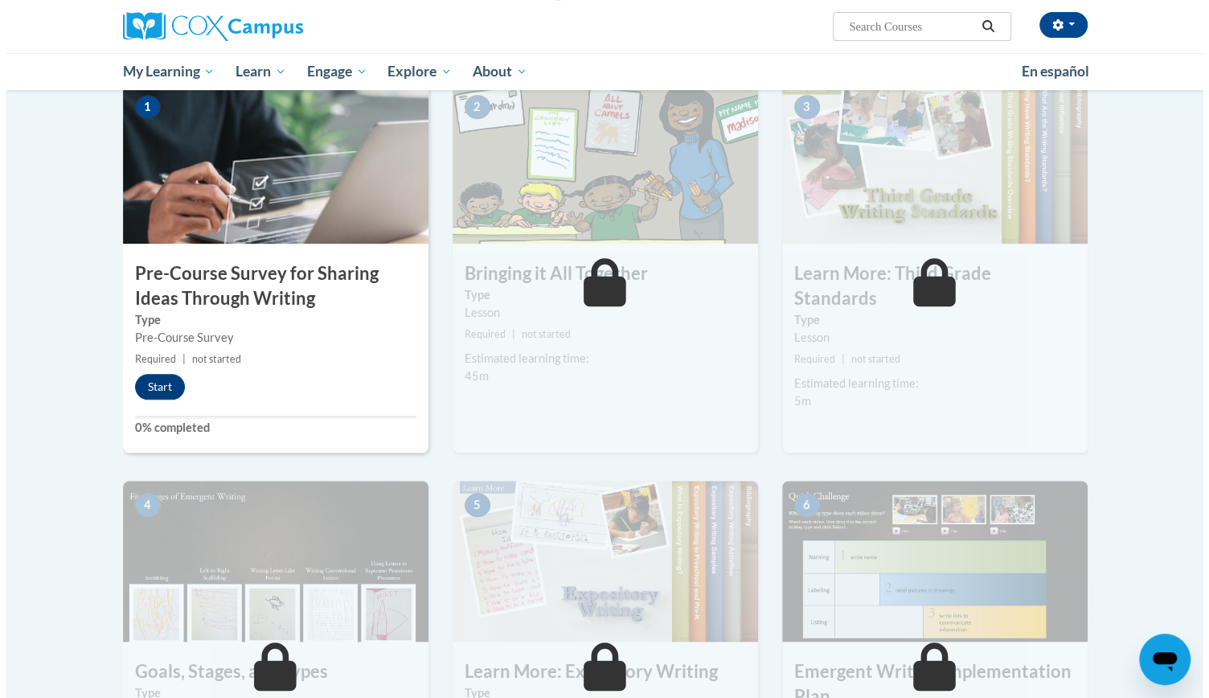
scroll to position [372, 0]
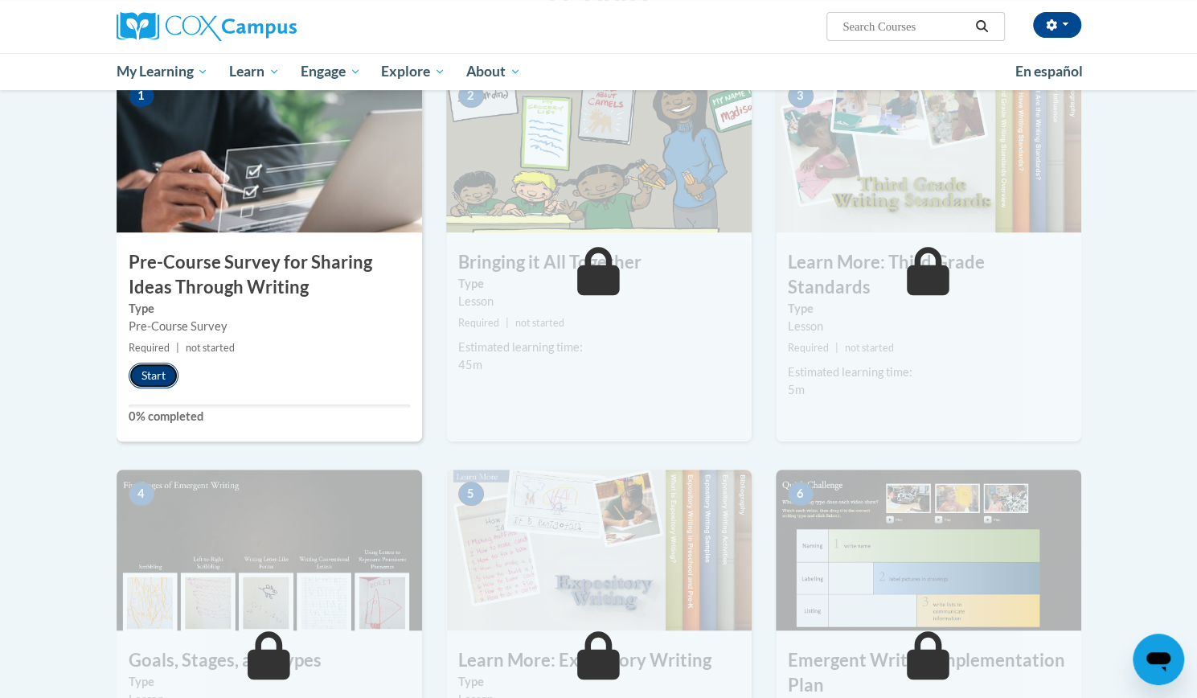
click at [142, 382] on button "Start" at bounding box center [154, 376] width 50 height 26
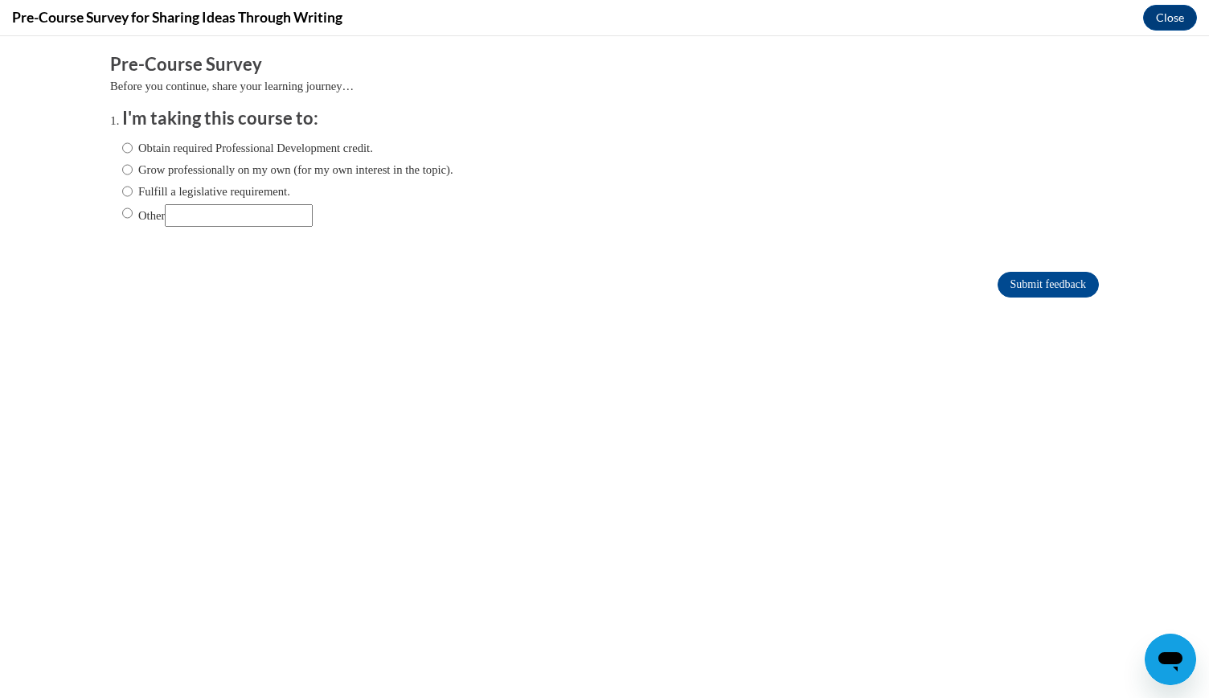
scroll to position [0, 0]
click at [355, 172] on label "Grow professionally on my own (for my own interest in the topic)." at bounding box center [287, 170] width 331 height 18
click at [133, 172] on input "Grow professionally on my own (for my own interest in the topic)." at bounding box center [127, 170] width 10 height 18
radio input "true"
click at [1039, 281] on input "Submit feedback" at bounding box center [1048, 285] width 101 height 26
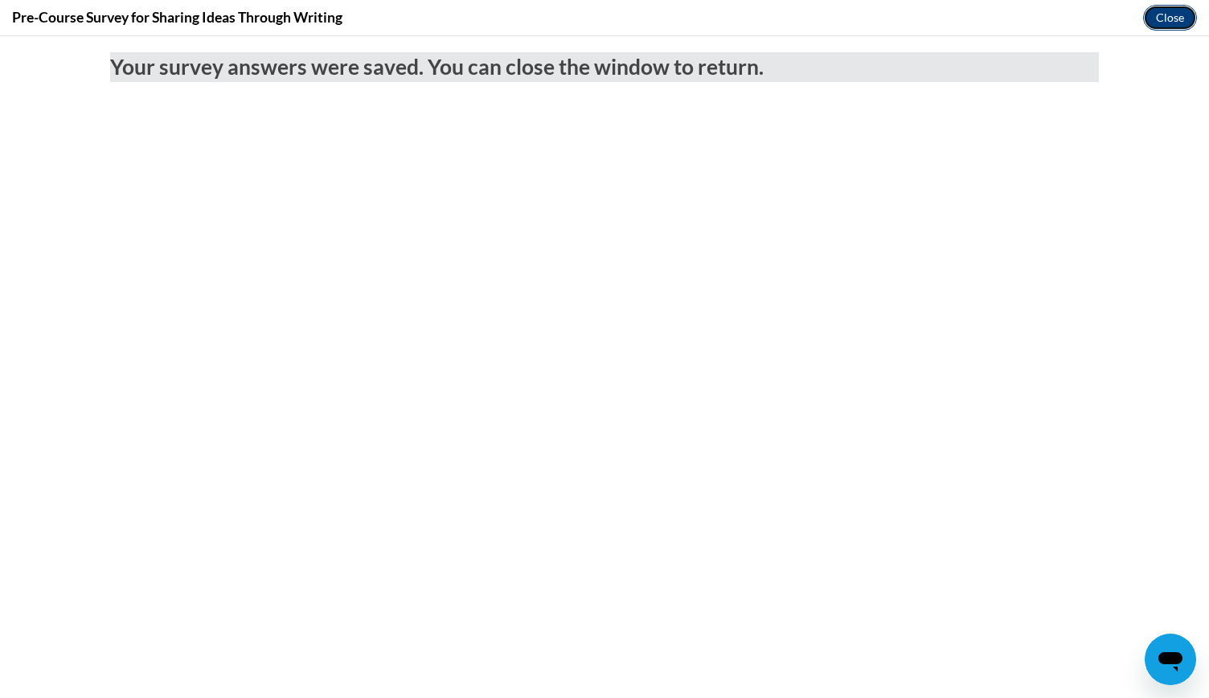
click at [1165, 14] on button "Close" at bounding box center [1170, 18] width 54 height 26
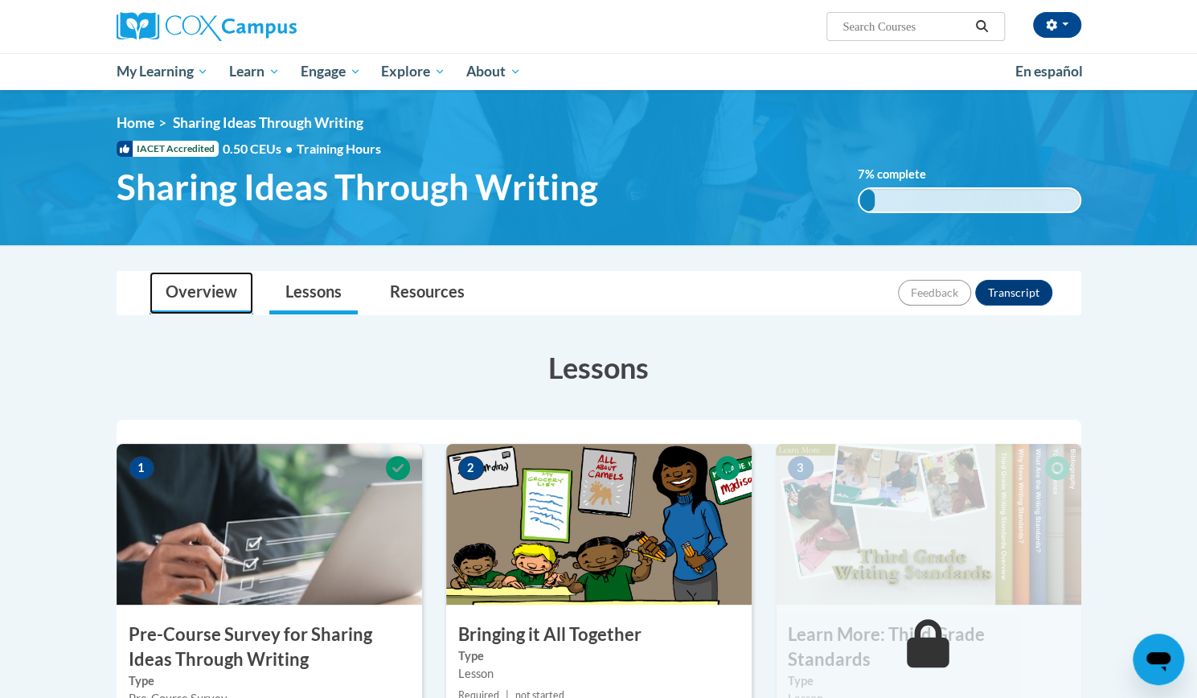
click at [204, 291] on link "Overview" at bounding box center [202, 293] width 104 height 43
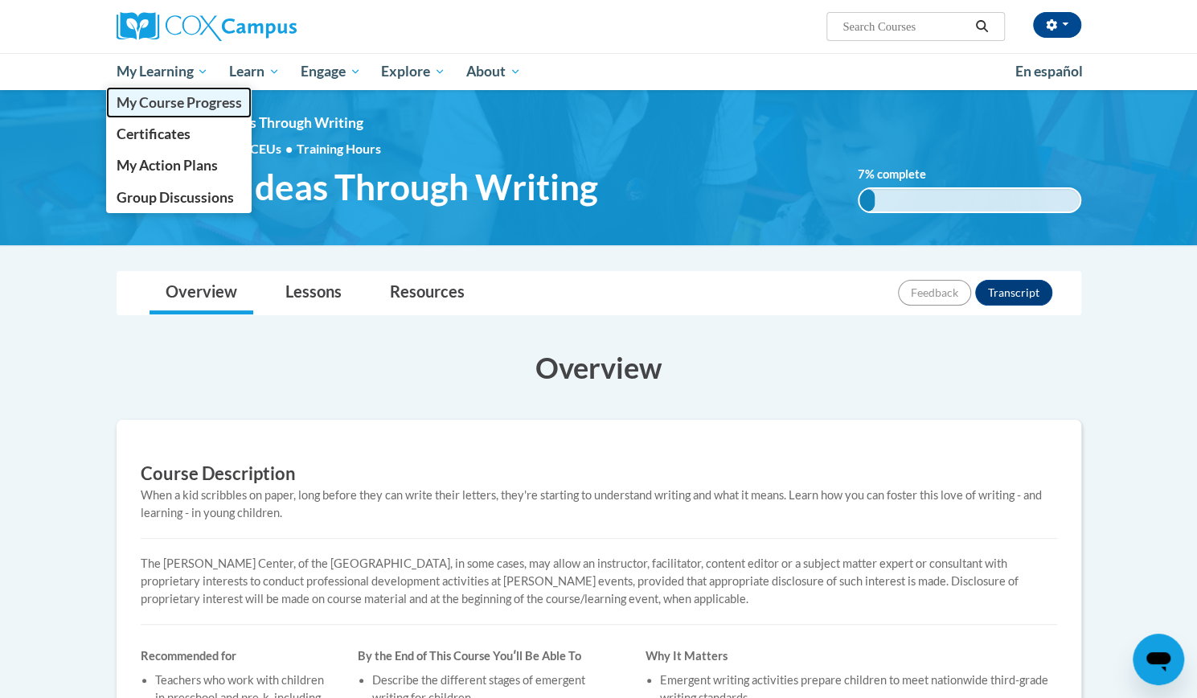
click at [188, 111] on link "My Course Progress" at bounding box center [179, 102] width 146 height 31
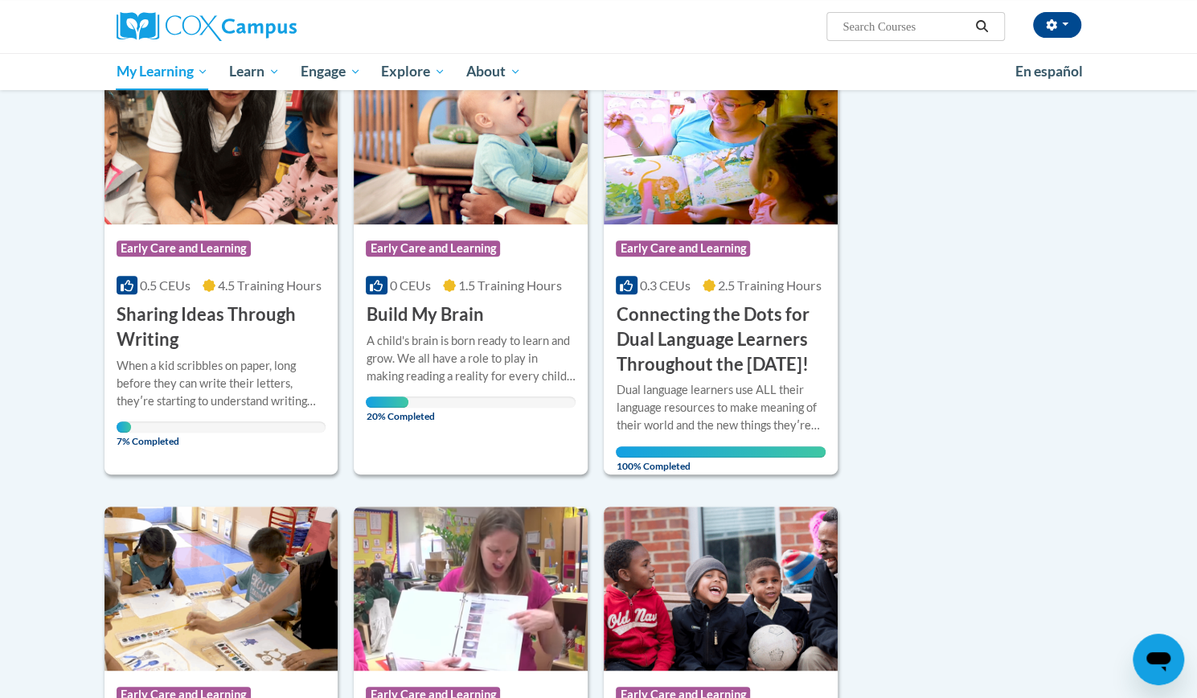
scroll to position [189, 0]
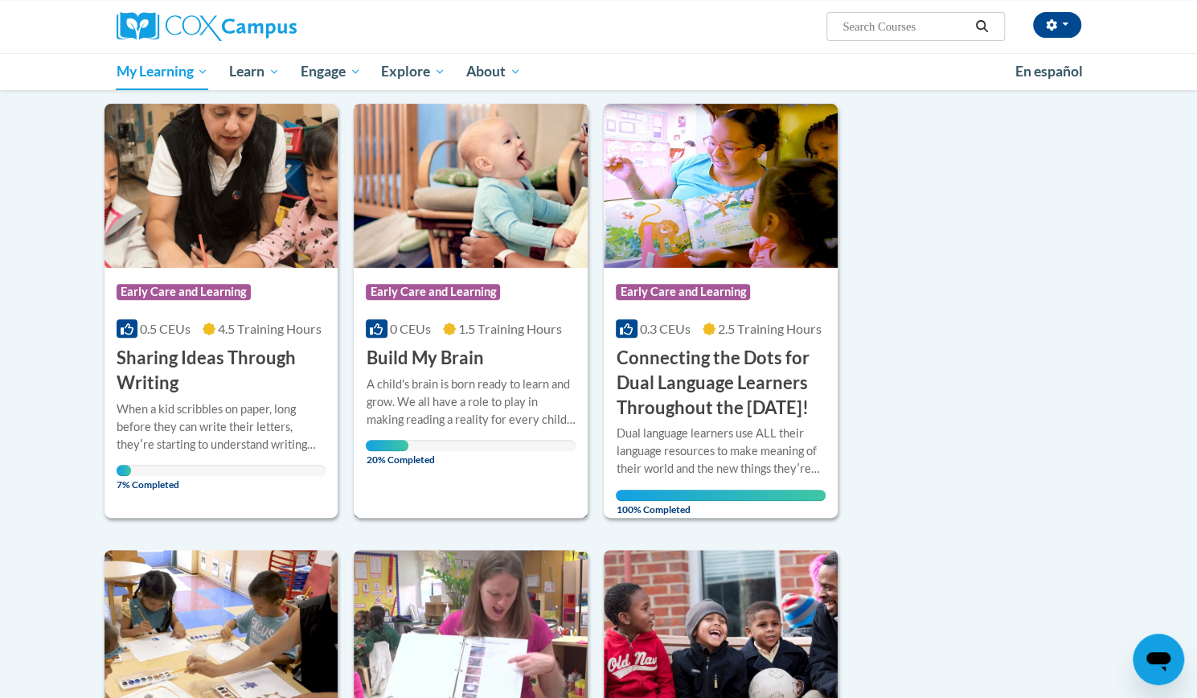
click at [447, 396] on div "A child's brain is born ready to learn and grow. We all have a role to play in …" at bounding box center [471, 401] width 210 height 53
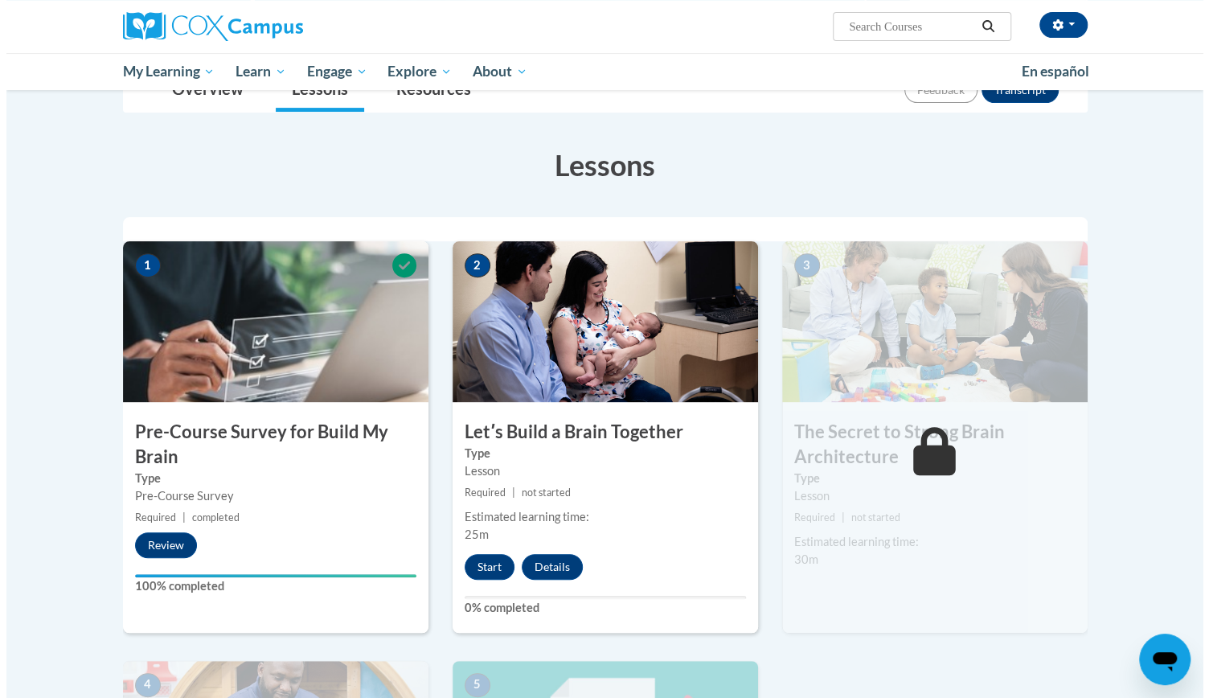
scroll to position [201, 0]
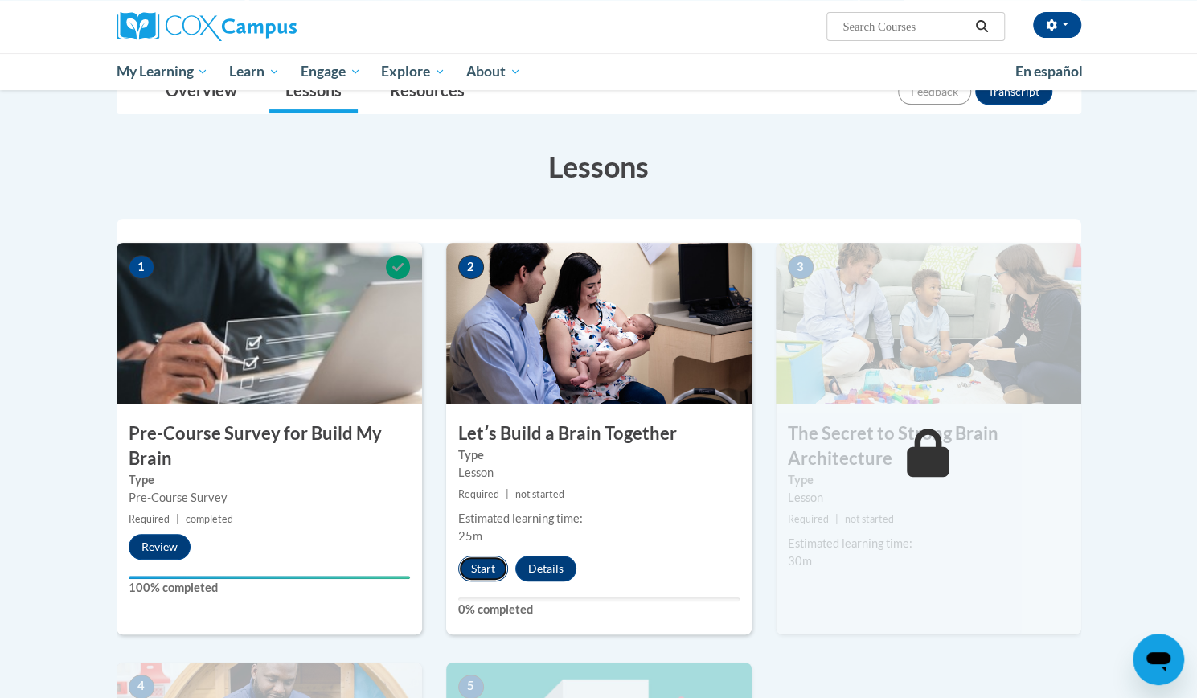
click at [481, 556] on button "Start" at bounding box center [483, 569] width 50 height 26
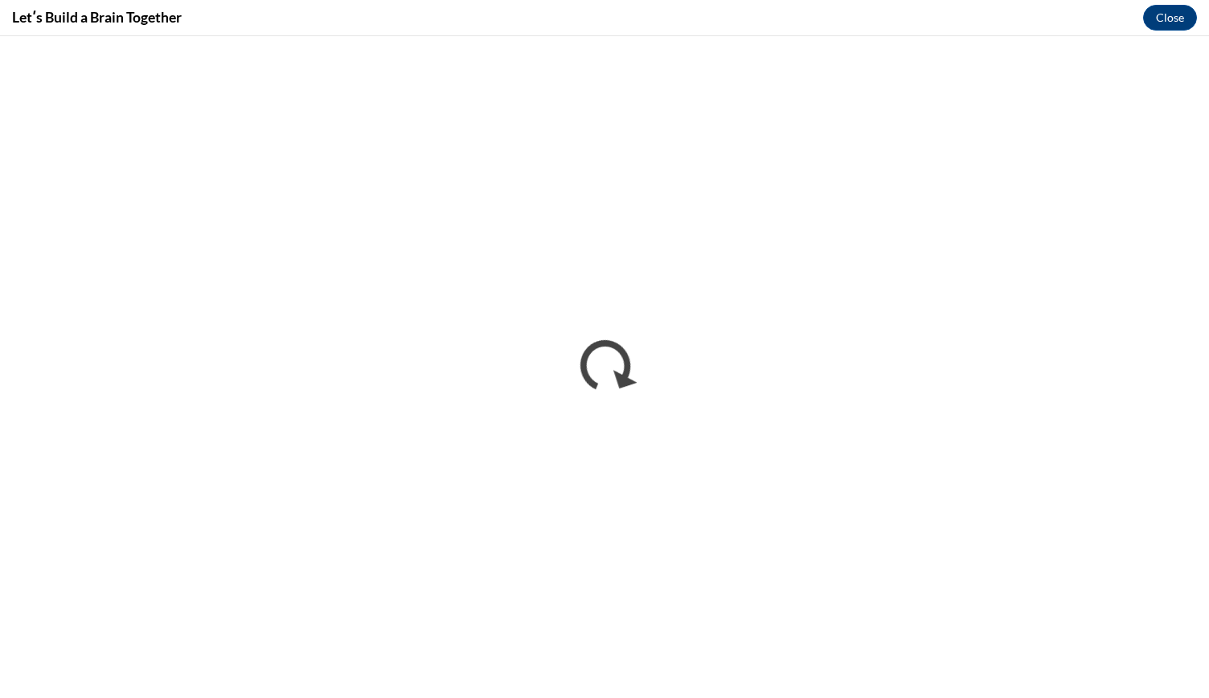
scroll to position [0, 0]
